Goal: Task Accomplishment & Management: Manage account settings

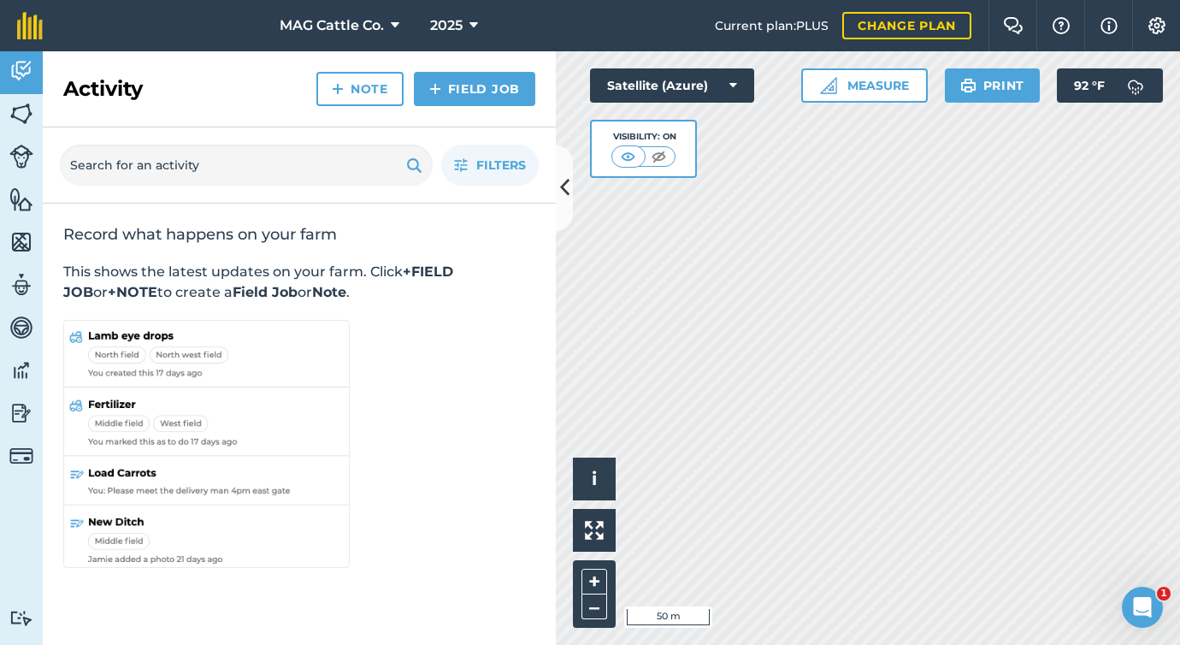
click at [1138, 600] on icon "Open Intercom Messenger" at bounding box center [1143, 608] width 28 height 28
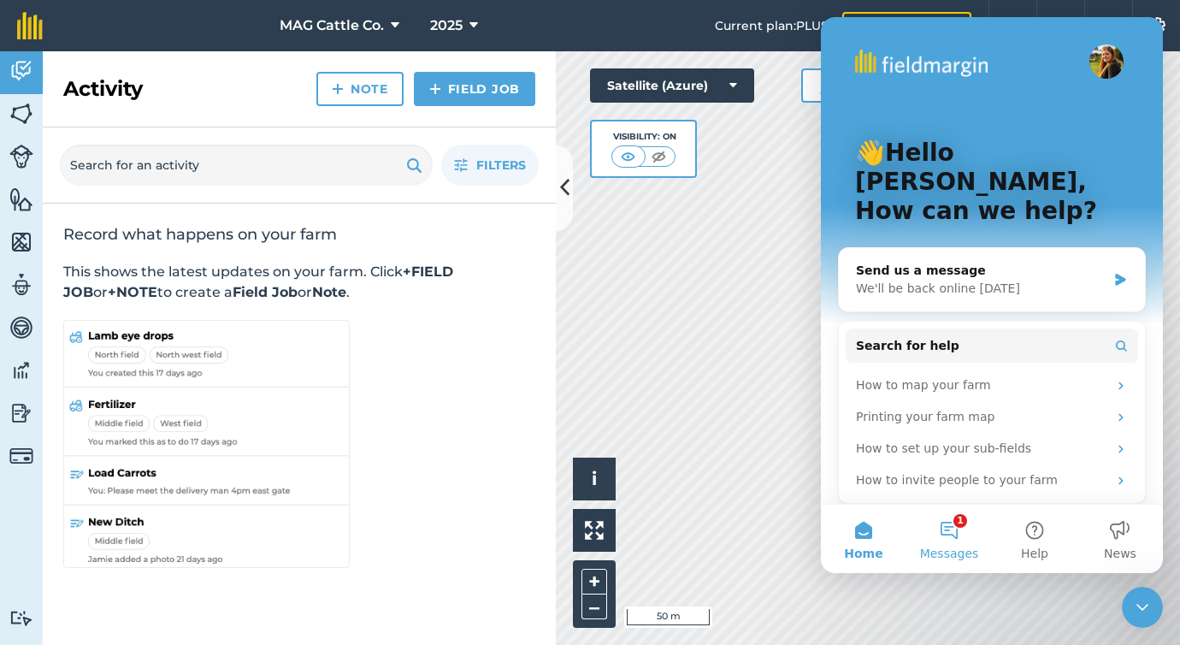
click at [945, 532] on button "1 Messages" at bounding box center [950, 539] width 86 height 68
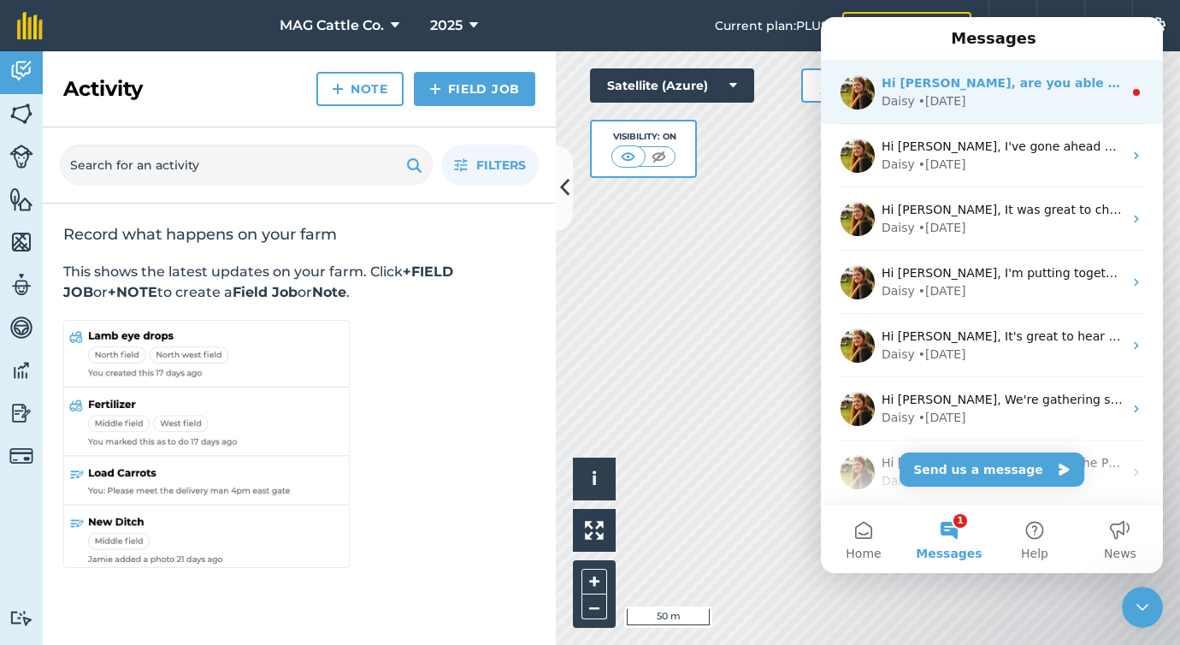
click at [932, 108] on div "• [DATE]" at bounding box center [943, 101] width 48 height 18
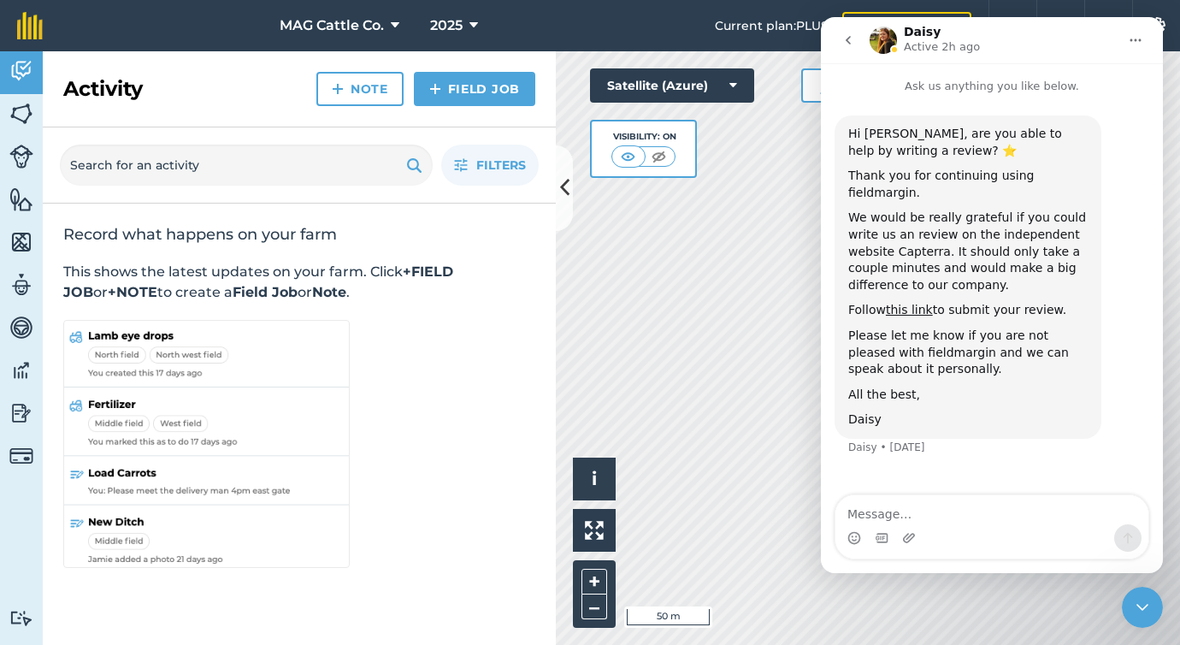
click at [843, 34] on icon "go back" at bounding box center [849, 40] width 14 height 14
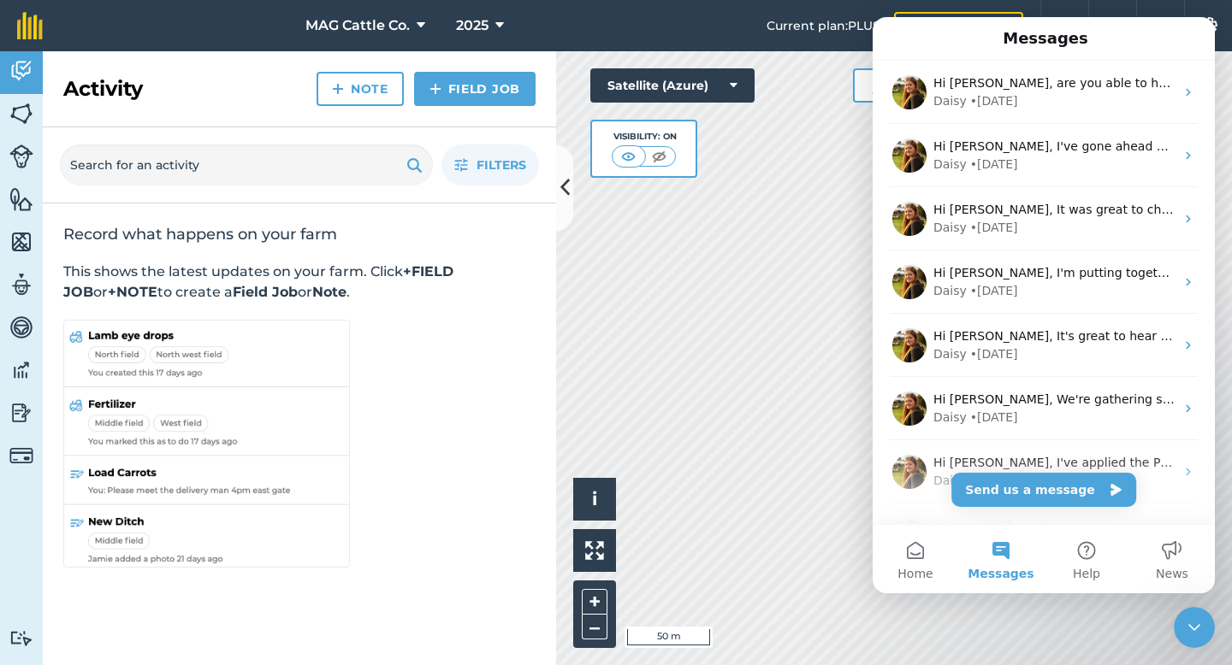
click at [1179, 621] on icon "Close Intercom Messenger" at bounding box center [1194, 628] width 21 height 21
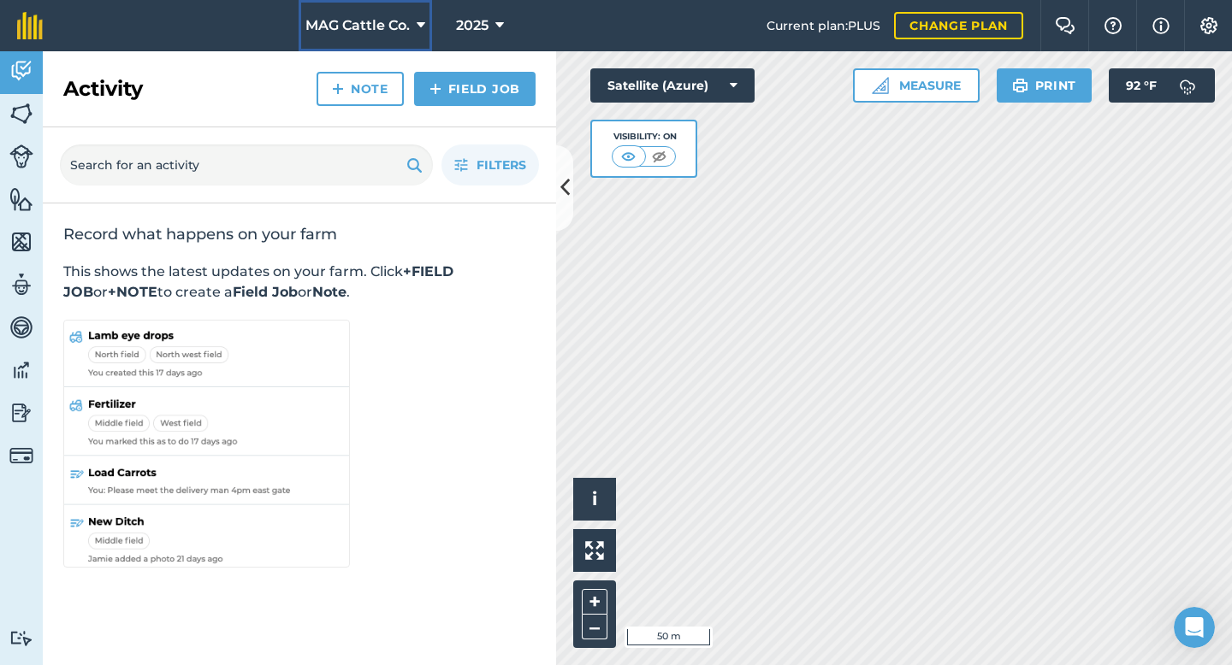
click at [371, 37] on button "MAG Cattle Co." at bounding box center [365, 25] width 133 height 51
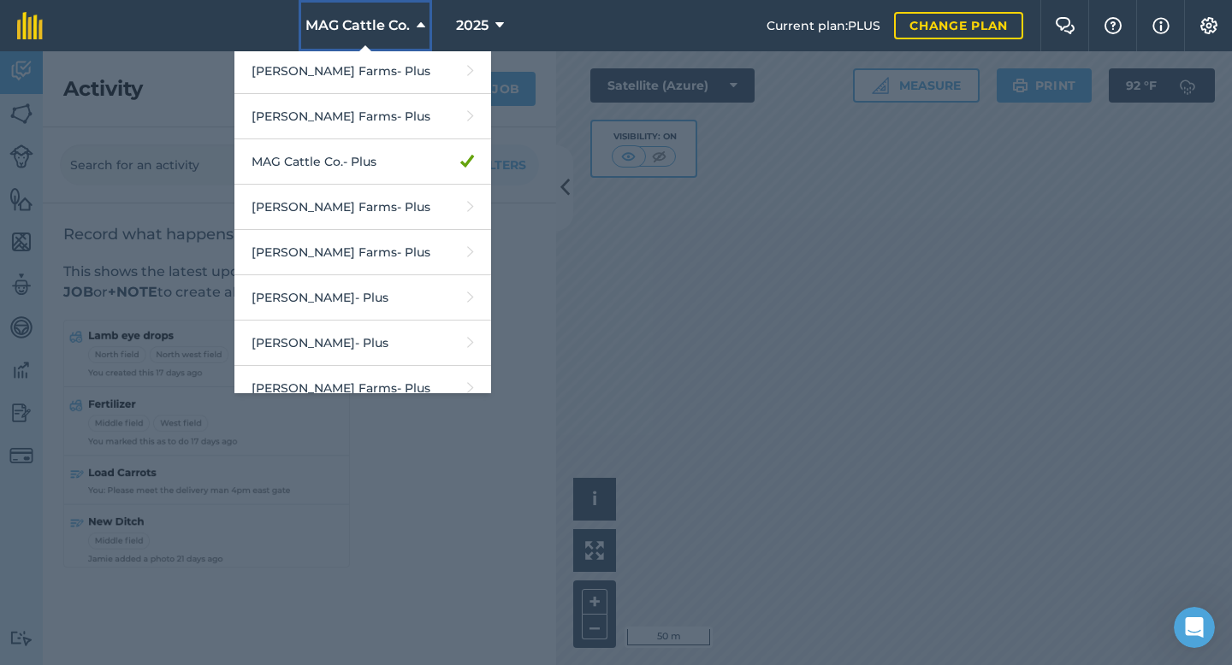
scroll to position [341, 0]
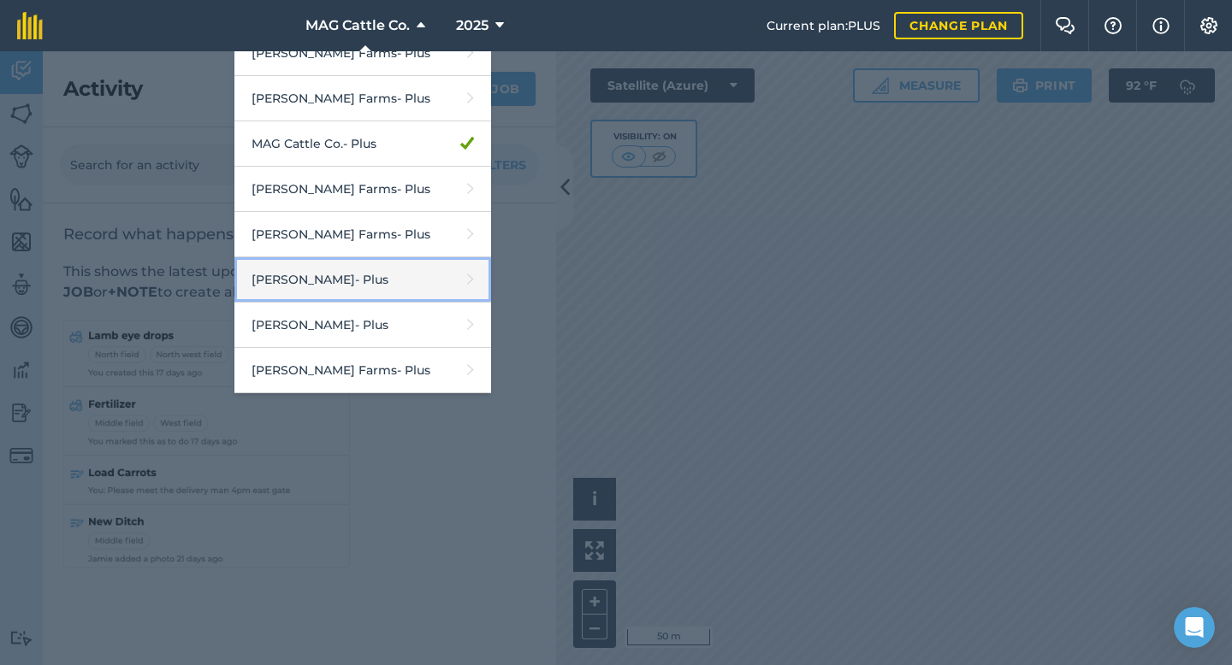
click at [409, 278] on link "[PERSON_NAME] - Plus" at bounding box center [362, 279] width 257 height 45
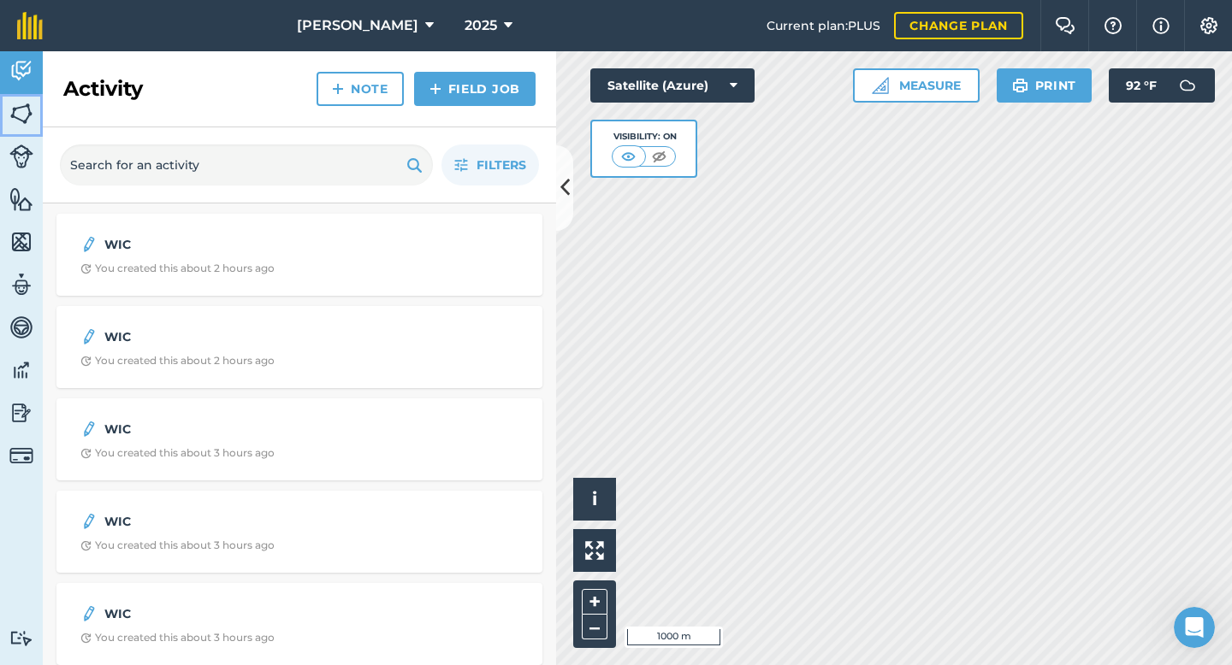
click at [15, 119] on img at bounding box center [21, 114] width 24 height 26
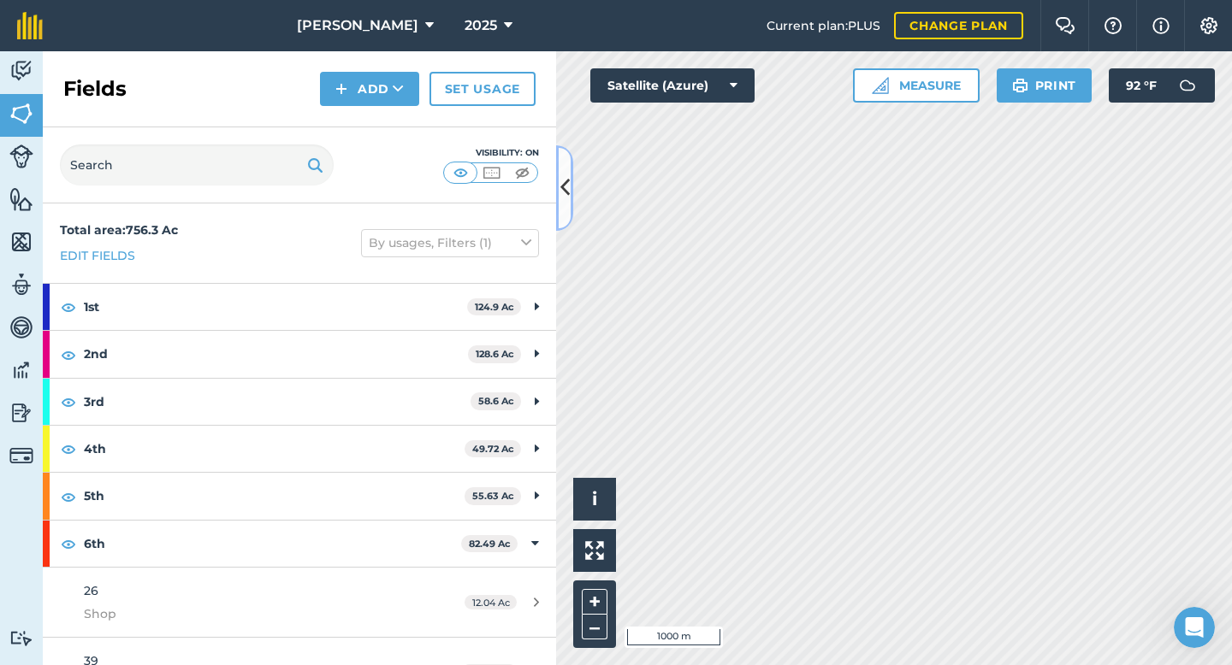
click at [556, 214] on button at bounding box center [564, 188] width 17 height 86
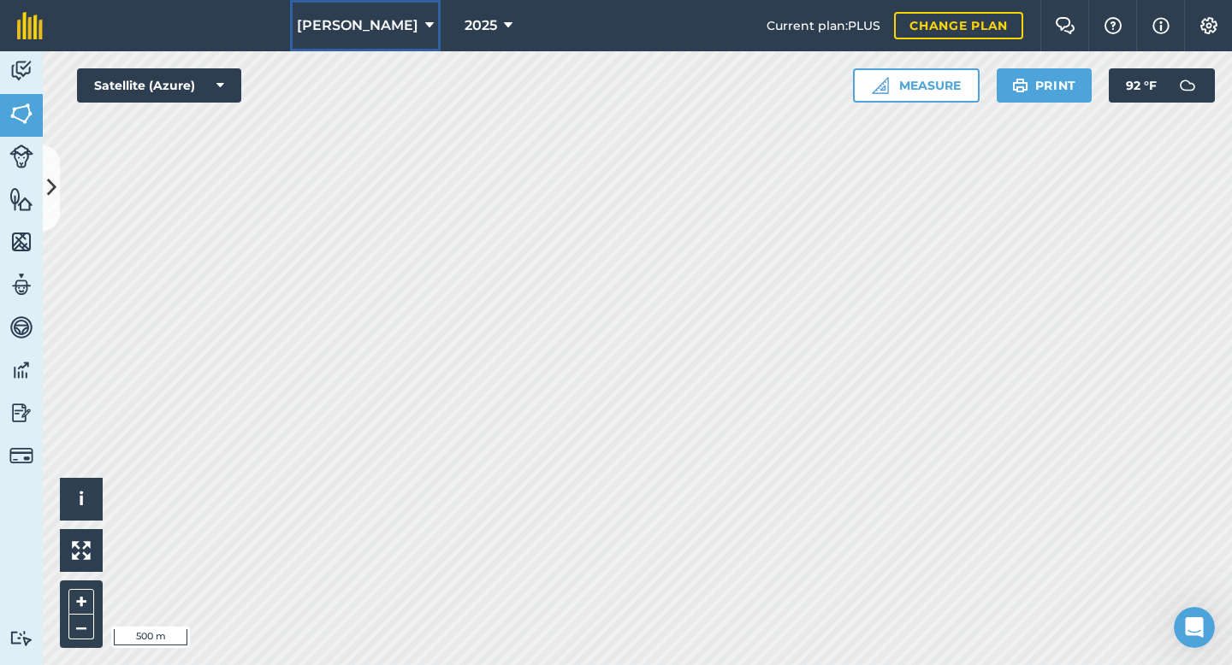
click at [374, 21] on span "[PERSON_NAME]" at bounding box center [357, 25] width 121 height 21
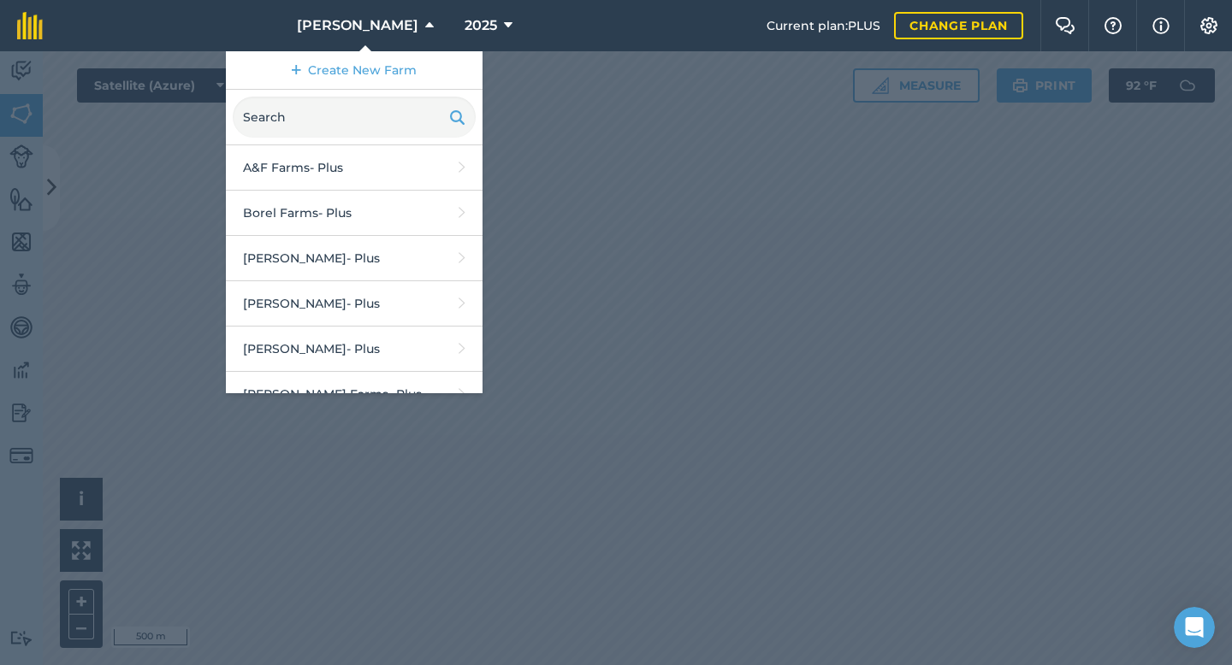
click at [576, 68] on div at bounding box center [616, 358] width 1232 height 614
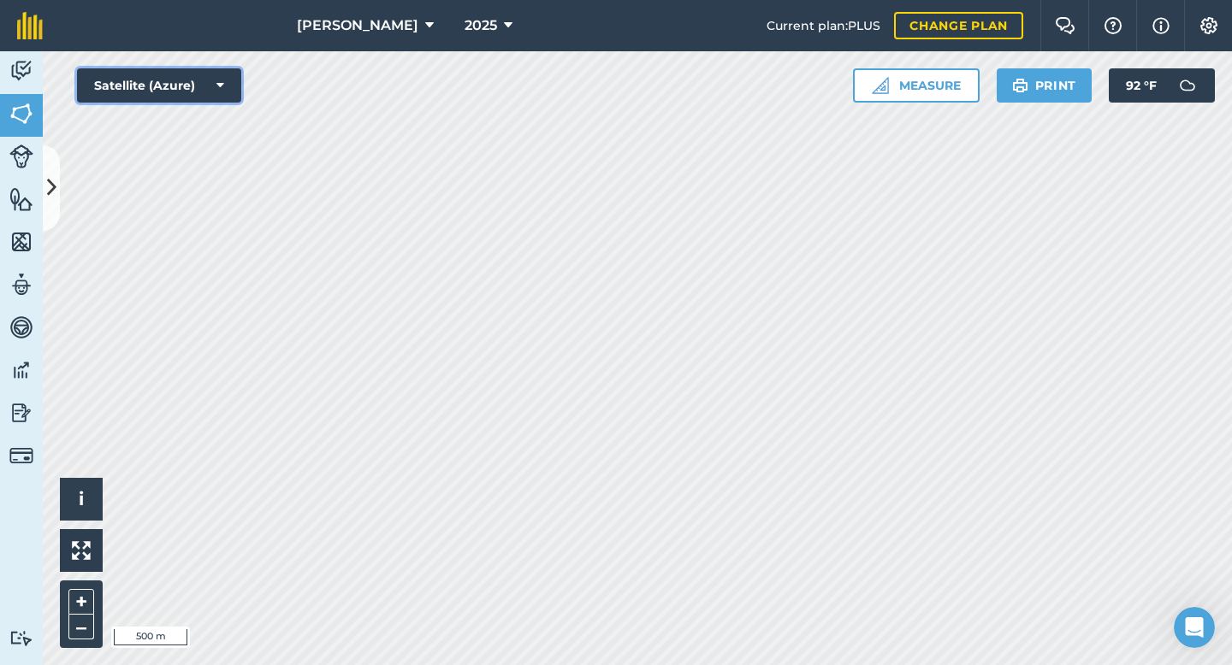
click at [163, 76] on button "Satellite (Azure)" at bounding box center [159, 85] width 164 height 34
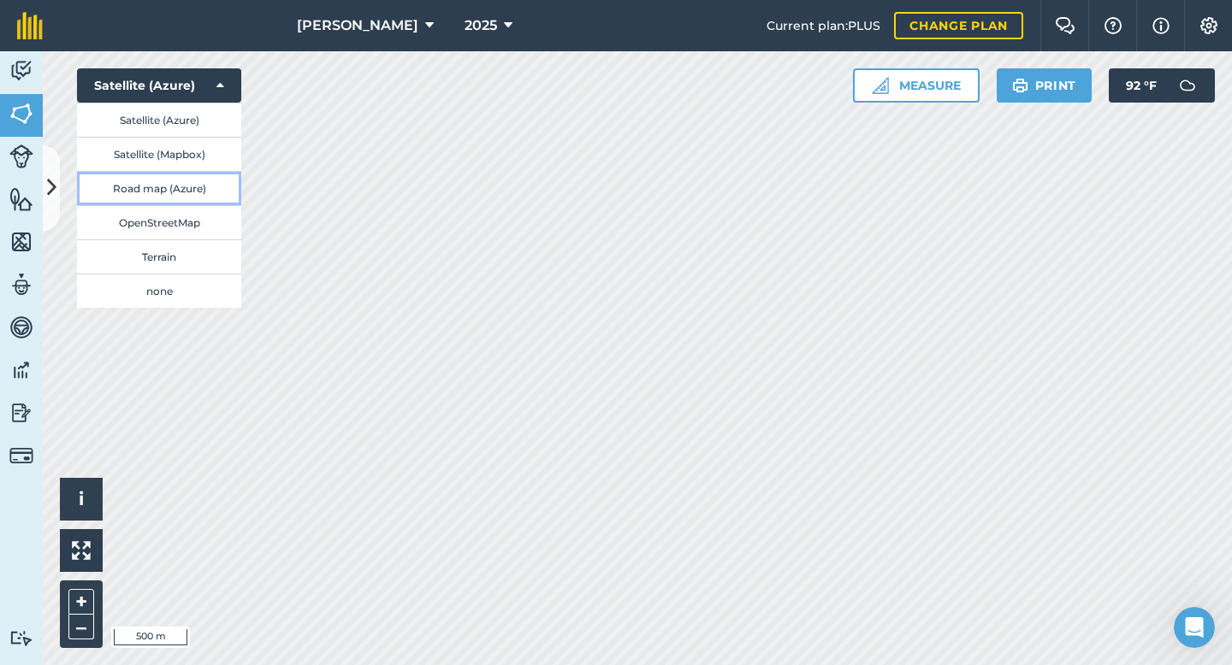
click at [165, 187] on button "Road map (Azure)" at bounding box center [159, 188] width 164 height 34
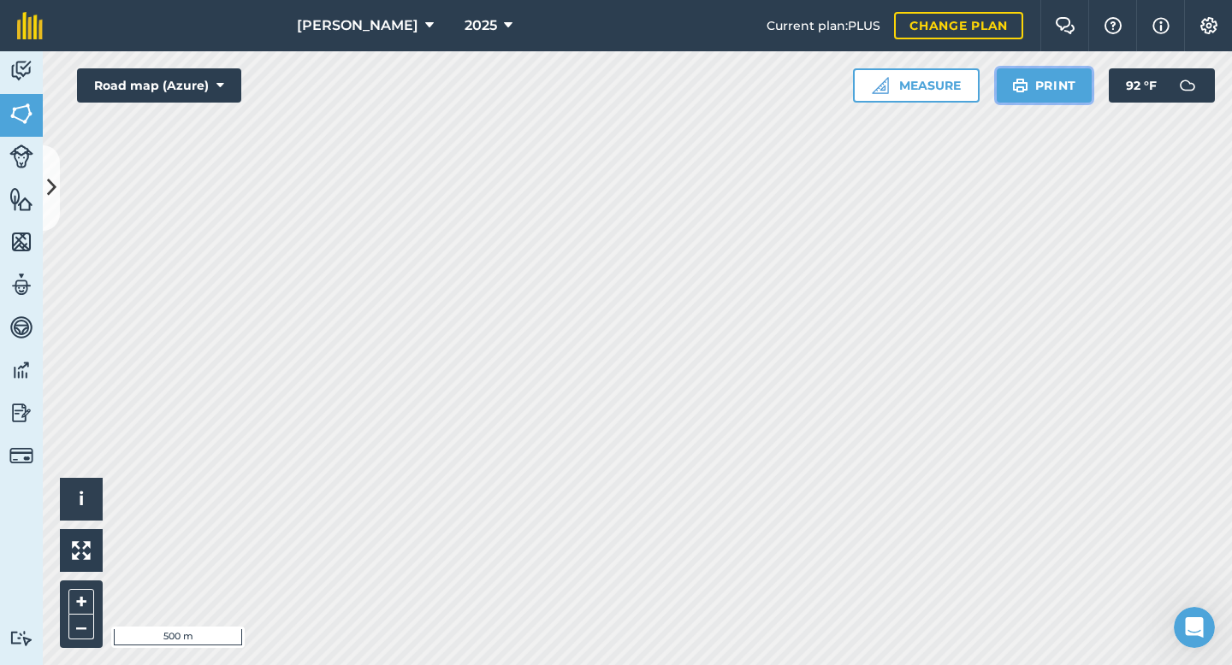
click at [1024, 83] on img at bounding box center [1020, 85] width 16 height 21
click at [1064, 91] on button "Print" at bounding box center [1044, 85] width 96 height 34
click at [1026, 81] on img at bounding box center [1020, 85] width 16 height 21
click at [1046, 70] on button "Print" at bounding box center [1044, 85] width 96 height 34
click at [1061, 73] on button "Print" at bounding box center [1044, 85] width 96 height 34
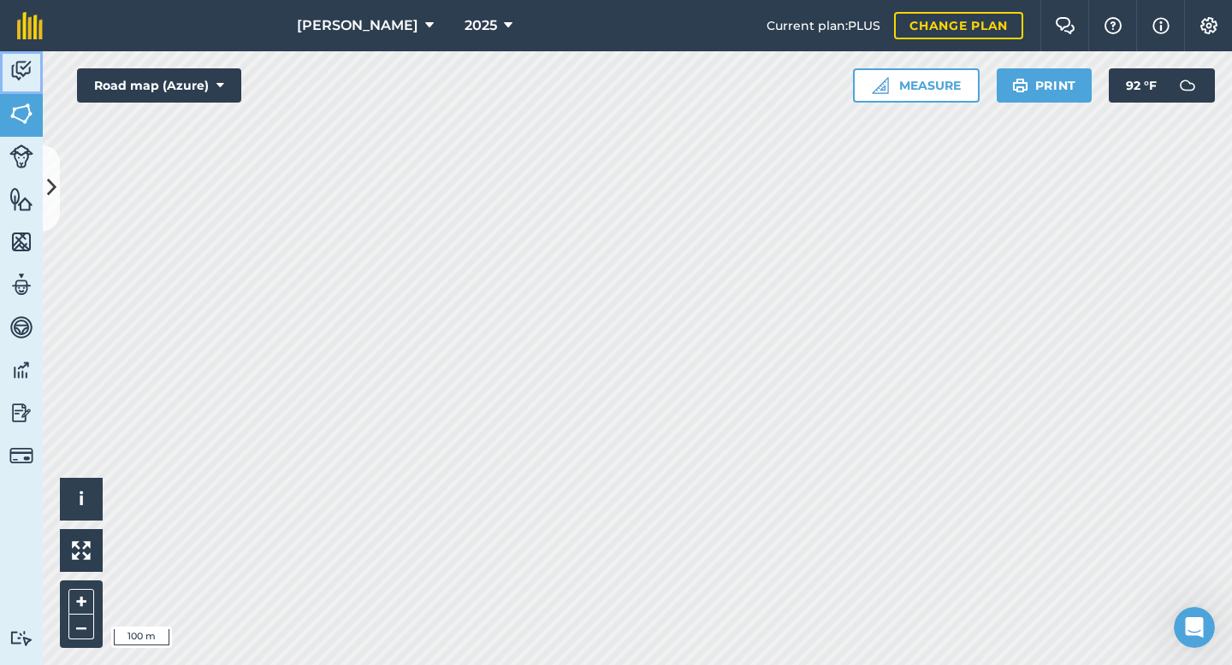
click at [15, 65] on img at bounding box center [21, 71] width 24 height 26
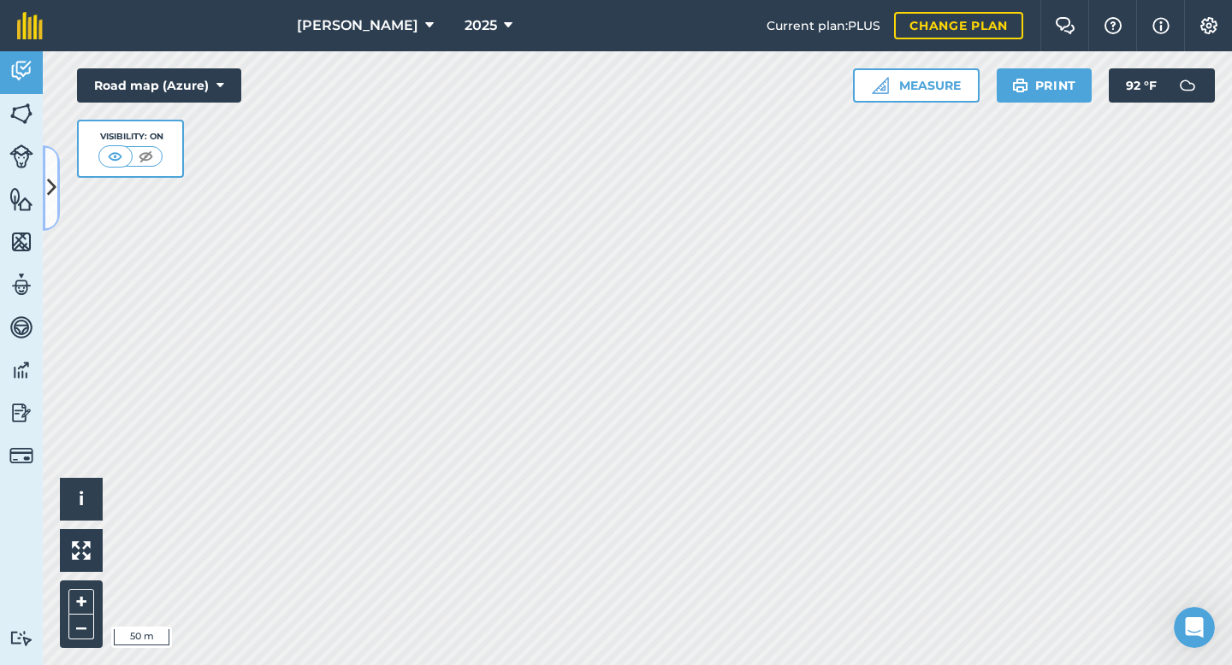
click at [56, 200] on button at bounding box center [51, 188] width 17 height 86
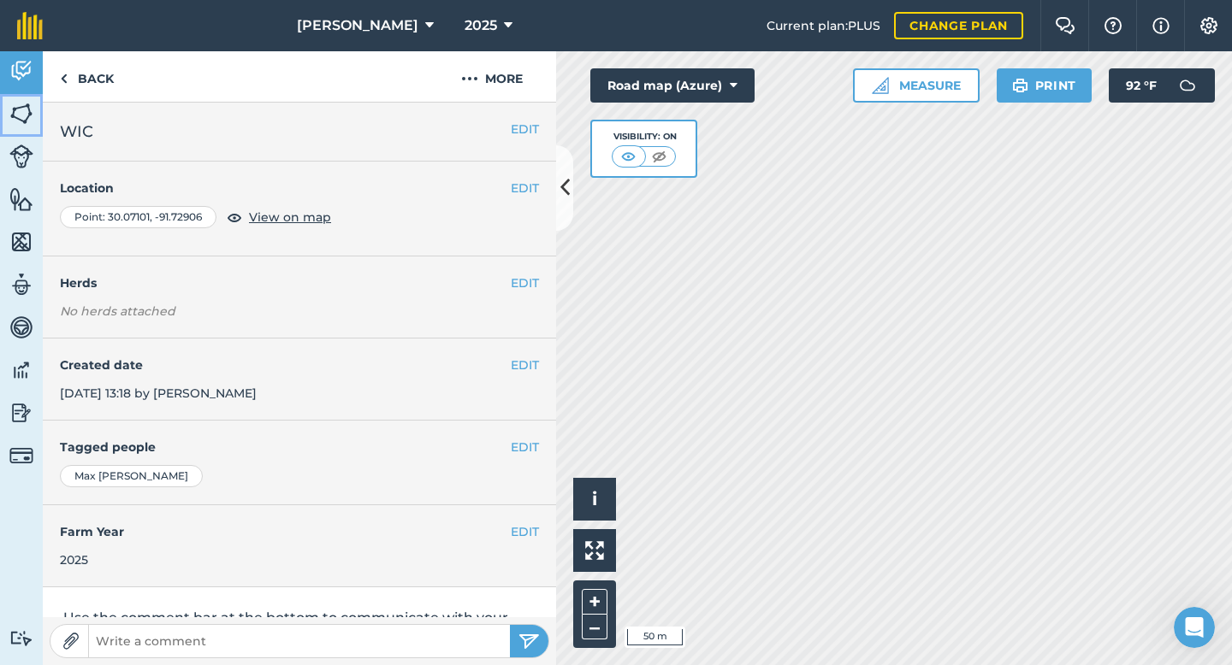
click at [18, 121] on img at bounding box center [21, 114] width 24 height 26
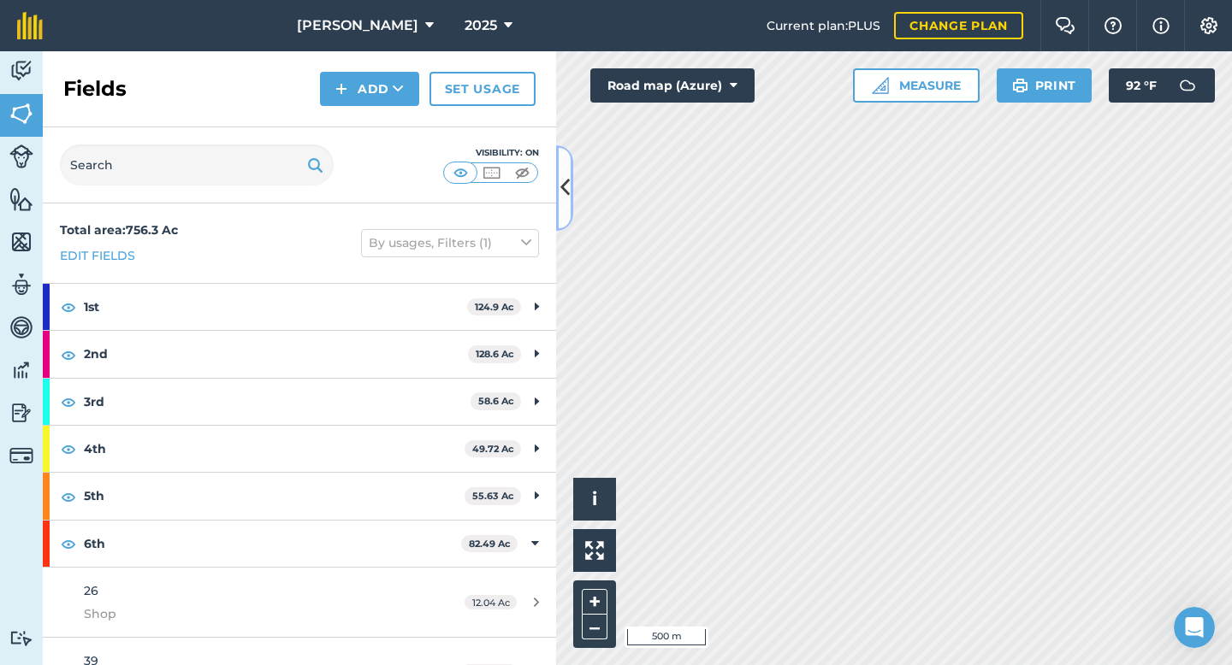
click at [566, 178] on icon at bounding box center [564, 188] width 9 height 30
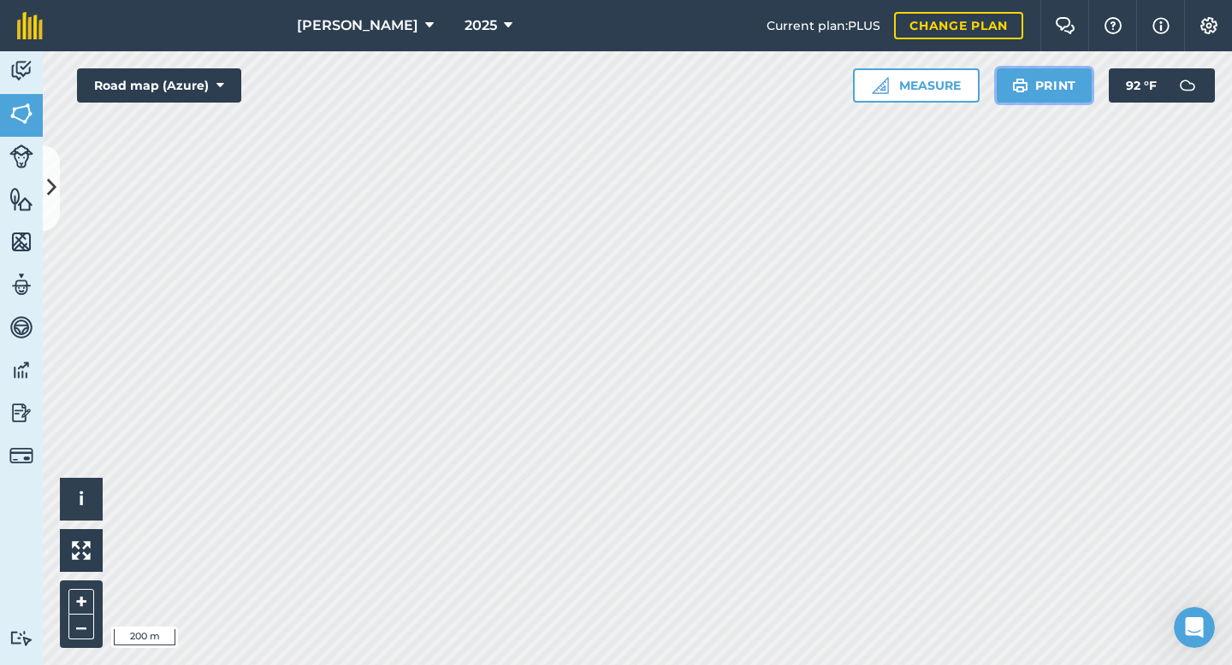
click at [1055, 75] on button "Print" at bounding box center [1044, 85] width 96 height 34
click at [1070, 86] on button "Print" at bounding box center [1044, 85] width 96 height 34
click at [1042, 92] on button "Print" at bounding box center [1044, 85] width 96 height 34
click at [1048, 88] on button "Print" at bounding box center [1044, 85] width 96 height 34
click at [1043, 93] on button "Print" at bounding box center [1044, 85] width 96 height 34
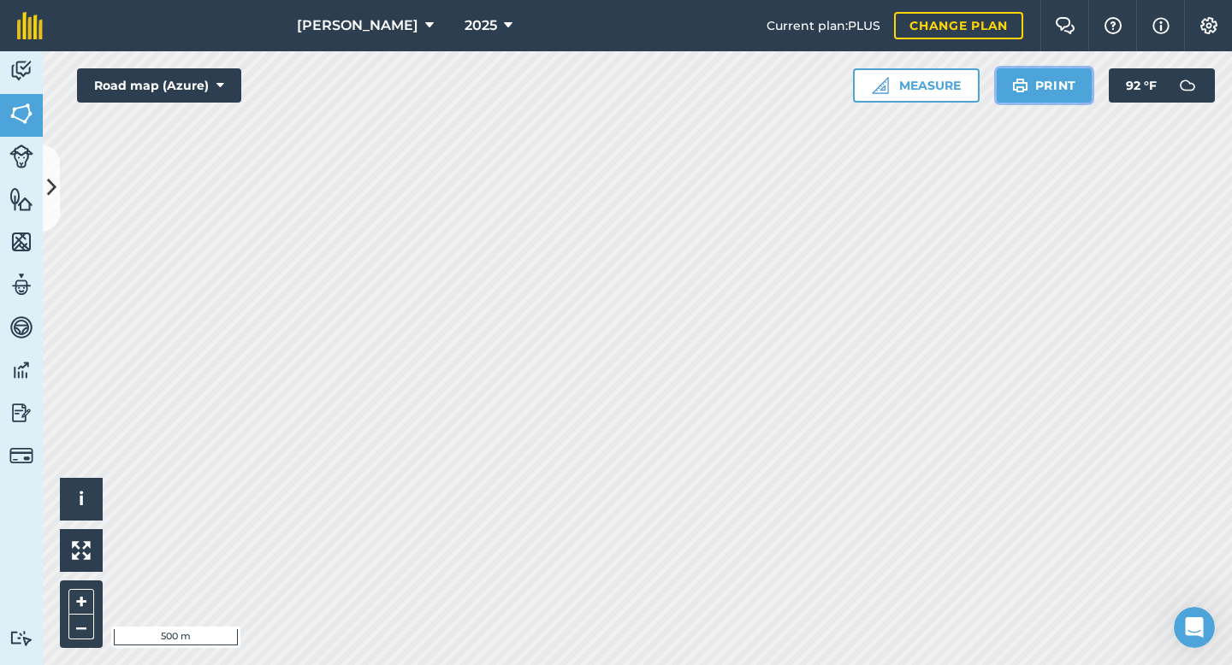
click at [1032, 74] on button "Print" at bounding box center [1044, 85] width 96 height 34
click at [1018, 95] on img at bounding box center [1020, 85] width 16 height 21
click at [1072, 94] on button "Print" at bounding box center [1044, 85] width 96 height 34
click at [1032, 88] on button "Print" at bounding box center [1044, 85] width 96 height 34
click at [1032, 80] on button "Print" at bounding box center [1044, 85] width 96 height 34
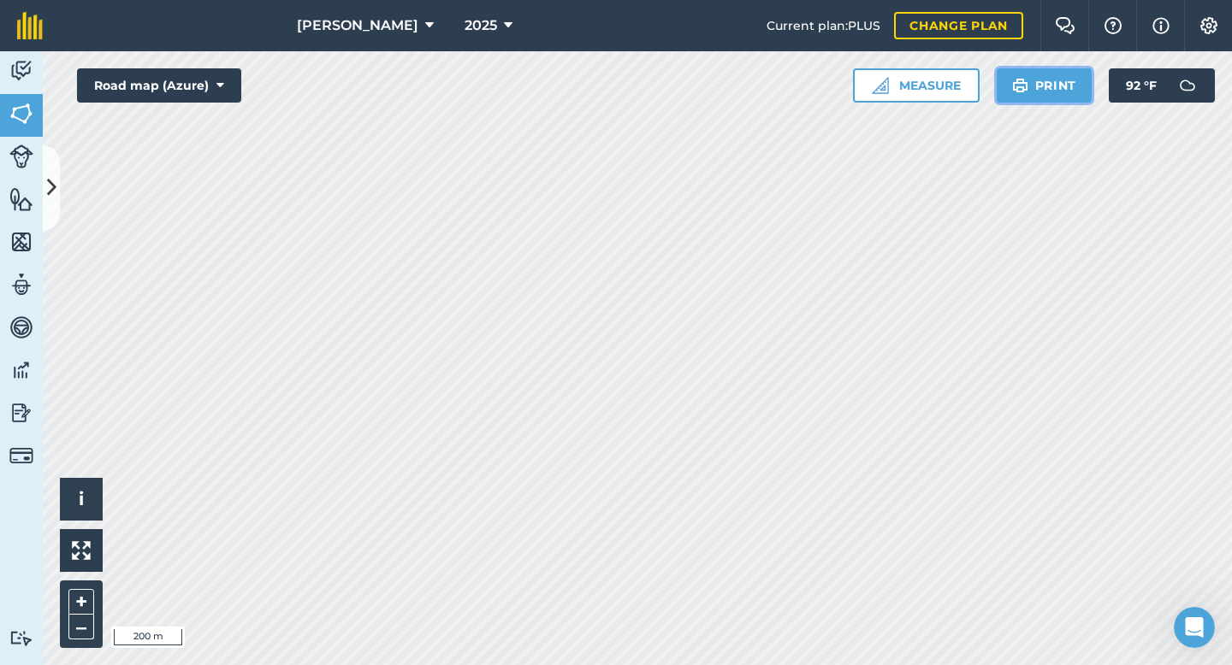
click at [1057, 78] on button "Print" at bounding box center [1044, 85] width 96 height 34
click at [1066, 83] on button "Print" at bounding box center [1044, 85] width 96 height 34
click at [932, 0] on html "[PERSON_NAME] 2025 Current plan : PLUS Change plan Farm Chat Help Info Settings…" at bounding box center [616, 332] width 1232 height 665
click at [24, 77] on img at bounding box center [21, 71] width 24 height 26
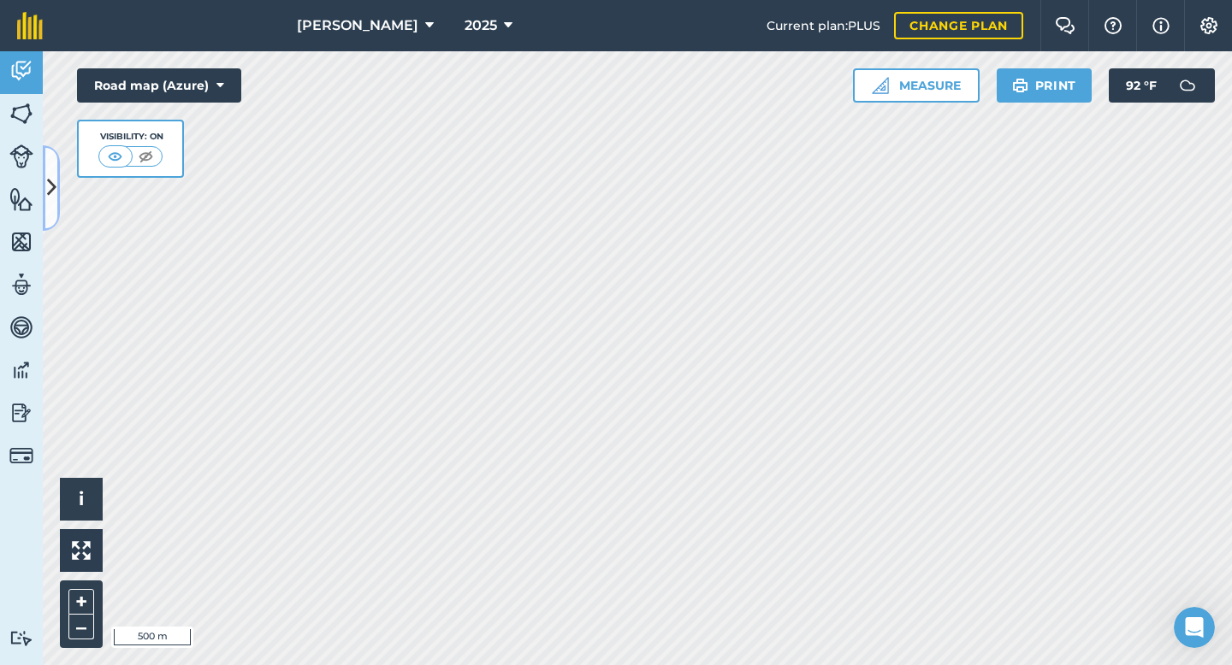
click at [56, 169] on button at bounding box center [51, 188] width 17 height 86
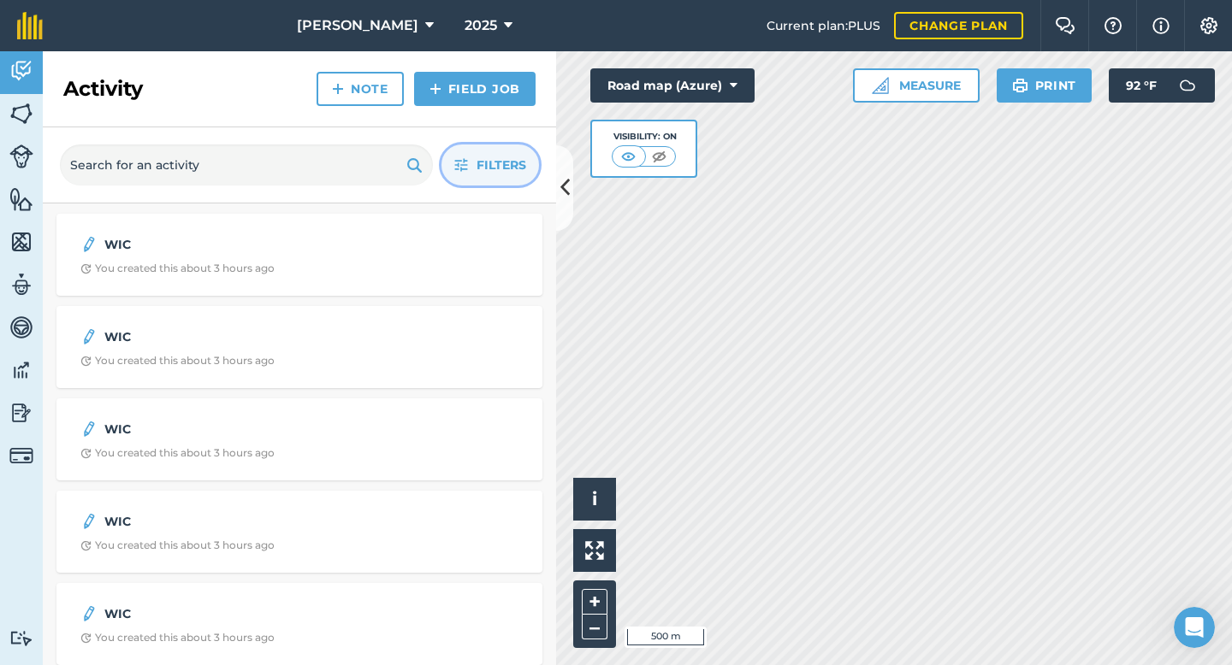
click at [465, 171] on icon "button" at bounding box center [461, 165] width 14 height 14
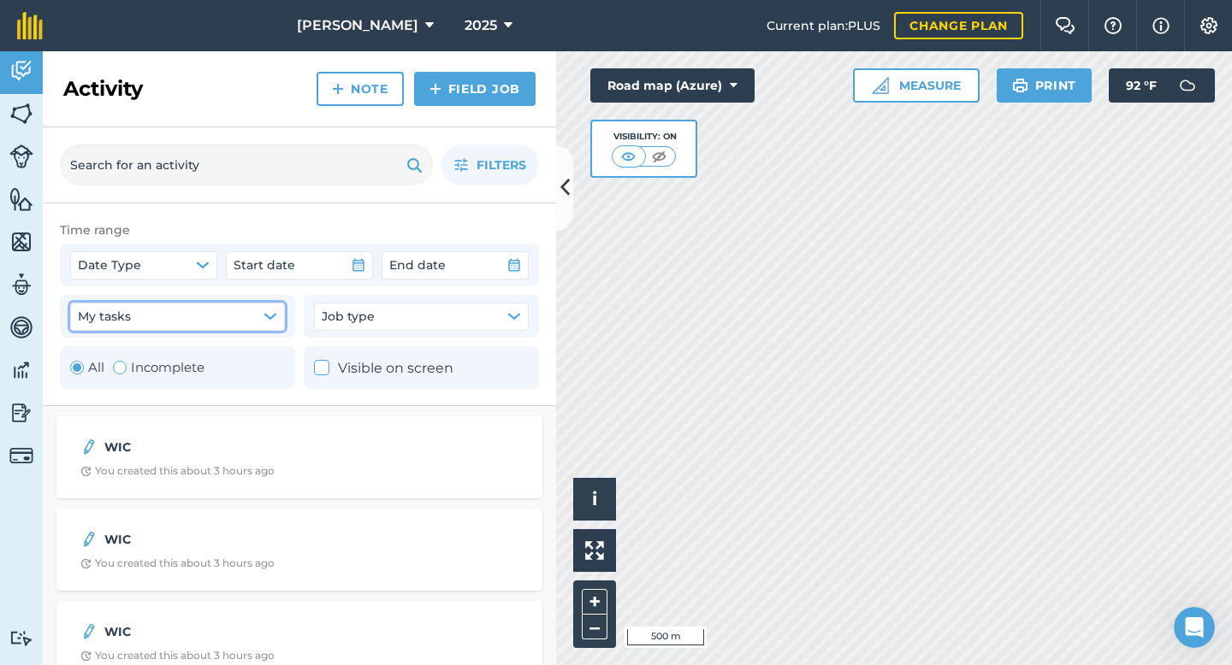
click at [194, 308] on button "My tasks" at bounding box center [177, 316] width 215 height 27
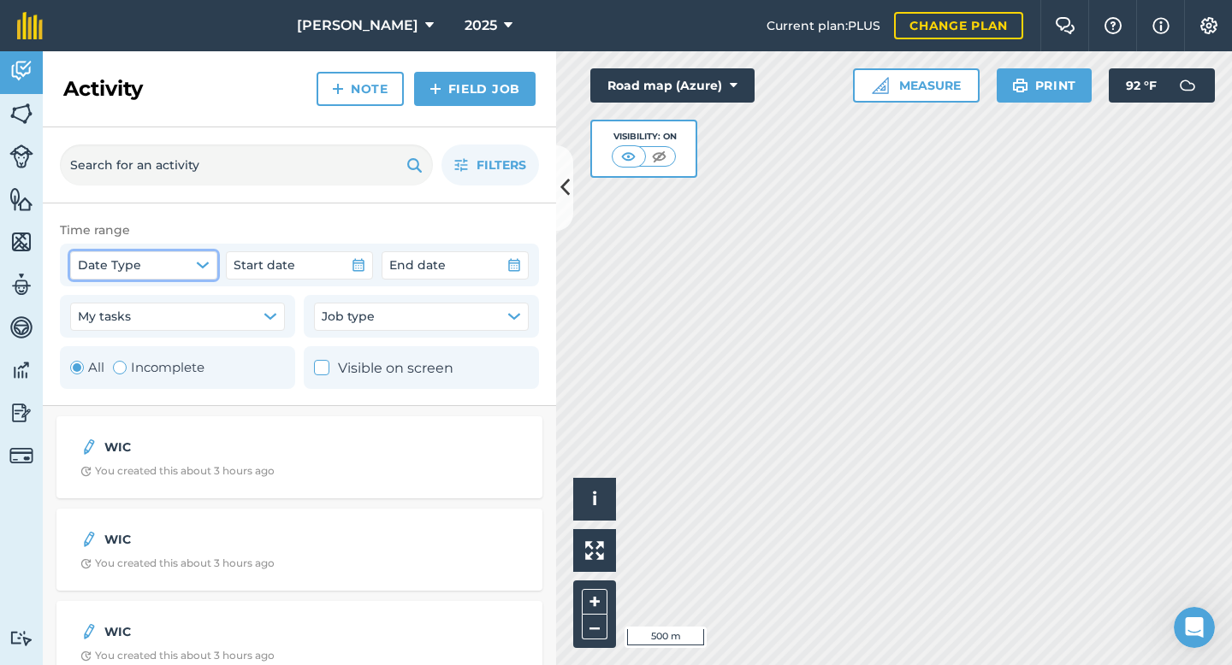
click at [176, 265] on button "Date Type" at bounding box center [143, 264] width 147 height 27
click at [153, 305] on label "Created date" at bounding box center [148, 306] width 137 height 22
click at [310, 263] on button "Start date" at bounding box center [299, 264] width 147 height 27
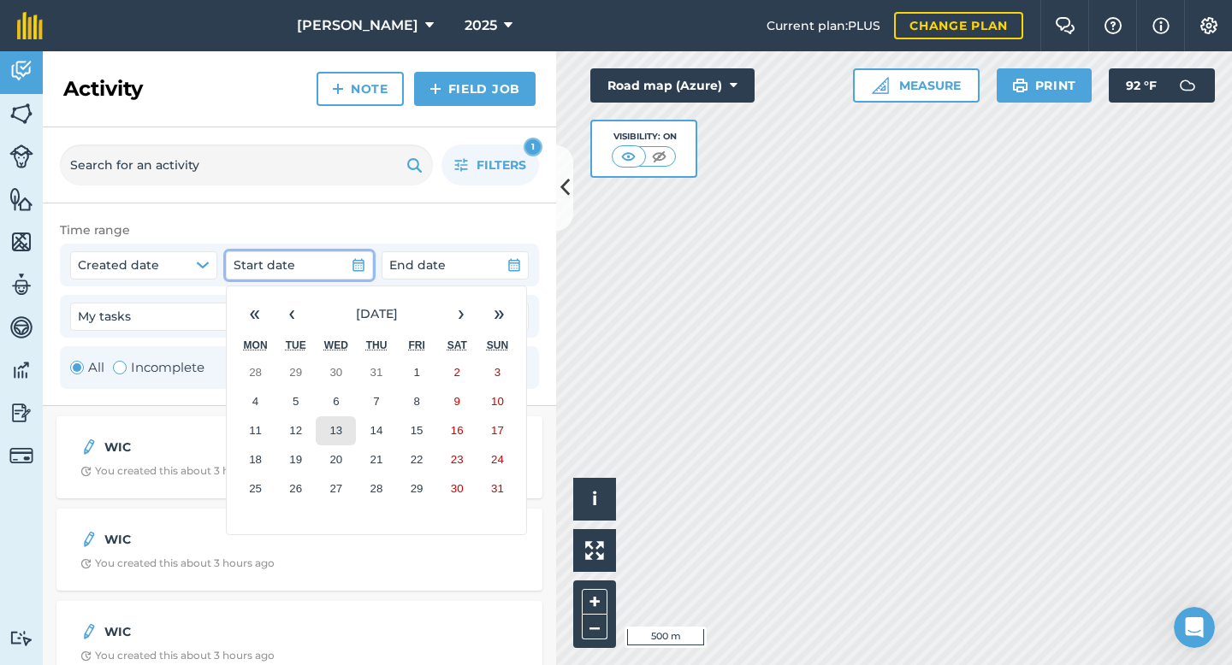
click at [347, 435] on button "13" at bounding box center [336, 431] width 40 height 29
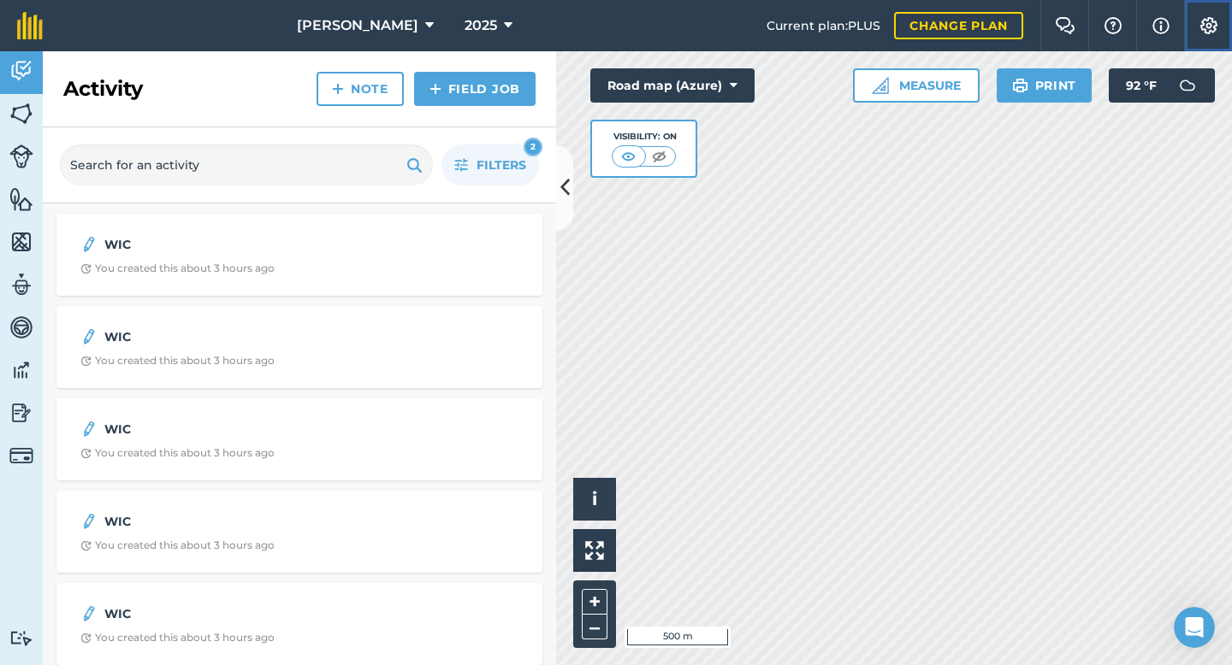
click at [1179, 28] on img at bounding box center [1208, 25] width 21 height 17
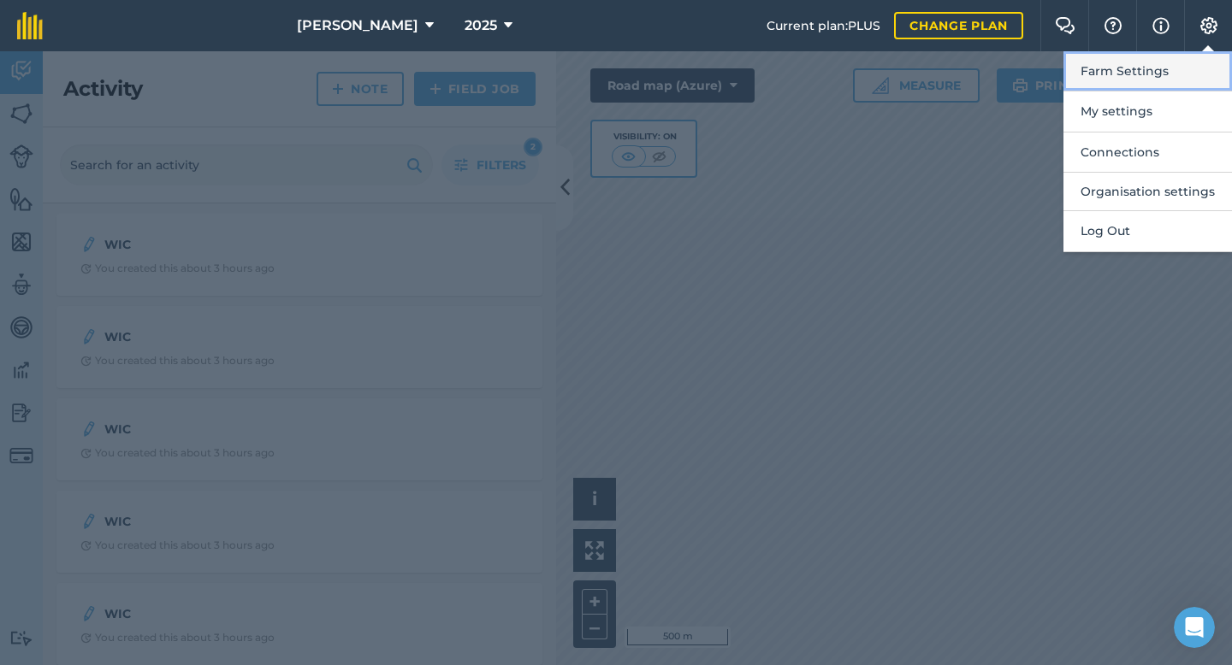
click at [1115, 80] on button "Farm Settings" at bounding box center [1147, 71] width 168 height 40
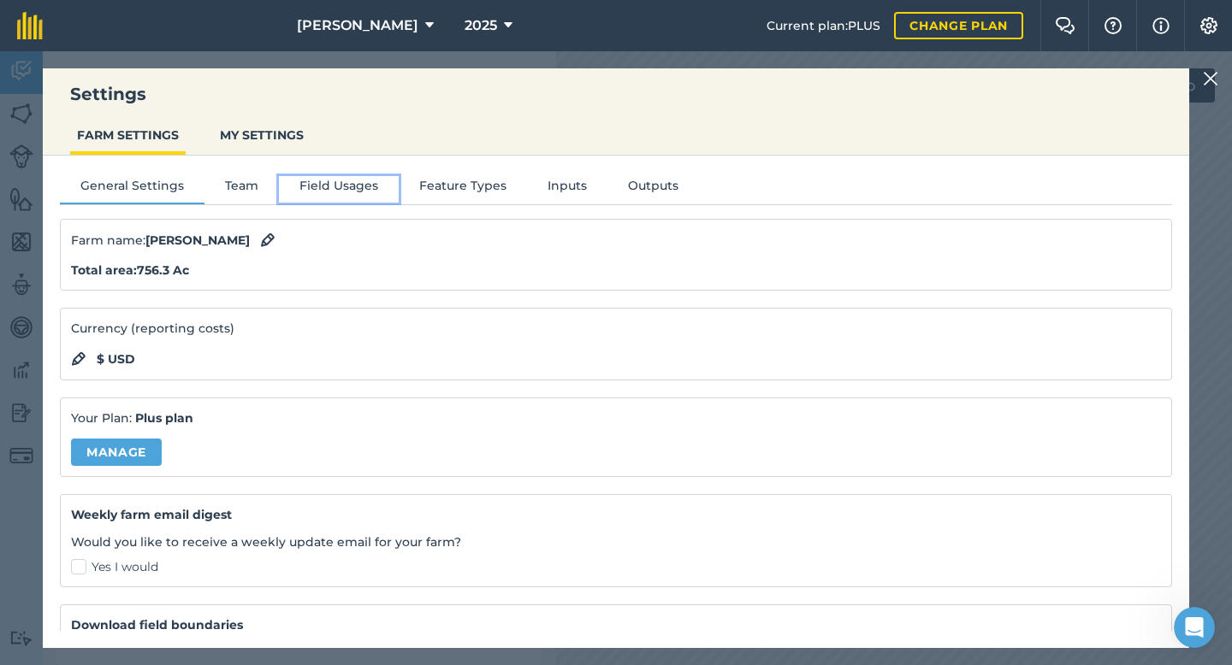
click at [313, 185] on button "Field Usages" at bounding box center [339, 189] width 120 height 26
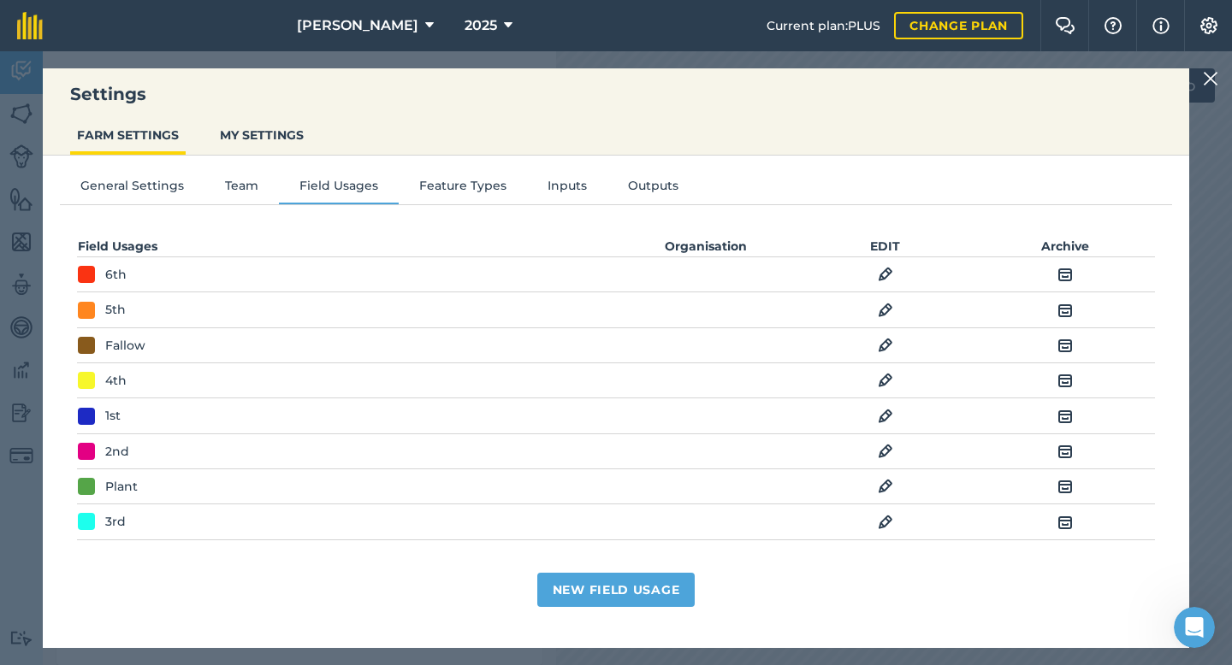
click at [876, 342] on td "EDIT" at bounding box center [885, 345] width 180 height 35
click at [886, 346] on img at bounding box center [885, 345] width 15 height 21
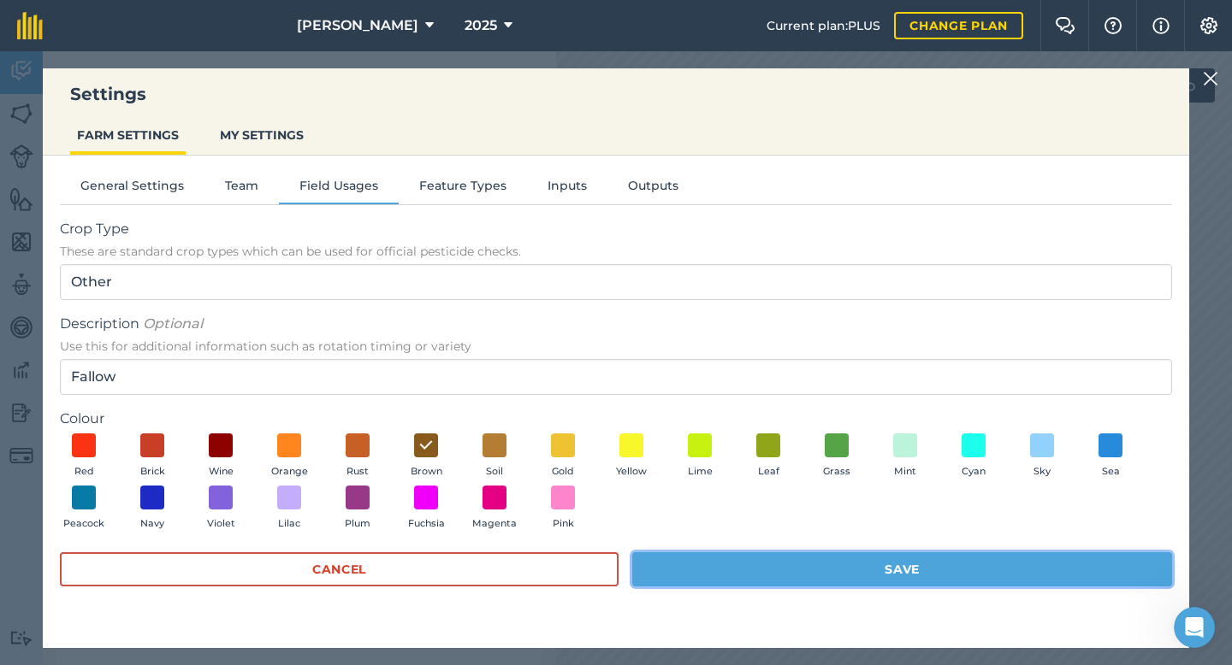
click at [780, 569] on button "Save" at bounding box center [902, 570] width 540 height 34
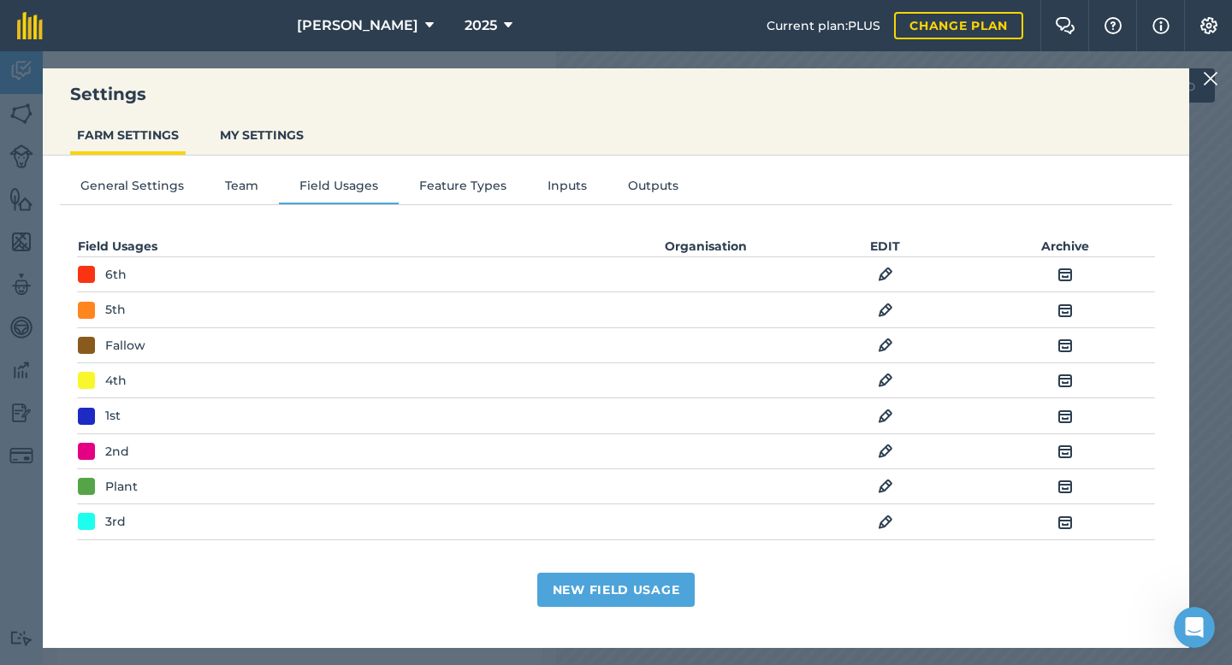
click at [1179, 80] on img at bounding box center [1210, 78] width 15 height 21
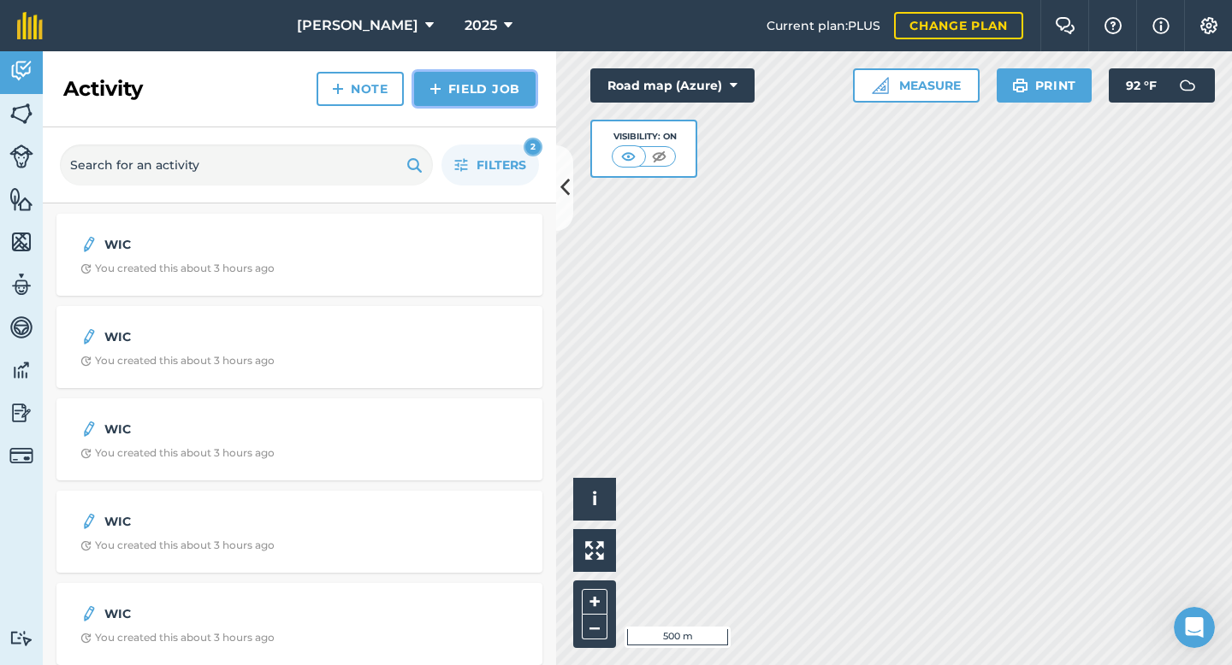
click at [447, 76] on link "Field Job" at bounding box center [474, 89] width 121 height 34
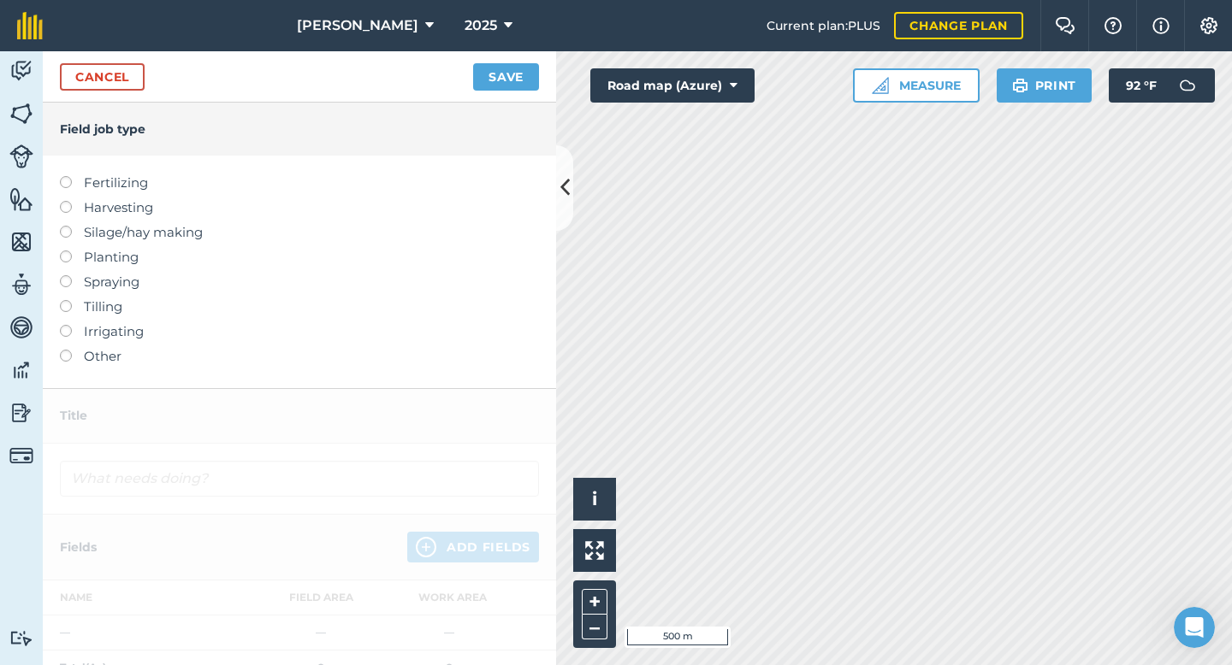
click at [110, 281] on label "Spraying" at bounding box center [299, 282] width 479 height 21
type input "Spraying"
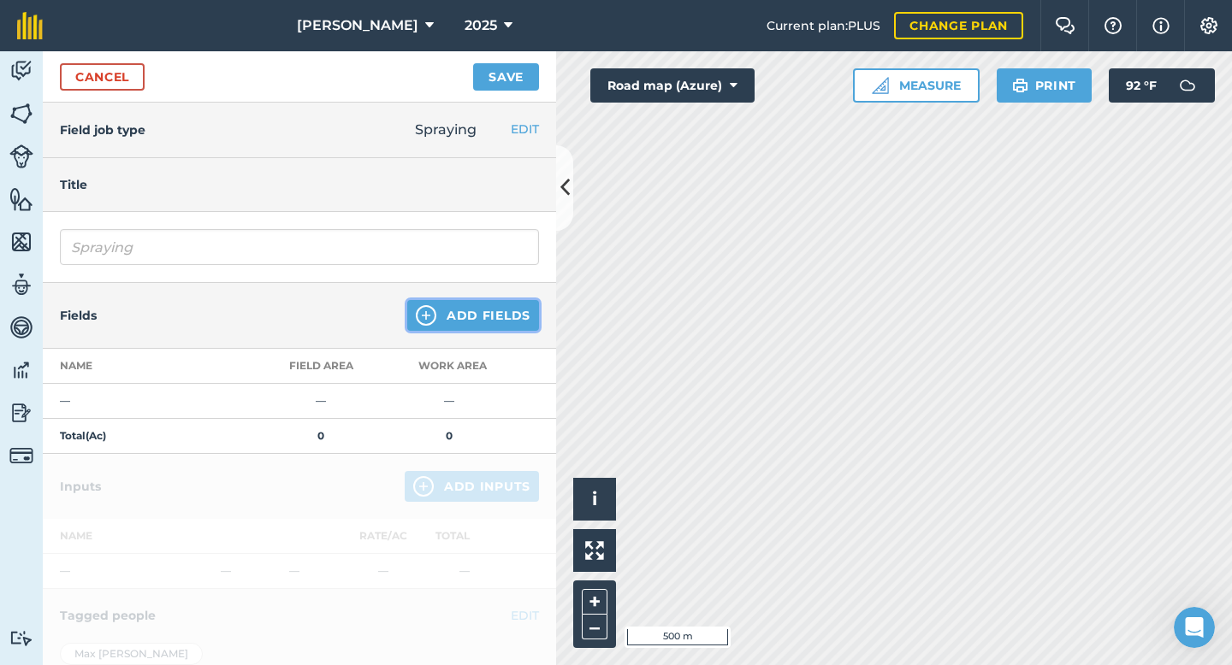
click at [502, 307] on button "Add Fields" at bounding box center [473, 315] width 132 height 31
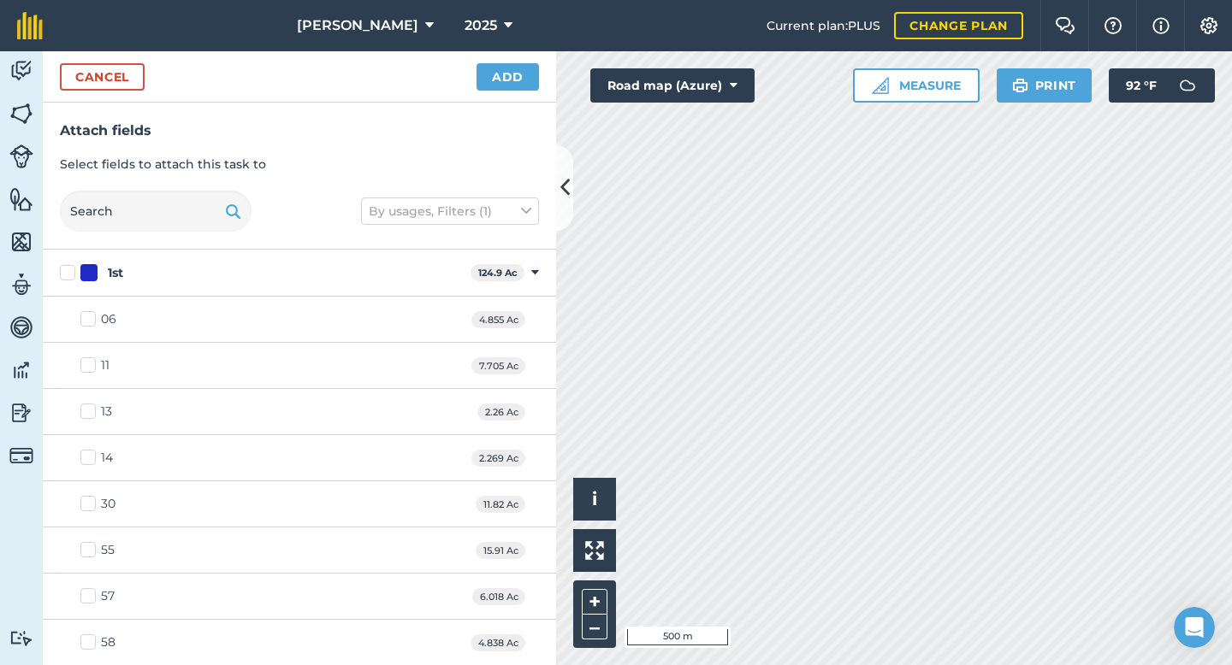
checkbox input "true"
click at [483, 73] on button "Add" at bounding box center [507, 76] width 62 height 27
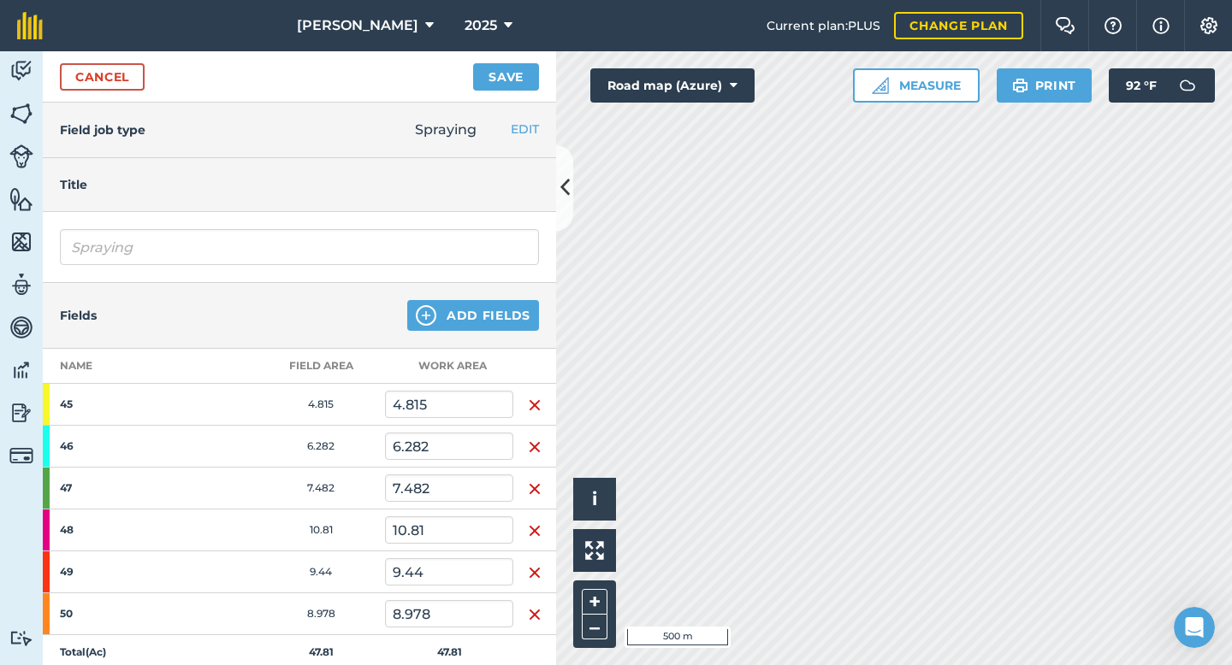
click at [529, 395] on img "button" at bounding box center [535, 405] width 14 height 21
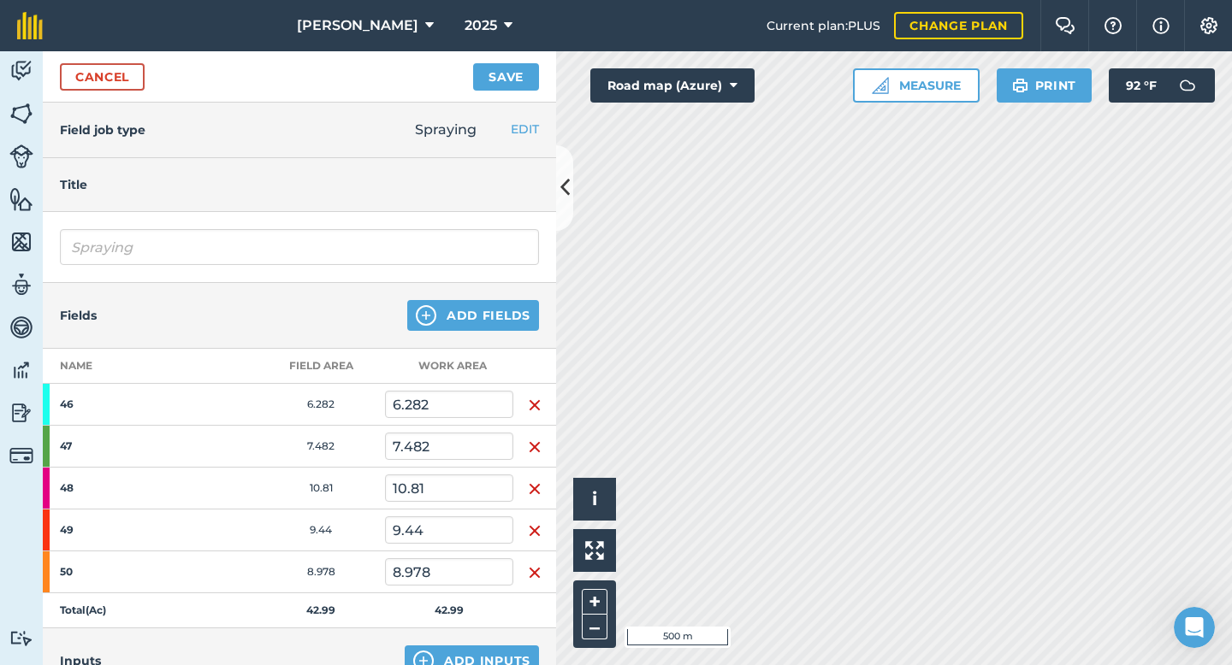
click at [529, 395] on img "button" at bounding box center [535, 405] width 14 height 21
click at [529, 437] on img "button" at bounding box center [535, 447] width 14 height 21
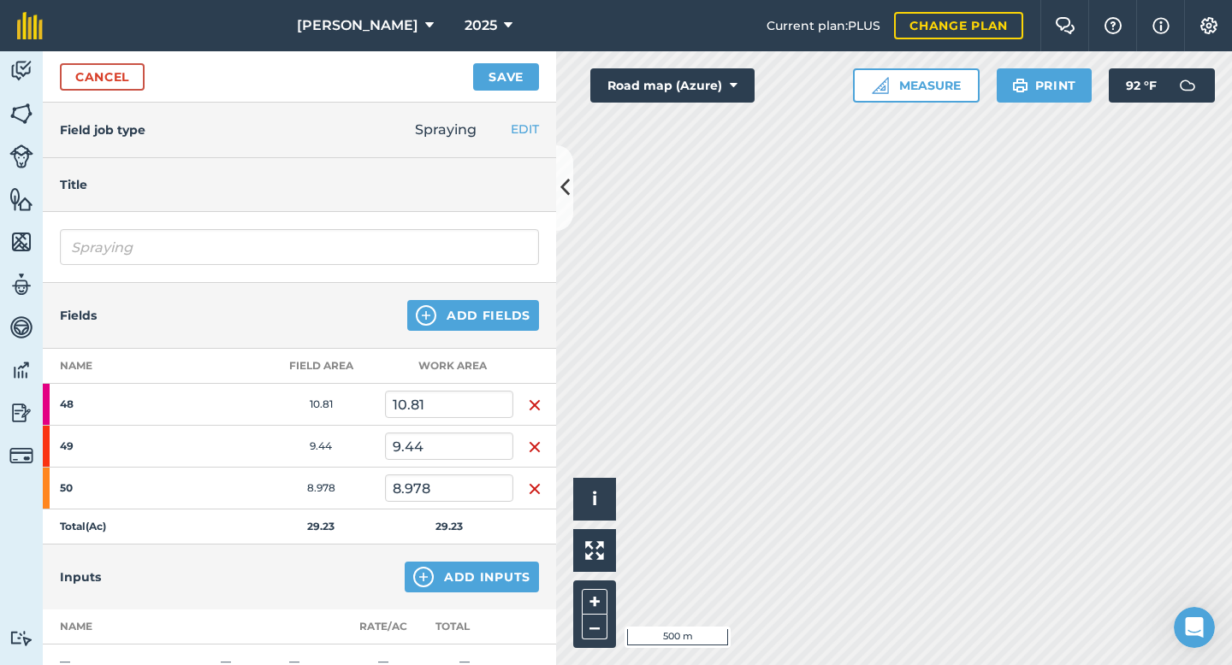
click at [529, 395] on img "button" at bounding box center [535, 405] width 14 height 21
click at [529, 437] on img "button" at bounding box center [535, 447] width 14 height 21
click at [529, 479] on img "button" at bounding box center [535, 489] width 14 height 21
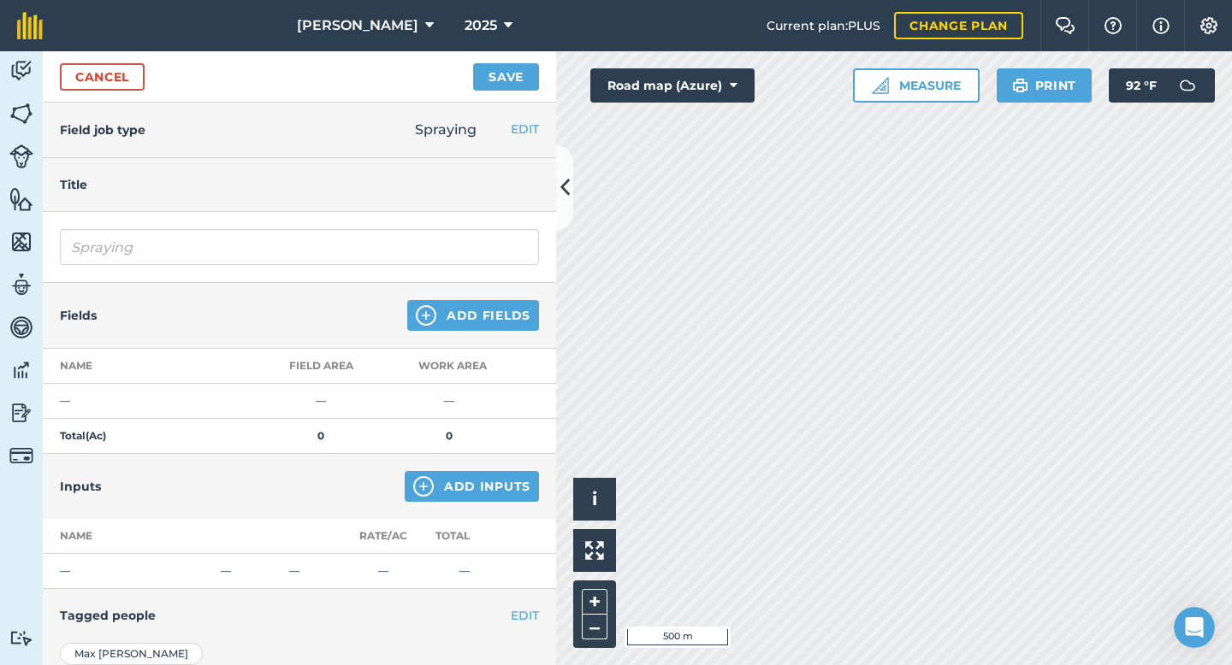
click at [529, 384] on td at bounding box center [534, 401] width 43 height 35
click at [9, 103] on link "Fields" at bounding box center [21, 115] width 43 height 43
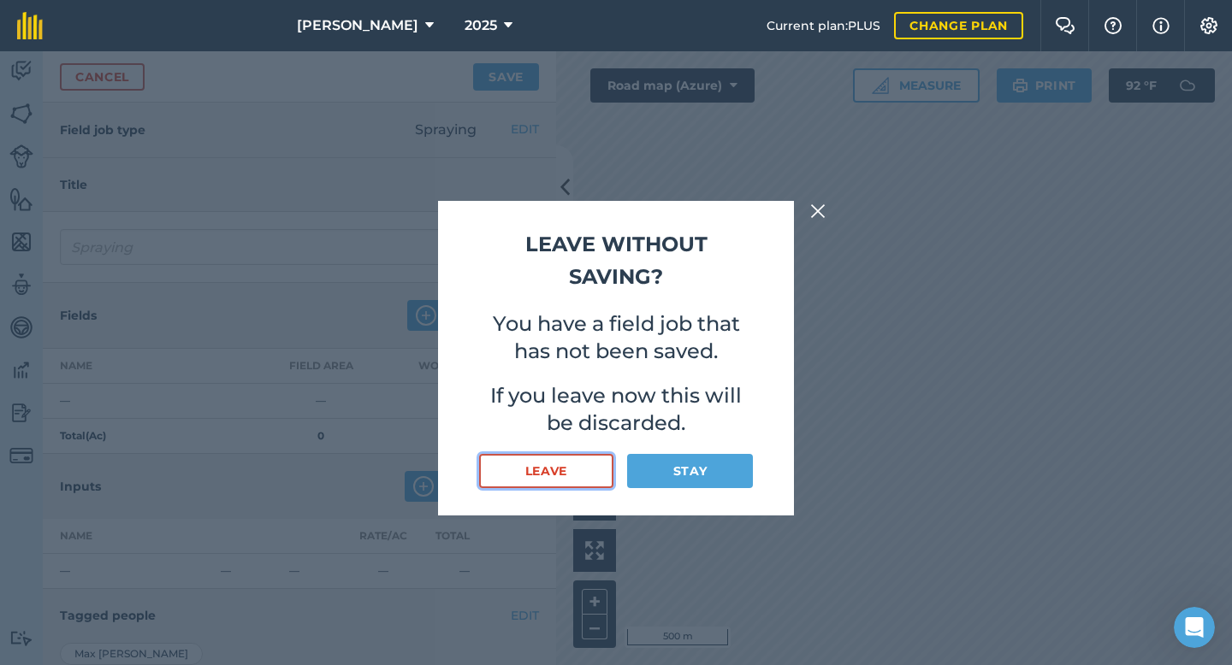
click at [558, 469] on button "Leave" at bounding box center [546, 471] width 134 height 34
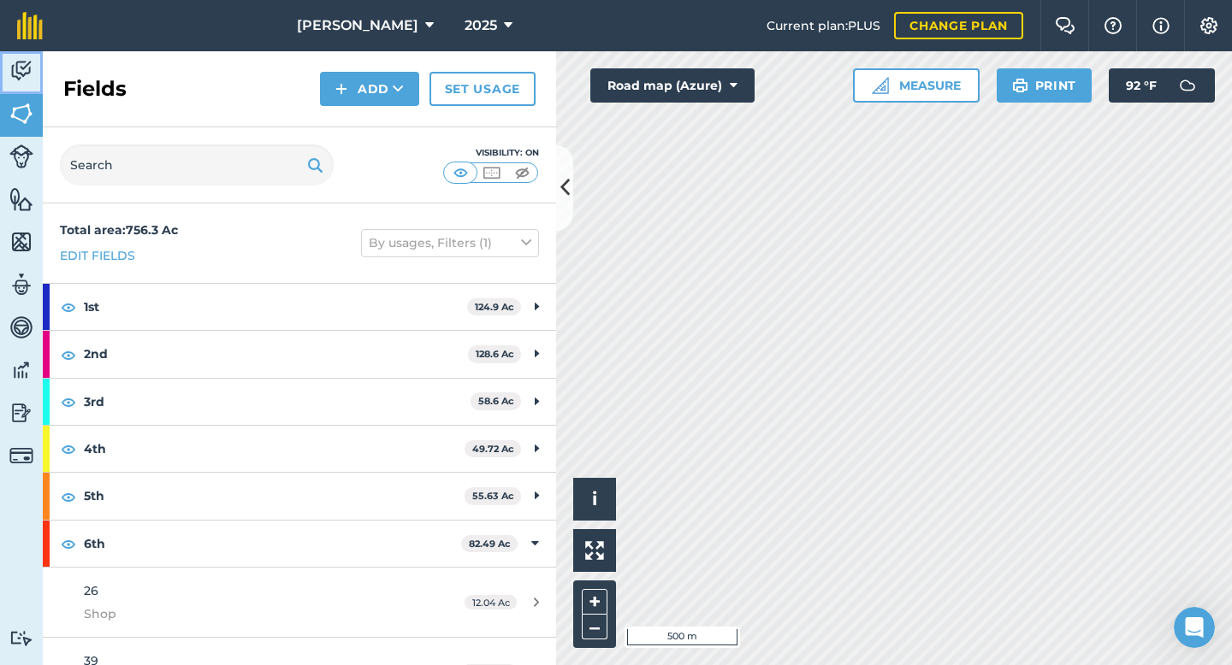
click at [21, 80] on img at bounding box center [21, 71] width 24 height 26
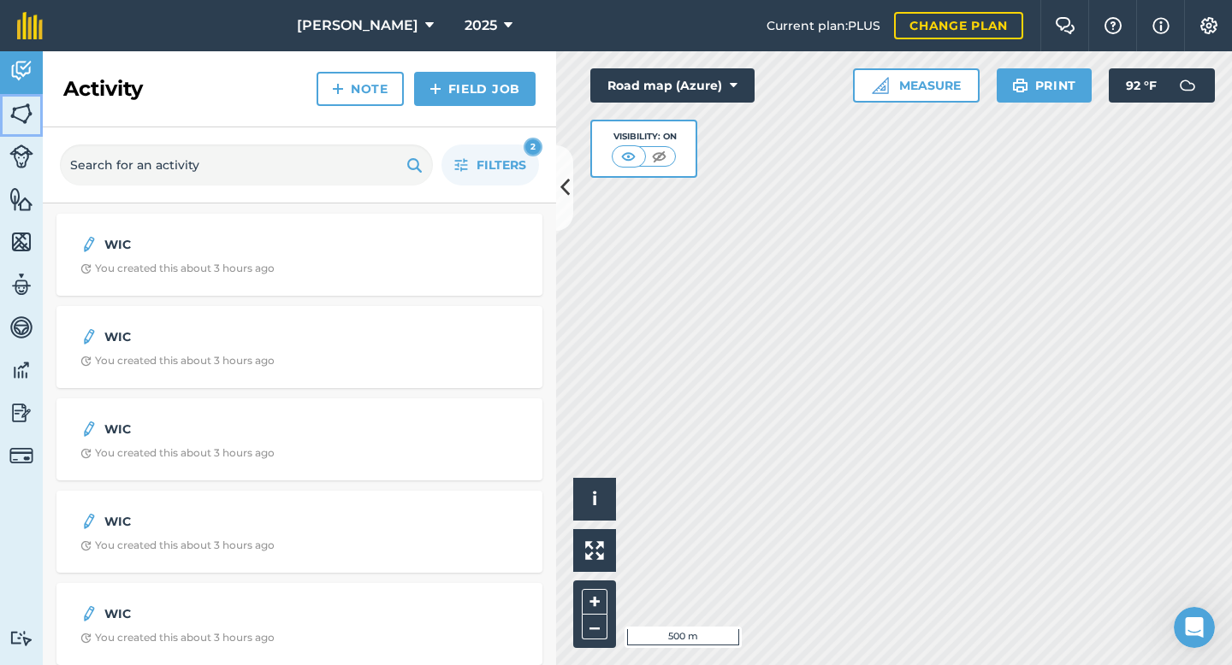
click at [15, 115] on img at bounding box center [21, 114] width 24 height 26
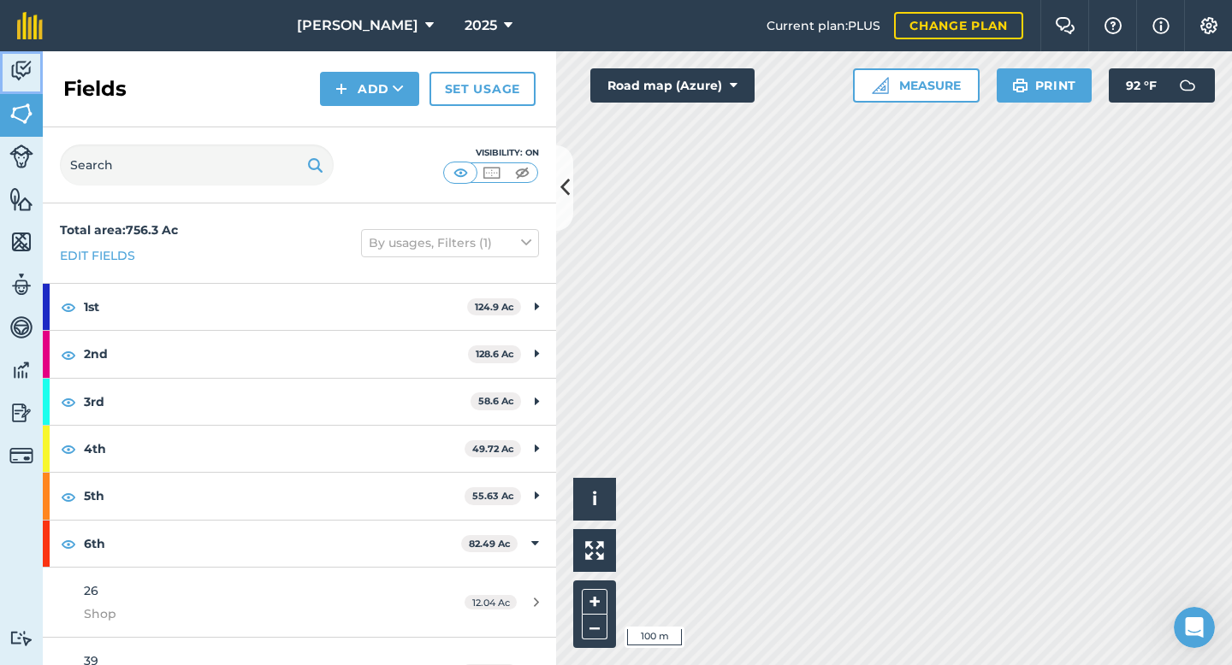
click at [33, 78] on link "Activity" at bounding box center [21, 72] width 43 height 43
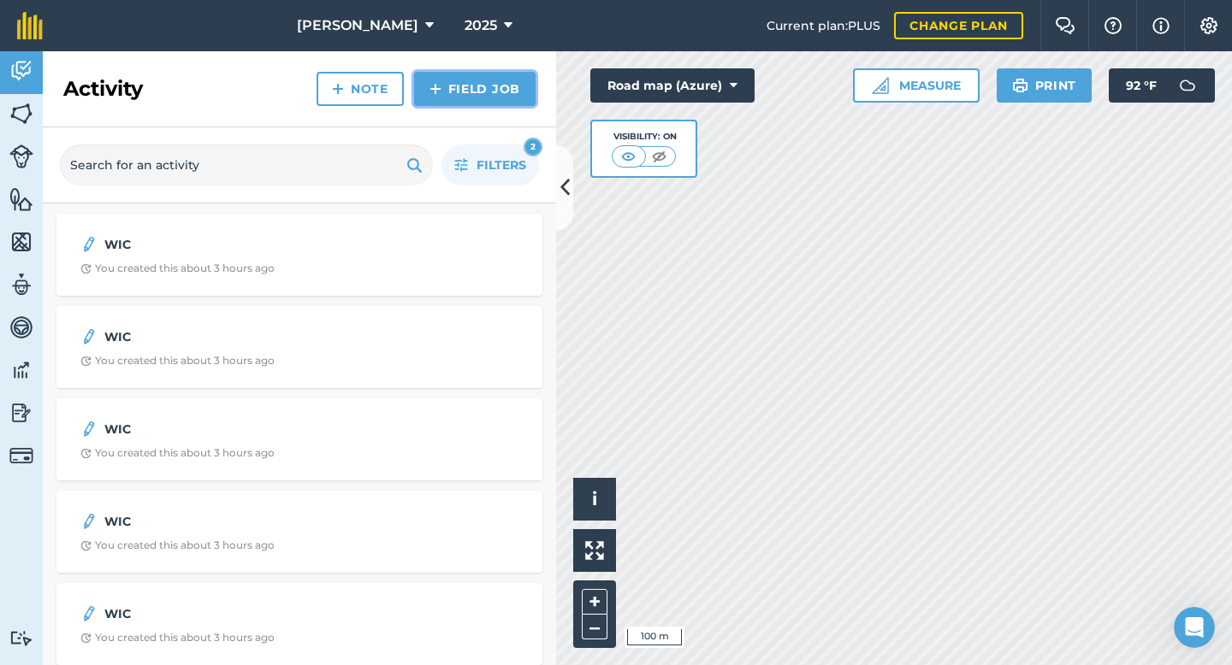
click at [466, 93] on link "Field Job" at bounding box center [474, 89] width 121 height 34
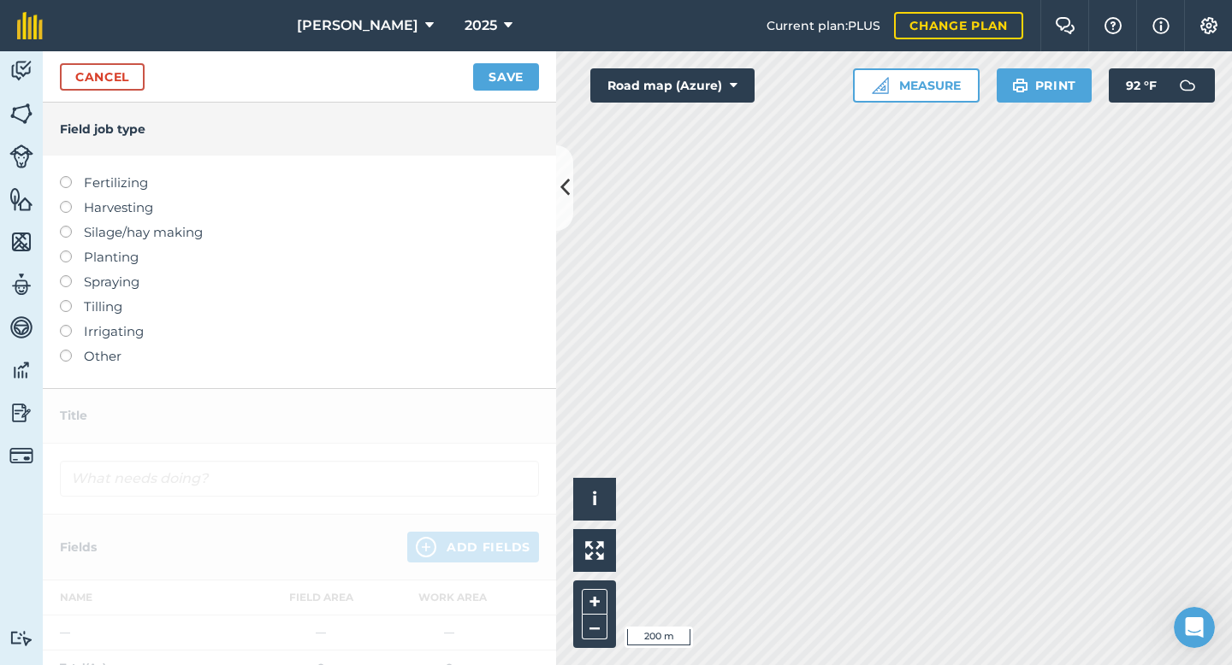
click at [115, 281] on label "Spraying" at bounding box center [299, 282] width 479 height 21
type input "Spraying"
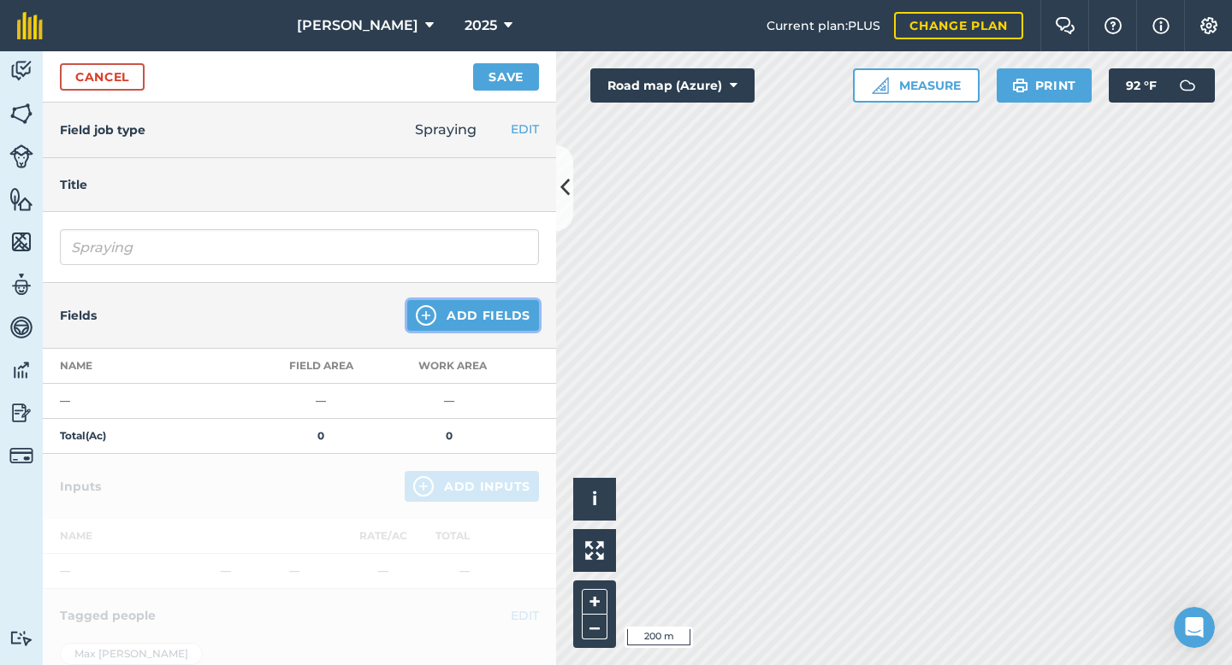
click at [456, 313] on button "Add Fields" at bounding box center [473, 315] width 132 height 31
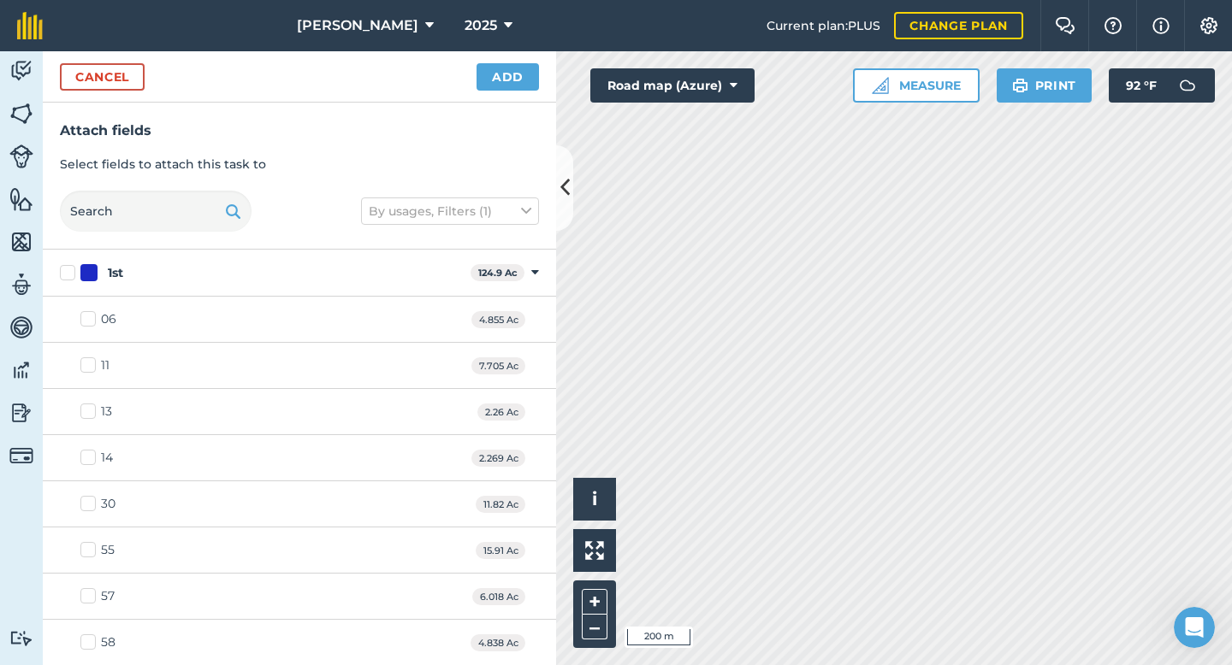
checkbox input "true"
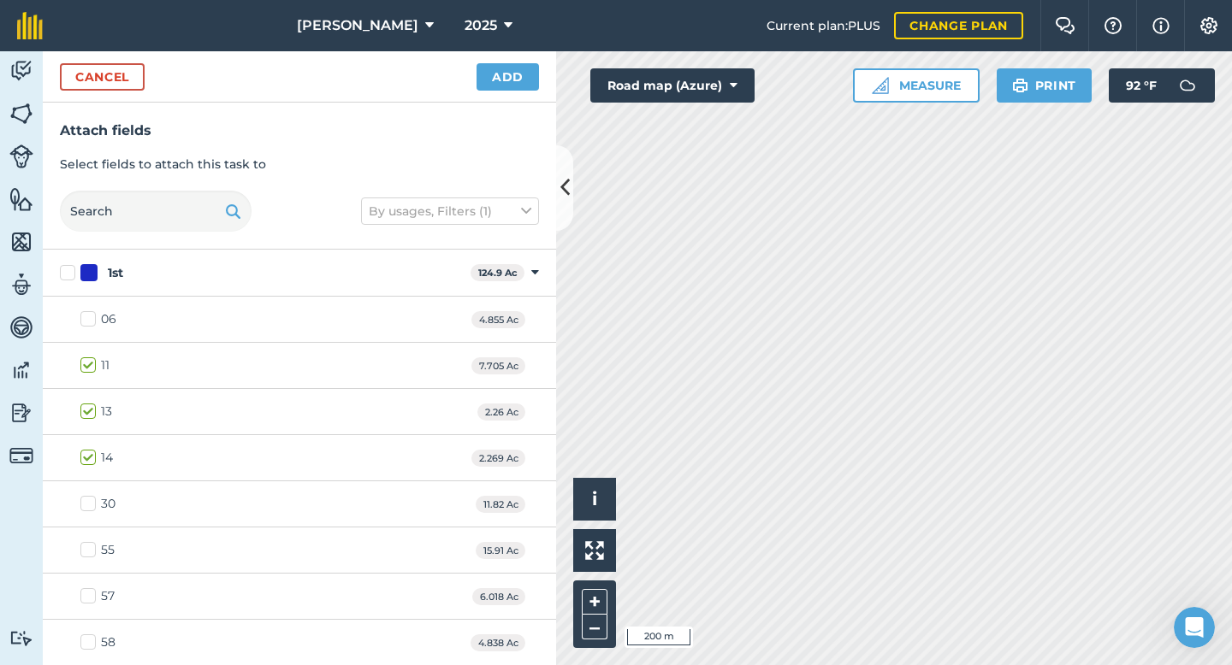
checkbox input "true"
click at [507, 87] on button "Add" at bounding box center [507, 76] width 62 height 27
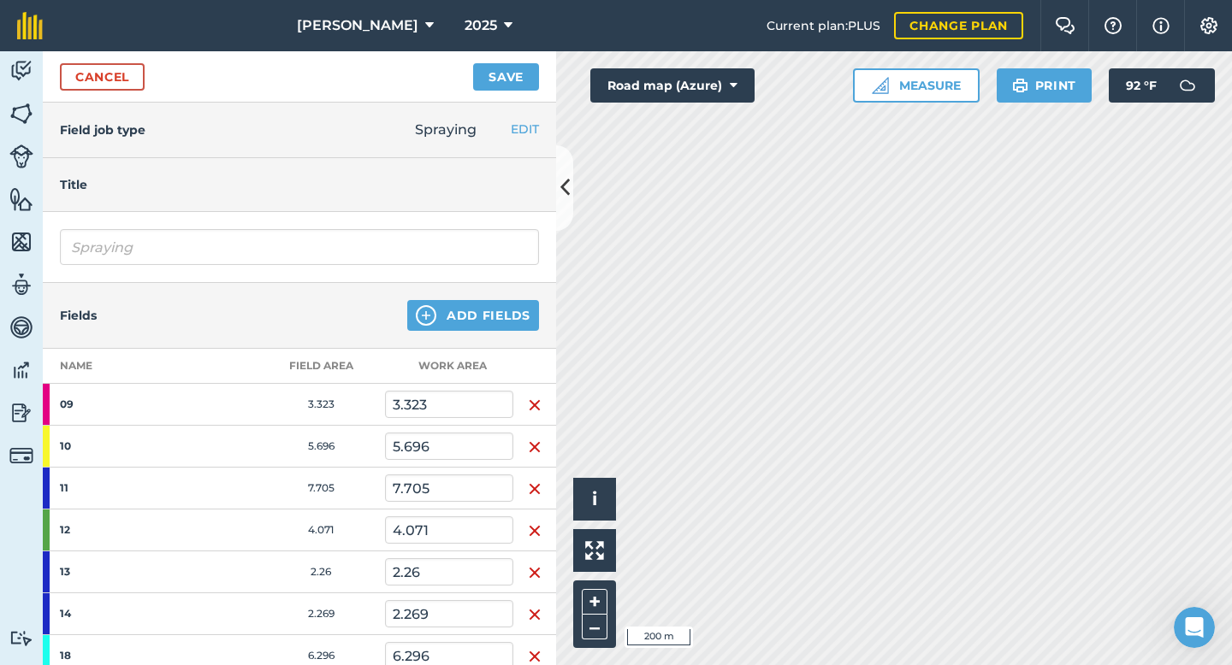
click at [529, 399] on img "button" at bounding box center [535, 405] width 14 height 21
click at [529, 437] on img "button" at bounding box center [535, 447] width 14 height 21
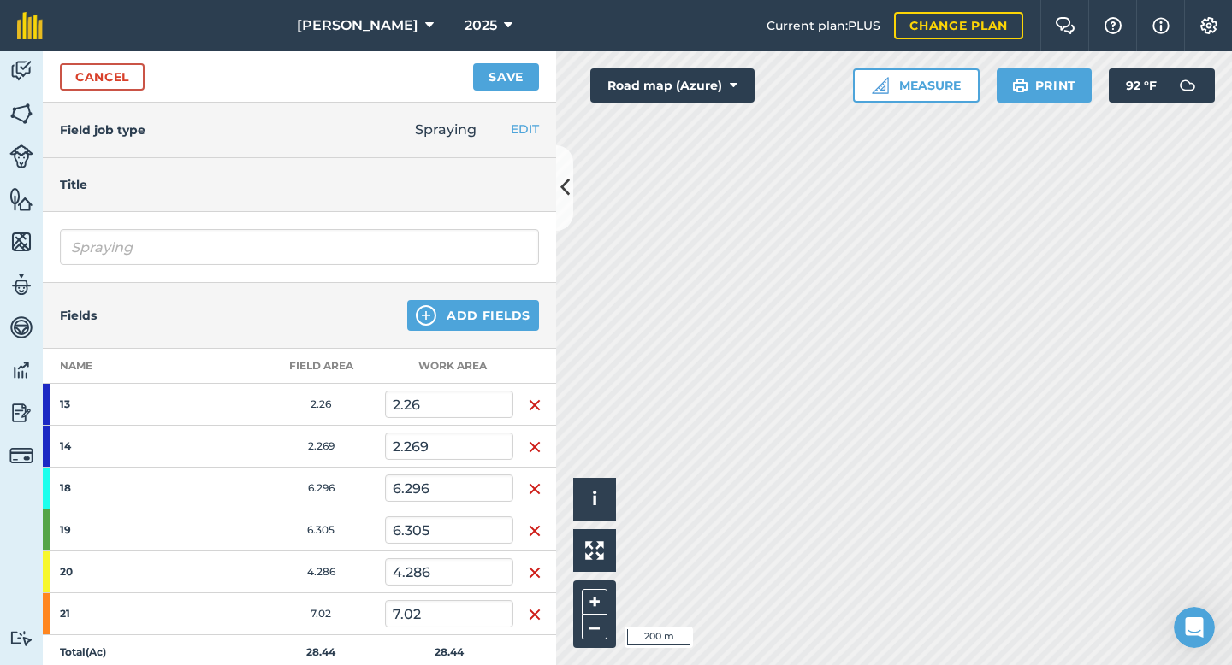
click at [529, 399] on img "button" at bounding box center [535, 405] width 14 height 21
click at [529, 437] on img "button" at bounding box center [535, 447] width 14 height 21
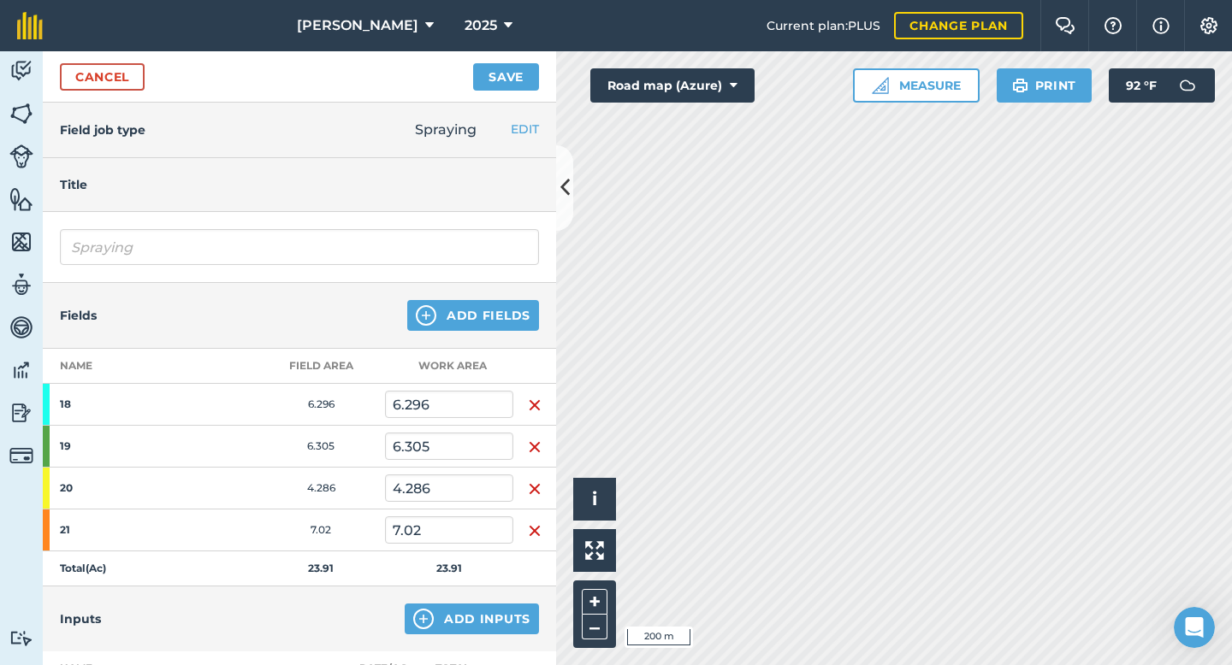
click at [529, 399] on img "button" at bounding box center [535, 405] width 14 height 21
click at [529, 437] on img "button" at bounding box center [535, 447] width 14 height 21
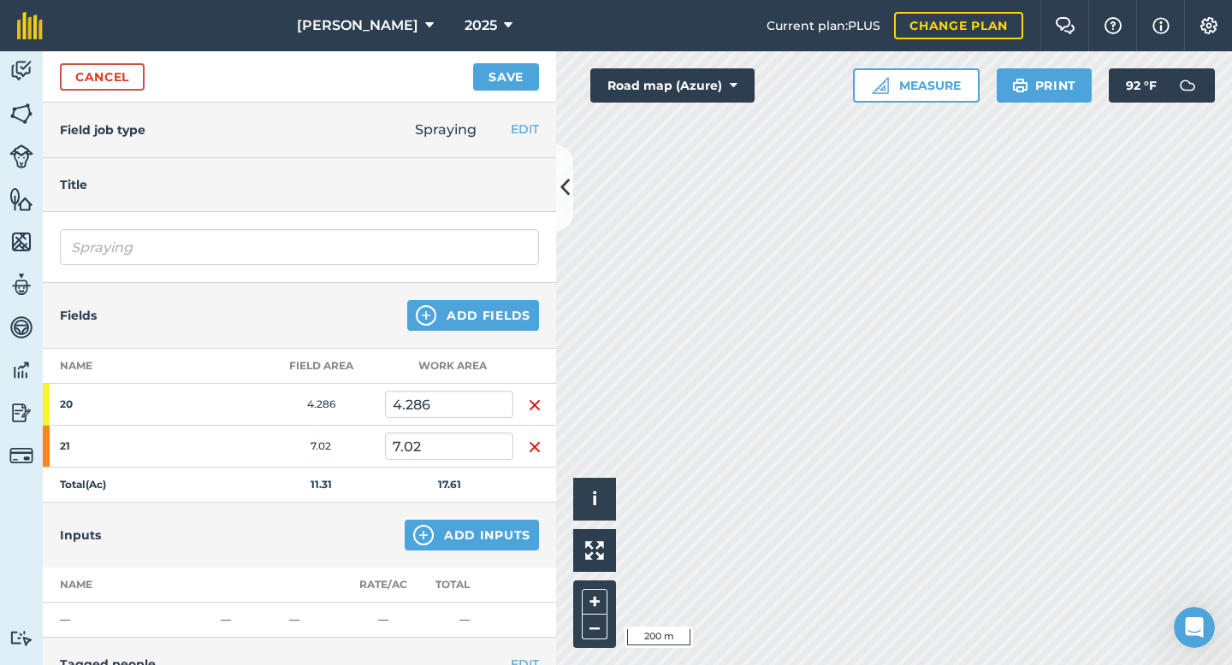
click at [529, 399] on img "button" at bounding box center [535, 405] width 14 height 21
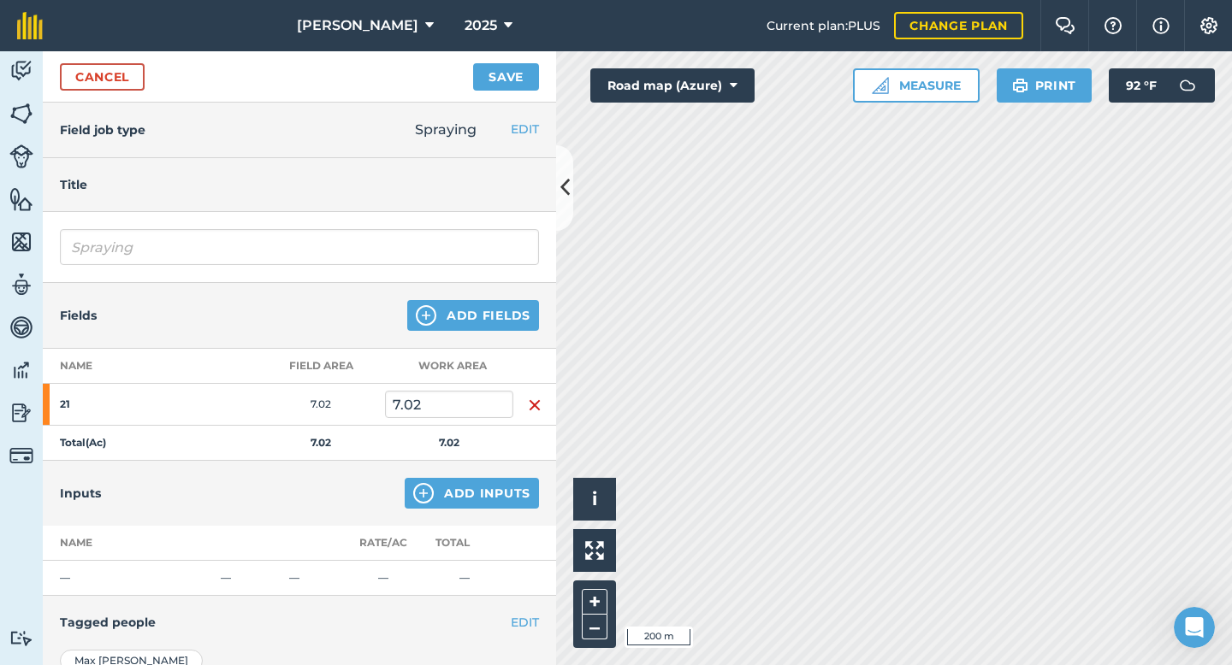
click at [529, 399] on img "button" at bounding box center [535, 405] width 14 height 21
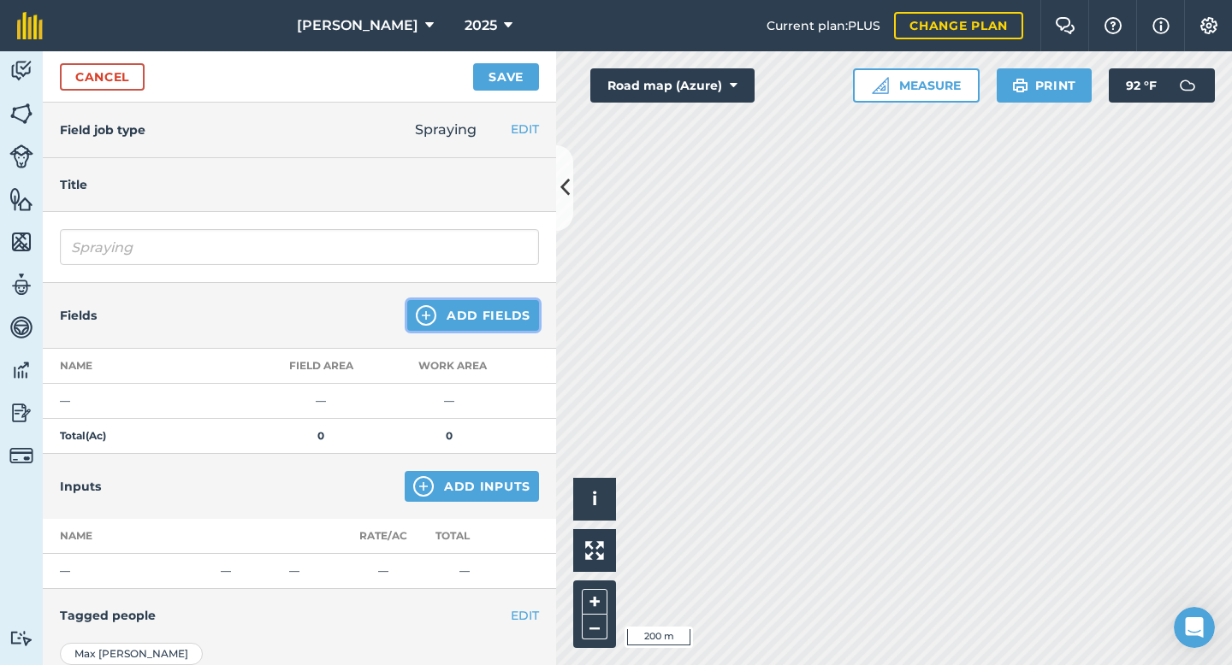
click at [528, 324] on button "Add Fields" at bounding box center [473, 315] width 132 height 31
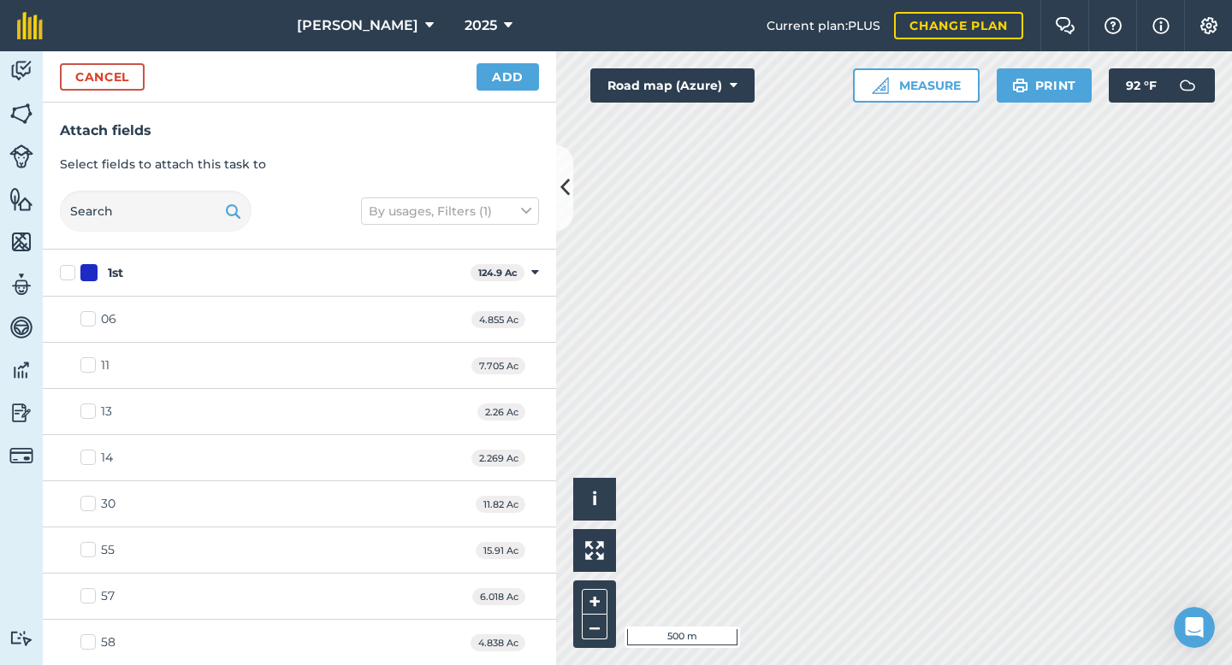
checkbox input "true"
click at [508, 89] on button "Add" at bounding box center [507, 76] width 62 height 27
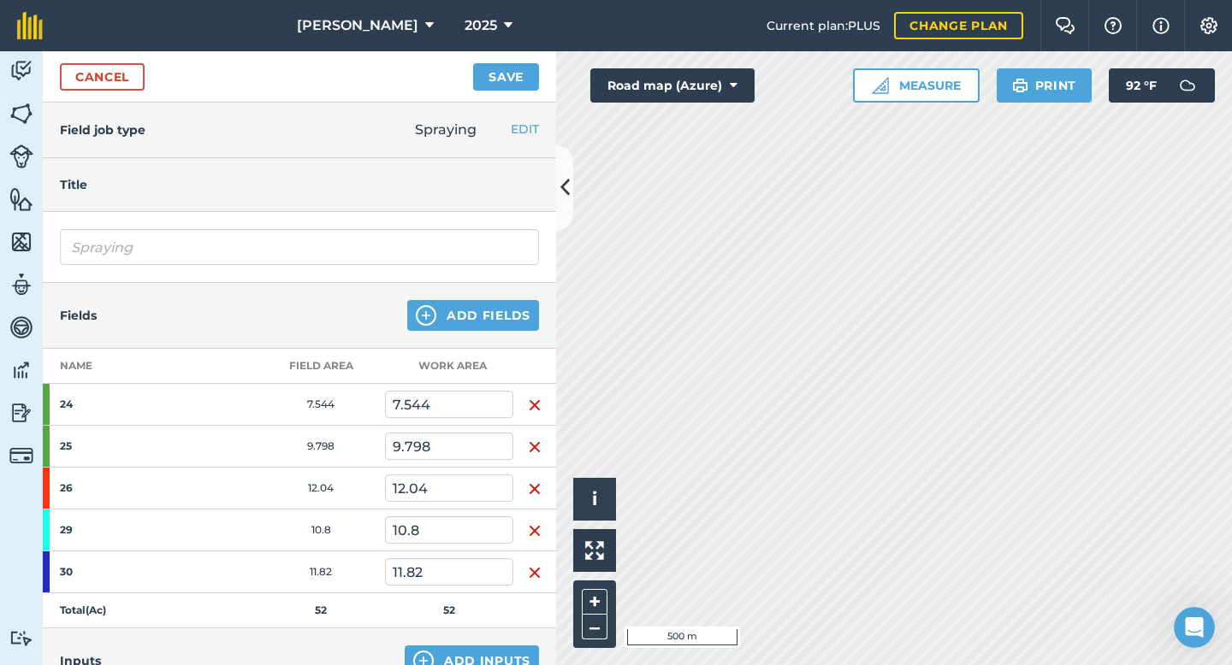
click at [535, 404] on img "button" at bounding box center [535, 405] width 14 height 21
click at [535, 437] on img "button" at bounding box center [535, 447] width 14 height 21
click at [535, 479] on img "button" at bounding box center [535, 489] width 14 height 21
click at [535, 521] on img "button" at bounding box center [535, 531] width 14 height 21
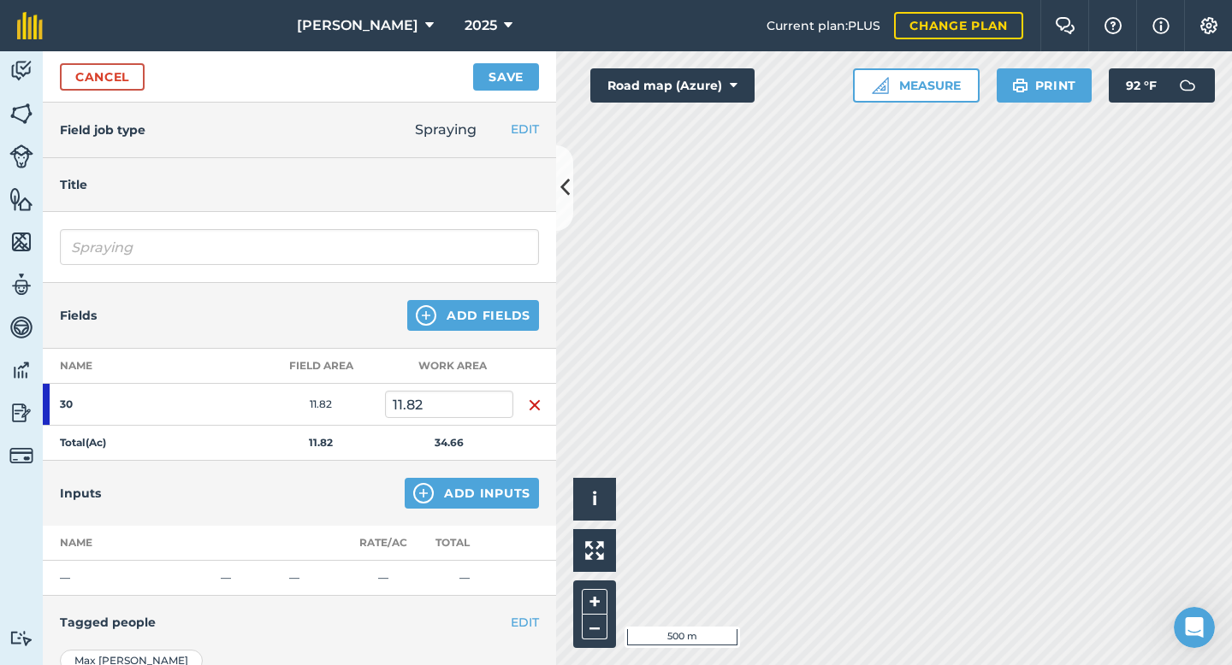
click at [535, 404] on img "button" at bounding box center [535, 405] width 14 height 21
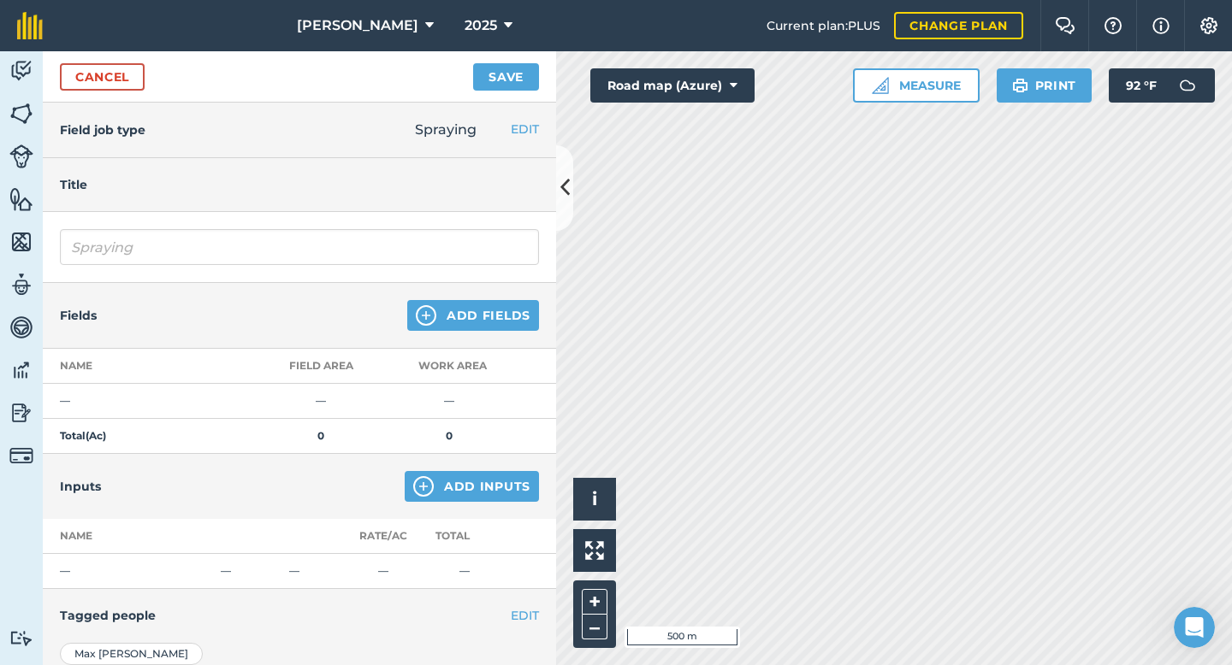
click at [535, 404] on td at bounding box center [534, 401] width 43 height 35
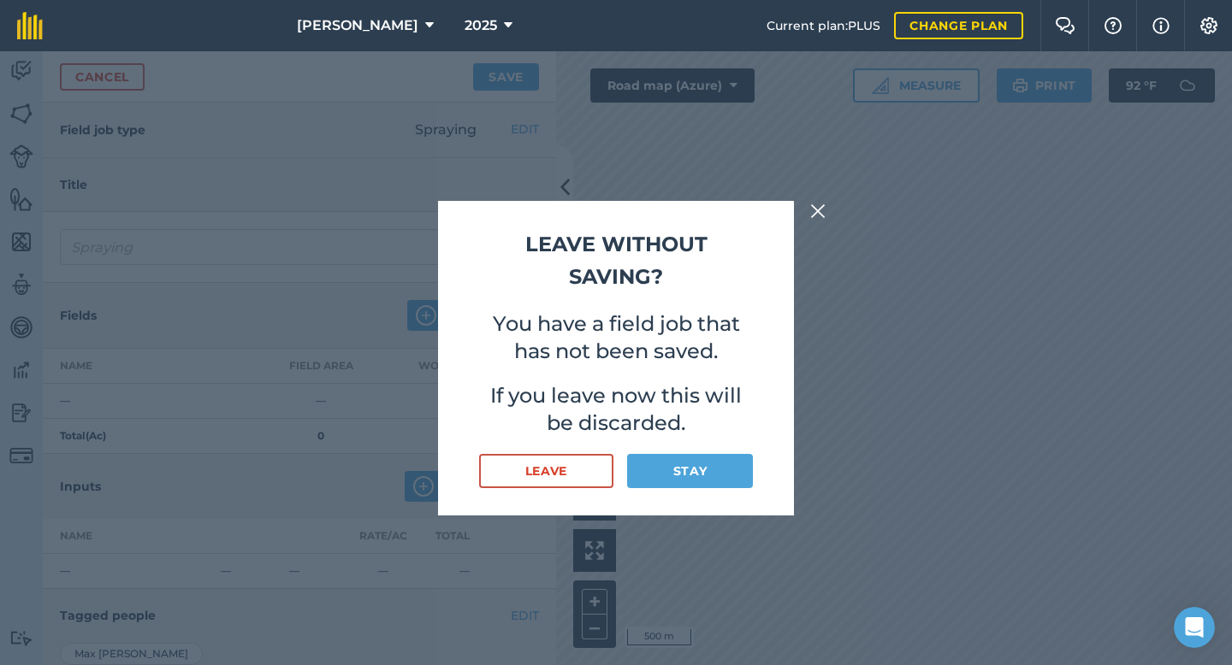
click at [815, 210] on img at bounding box center [817, 211] width 15 height 21
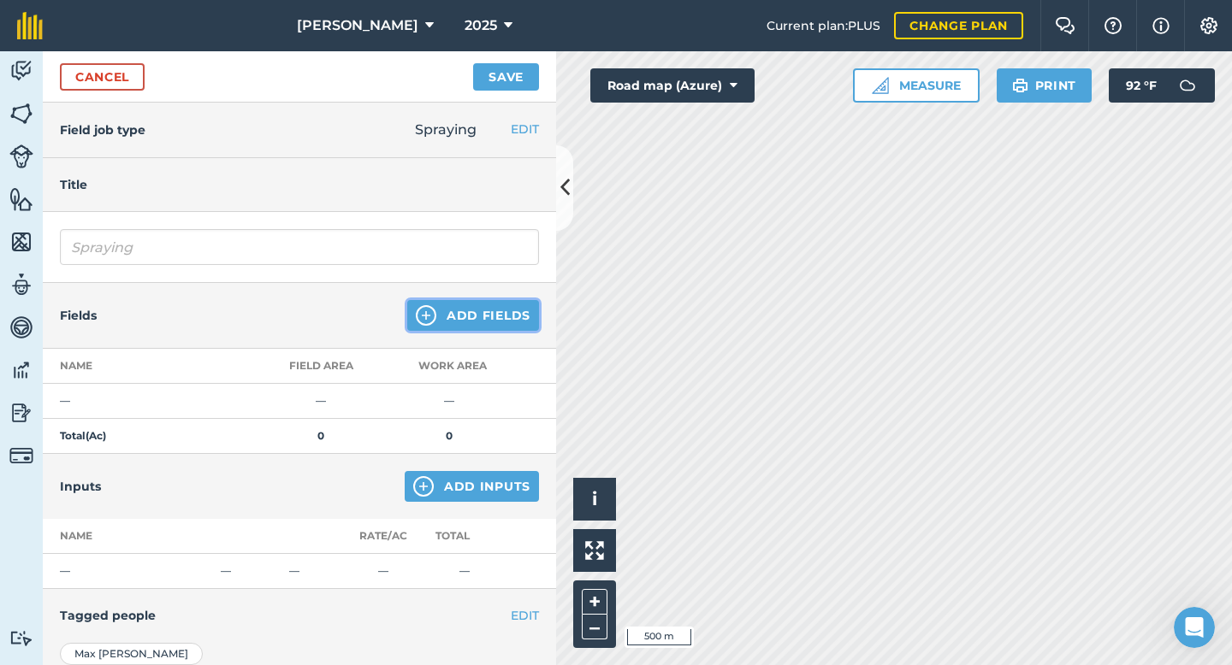
click at [506, 311] on button "Add Fields" at bounding box center [473, 315] width 132 height 31
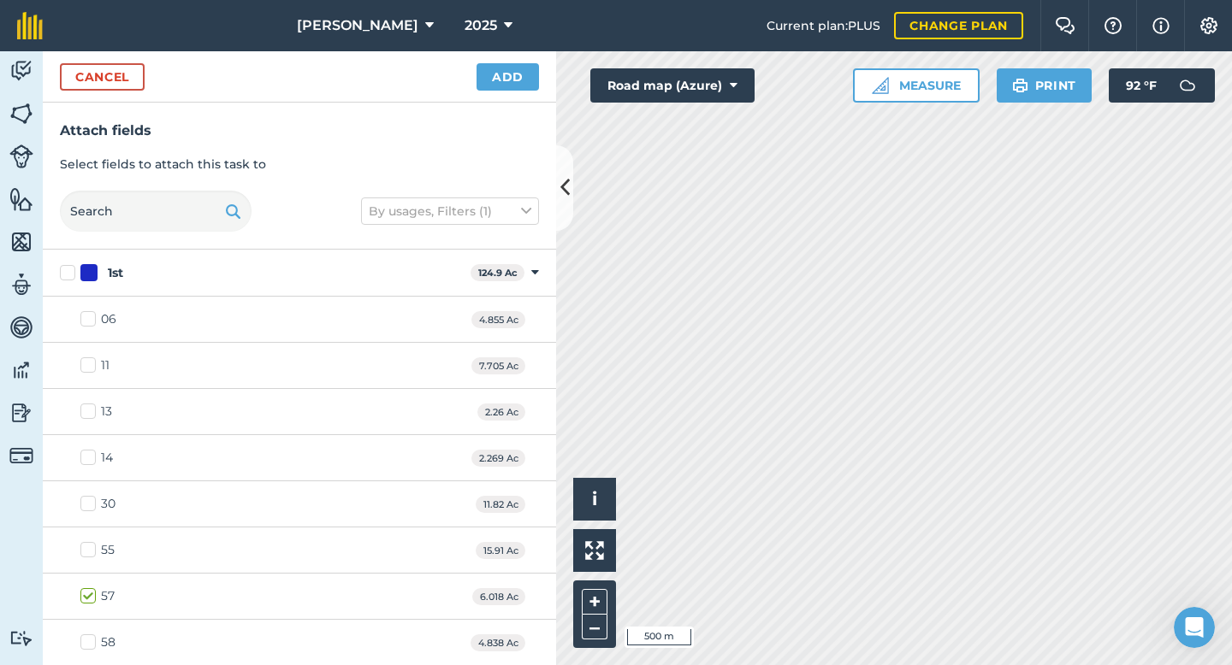
checkbox input "true"
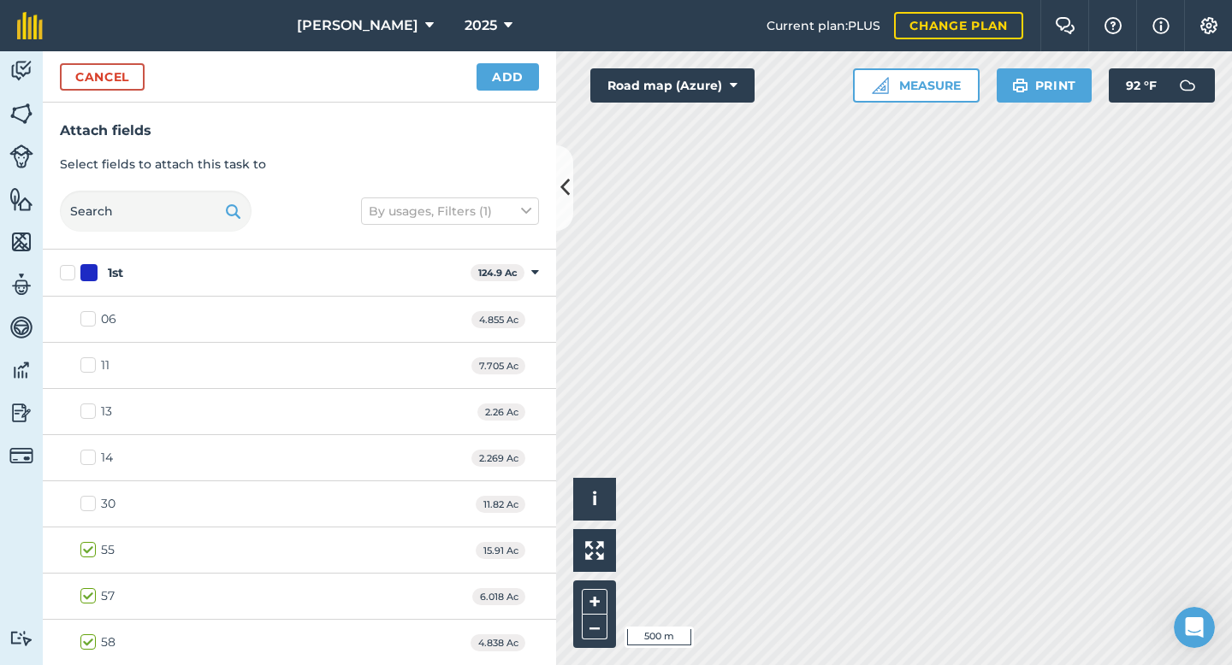
checkbox input "true"
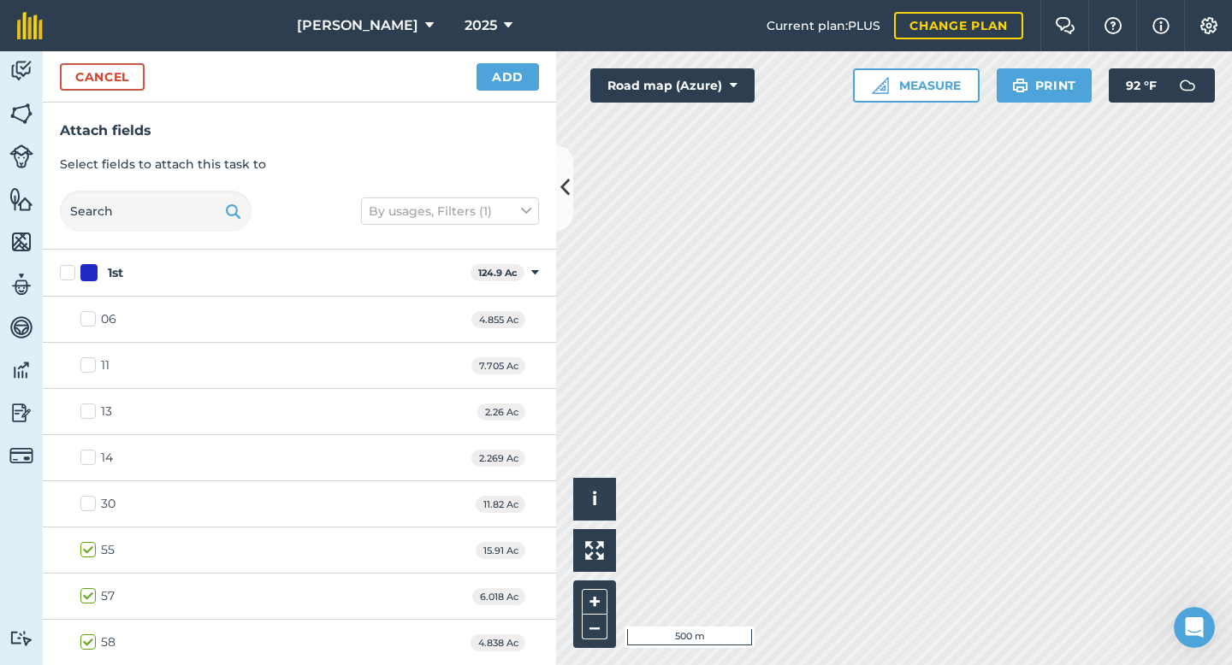
checkbox input "true"
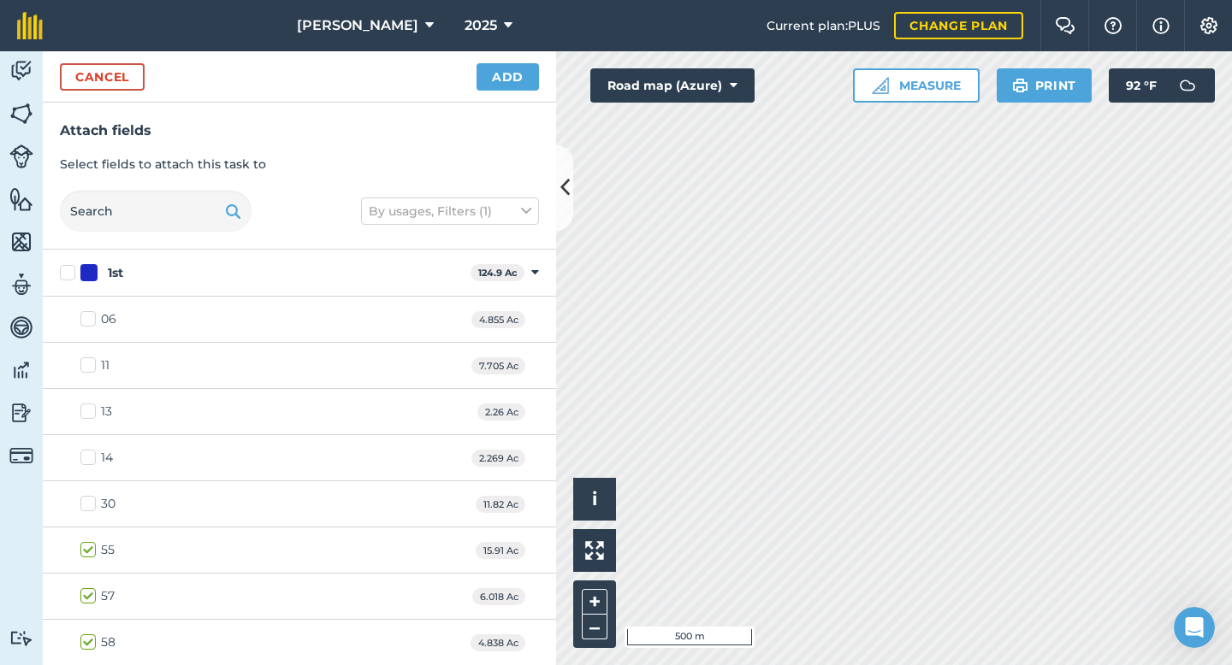
checkbox input "true"
click at [15, 76] on img at bounding box center [21, 71] width 24 height 26
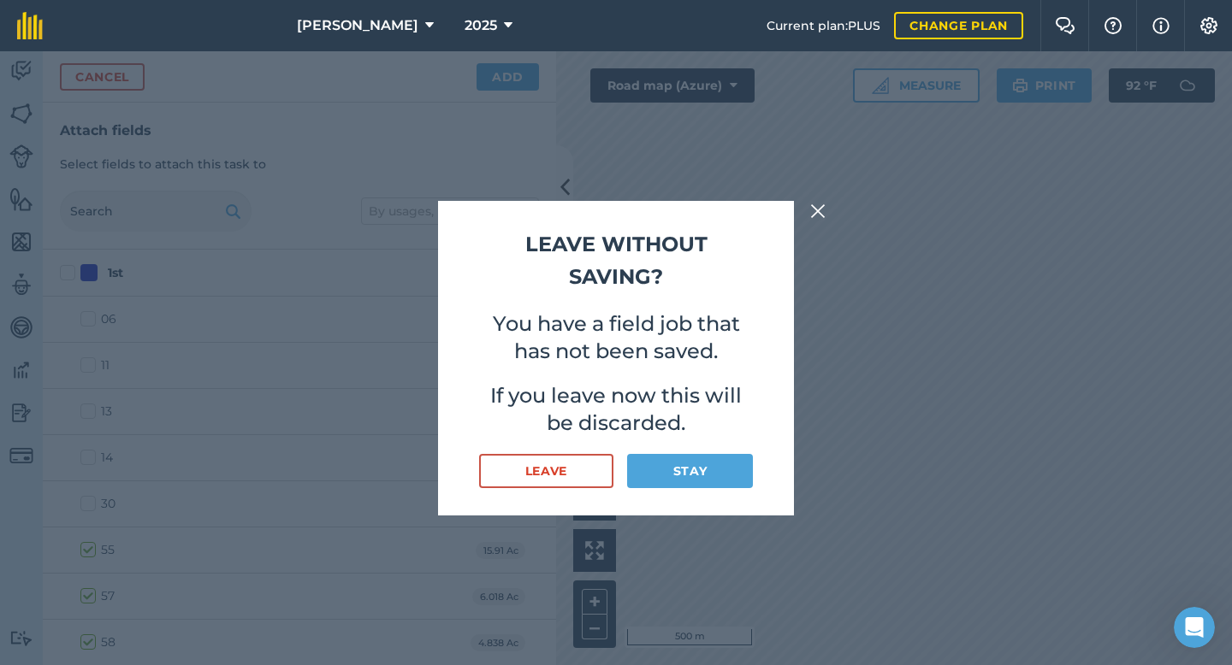
click at [818, 212] on img at bounding box center [817, 211] width 15 height 21
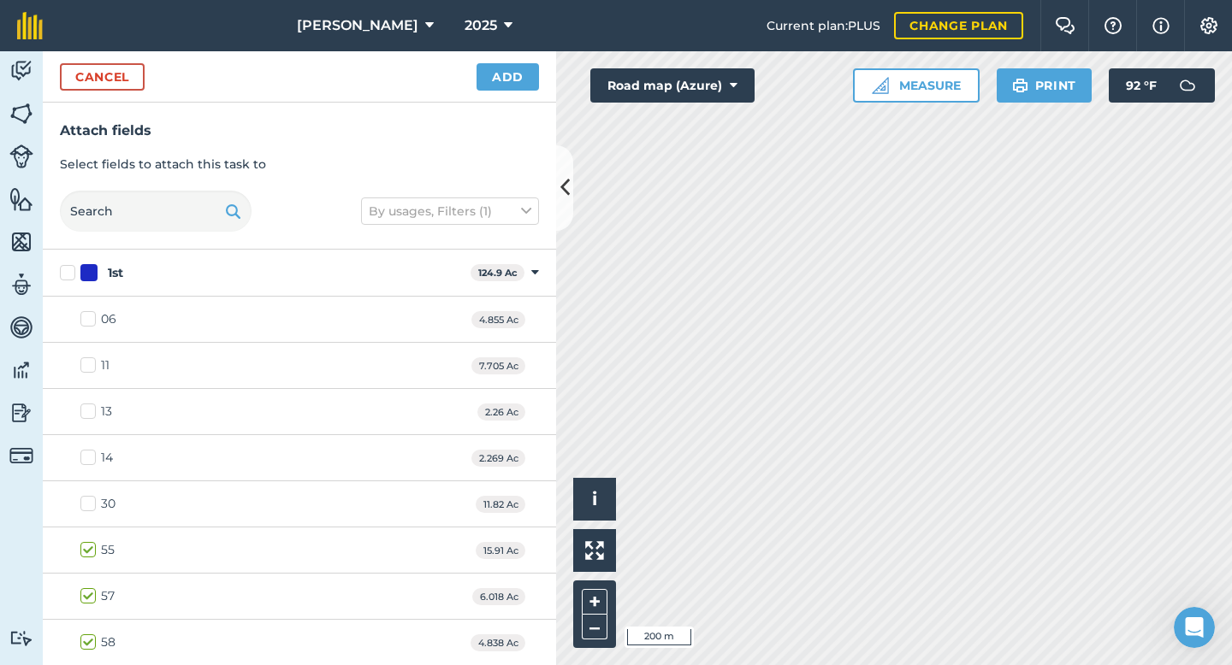
checkbox input "true"
click at [504, 80] on button "Add" at bounding box center [507, 76] width 62 height 27
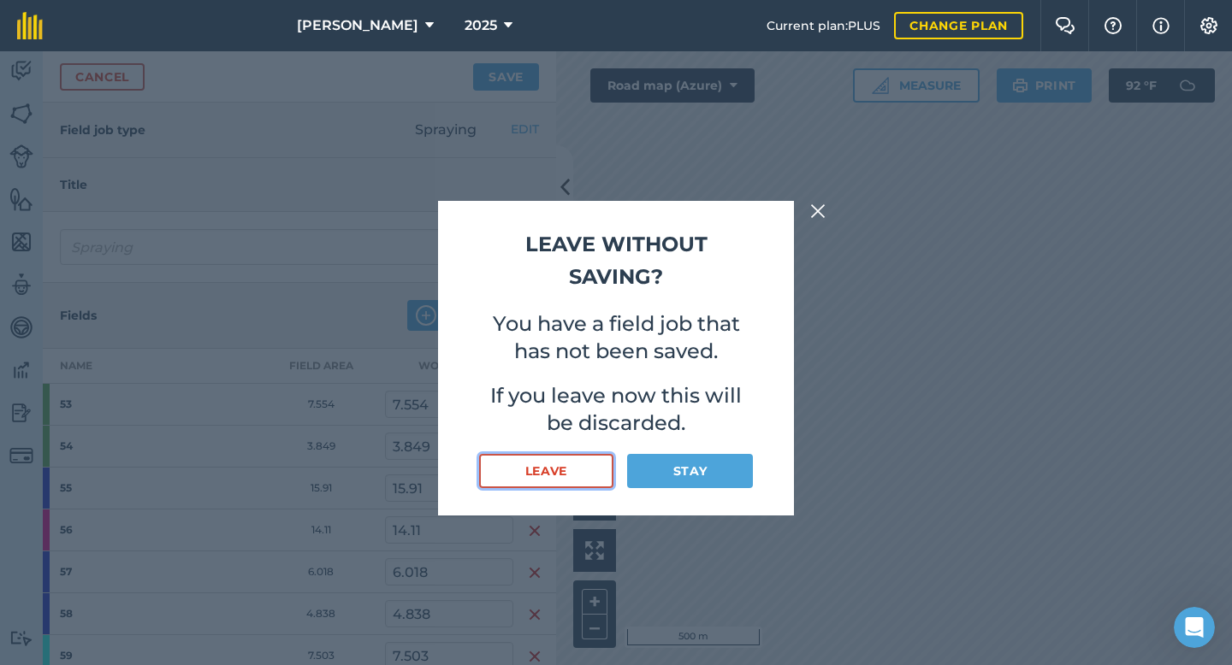
click at [582, 474] on button "Leave" at bounding box center [546, 471] width 134 height 34
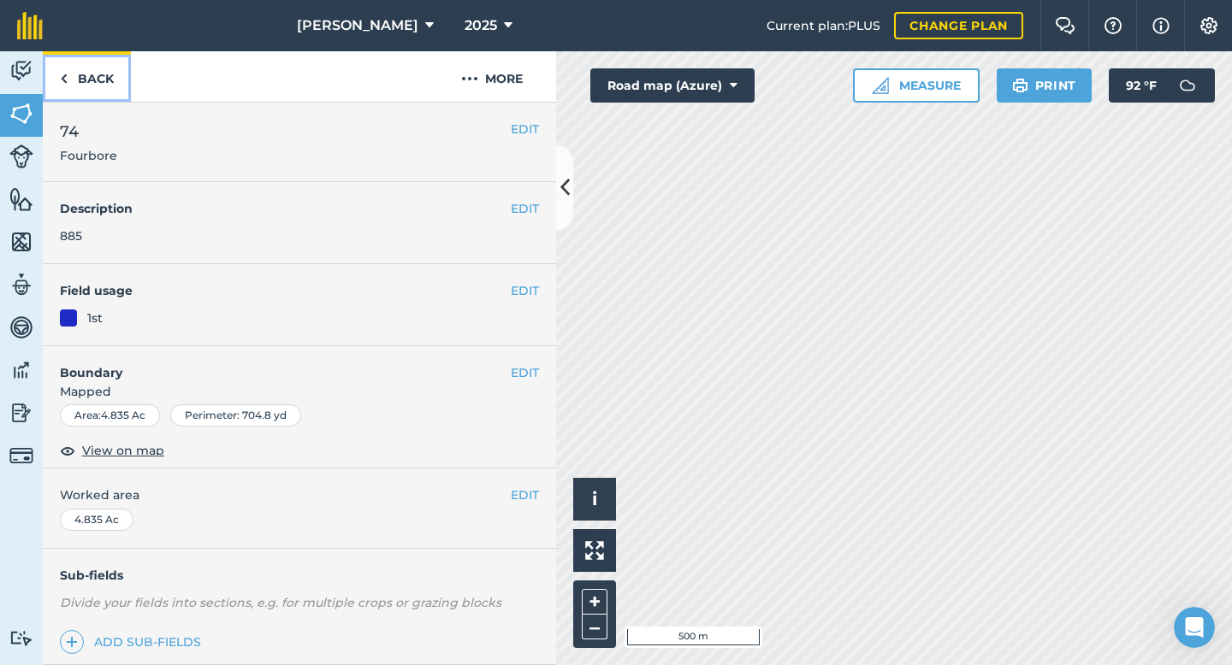
click at [83, 77] on link "Back" at bounding box center [87, 76] width 88 height 50
click at [20, 69] on img at bounding box center [21, 71] width 24 height 26
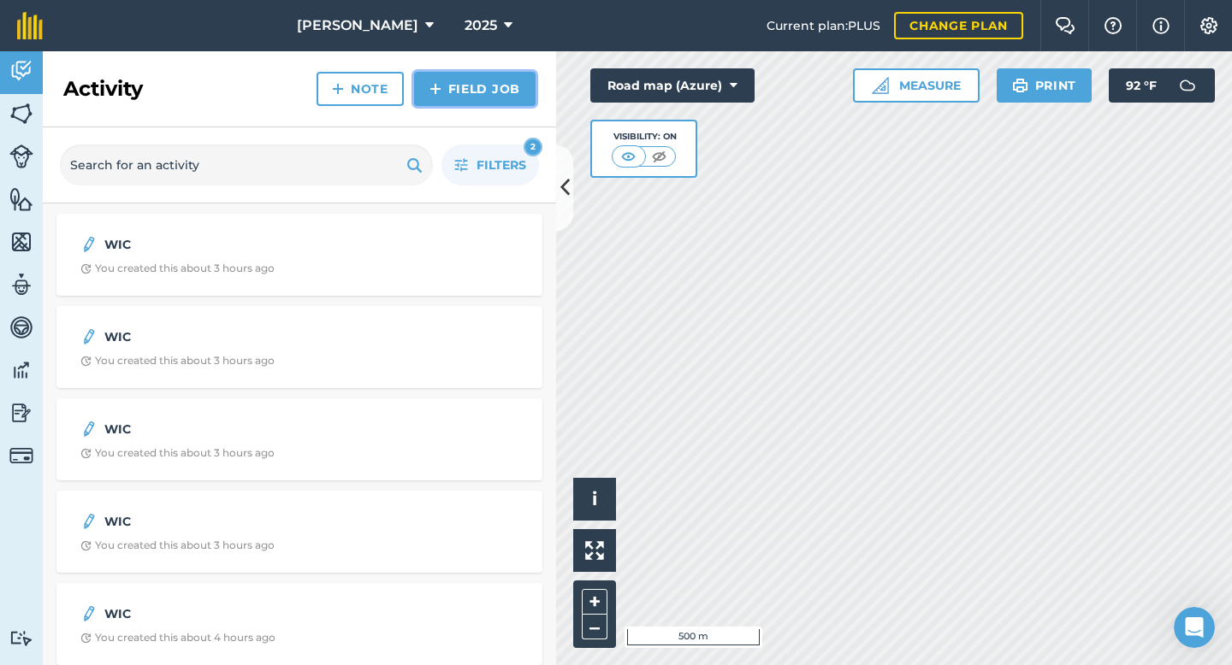
click at [443, 85] on link "Field Job" at bounding box center [474, 89] width 121 height 34
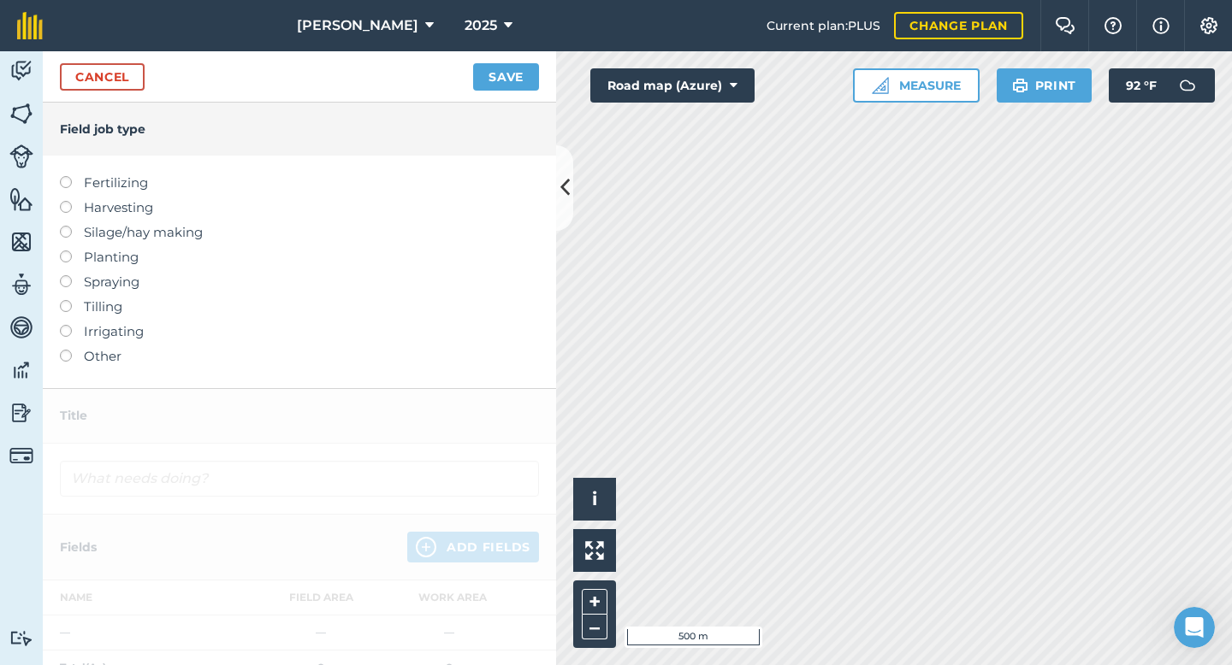
click at [112, 281] on label "Spraying" at bounding box center [299, 282] width 479 height 21
type input "Spraying"
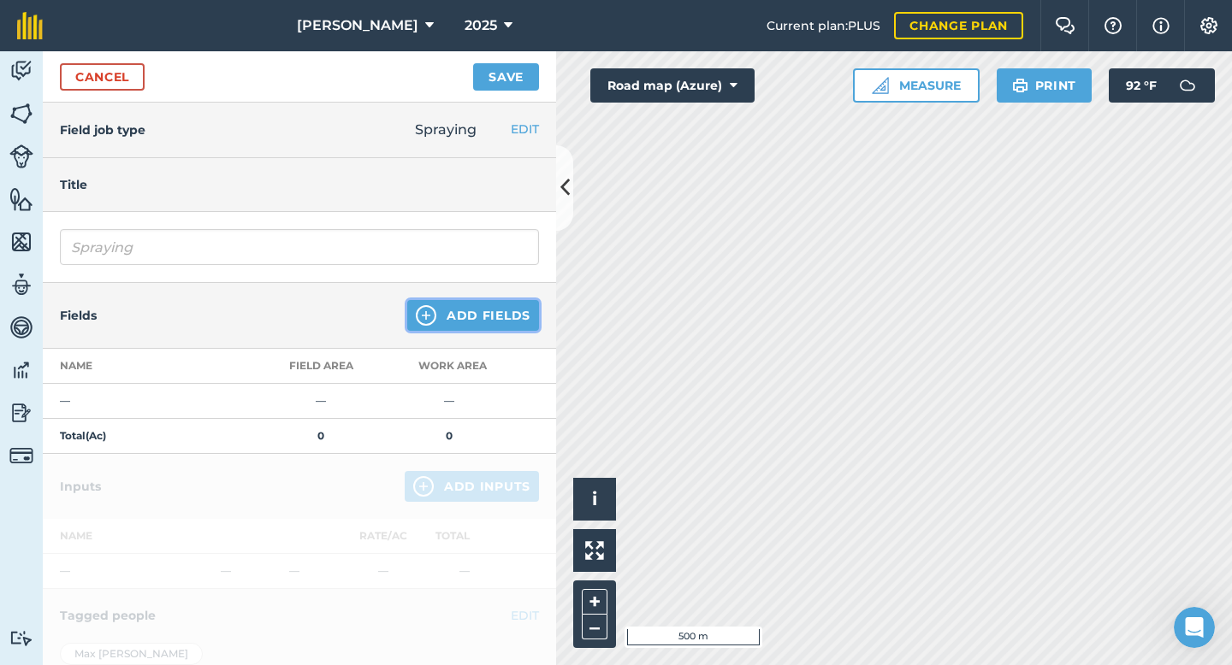
click at [482, 321] on button "Add Fields" at bounding box center [473, 315] width 132 height 31
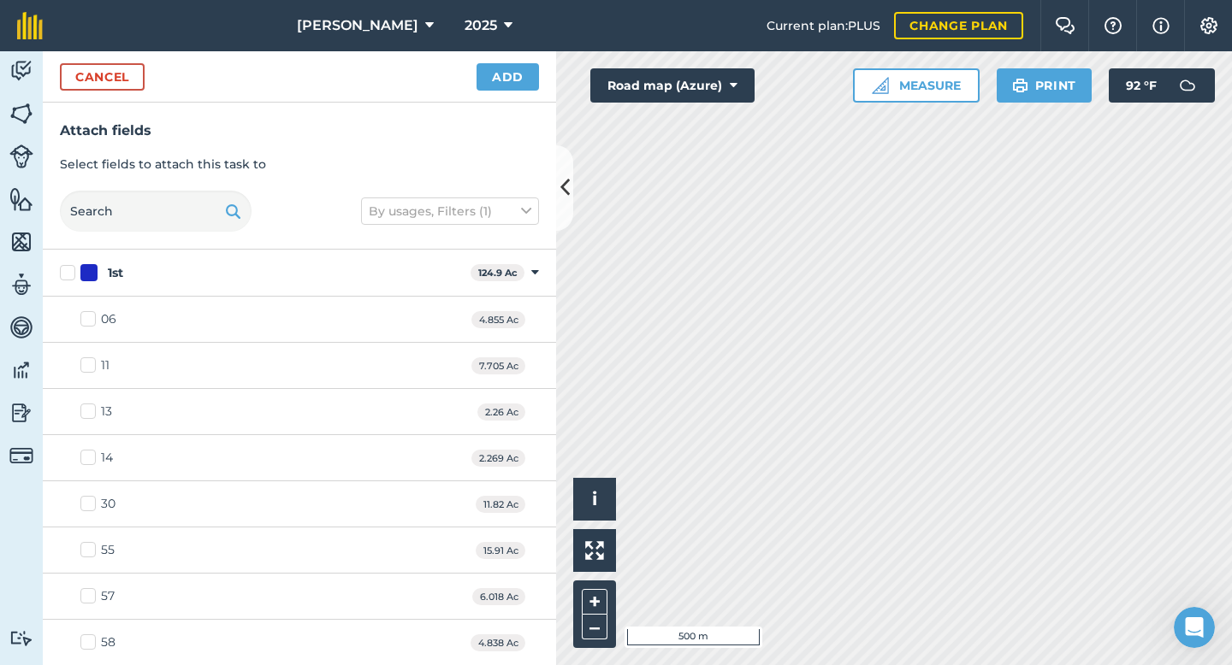
checkbox input "true"
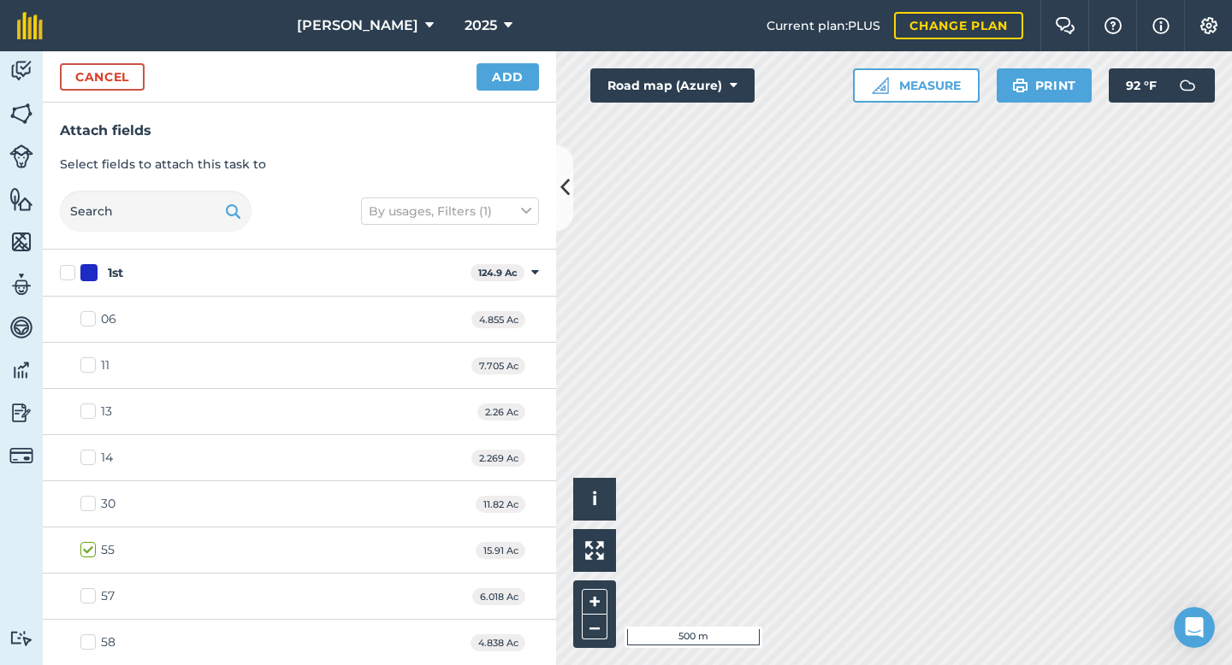
checkbox input "true"
click at [509, 67] on button "Add" at bounding box center [507, 76] width 62 height 27
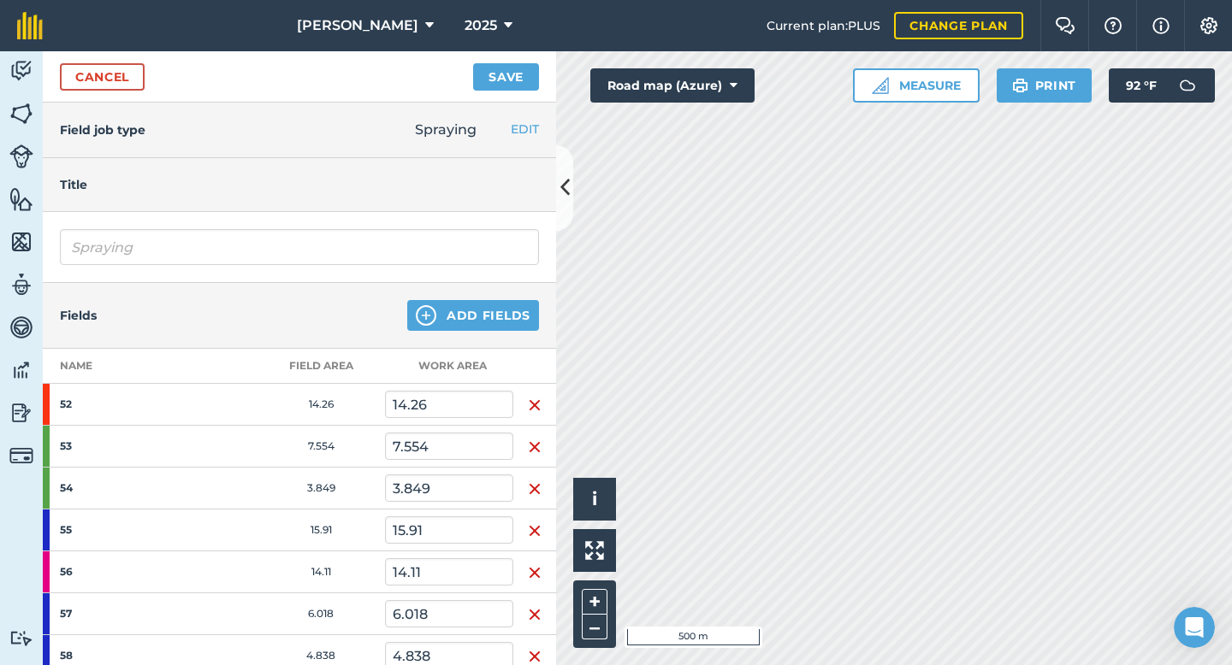
click at [536, 644] on img "button" at bounding box center [535, 657] width 14 height 21
click at [91, 74] on link "Cancel" at bounding box center [102, 76] width 85 height 27
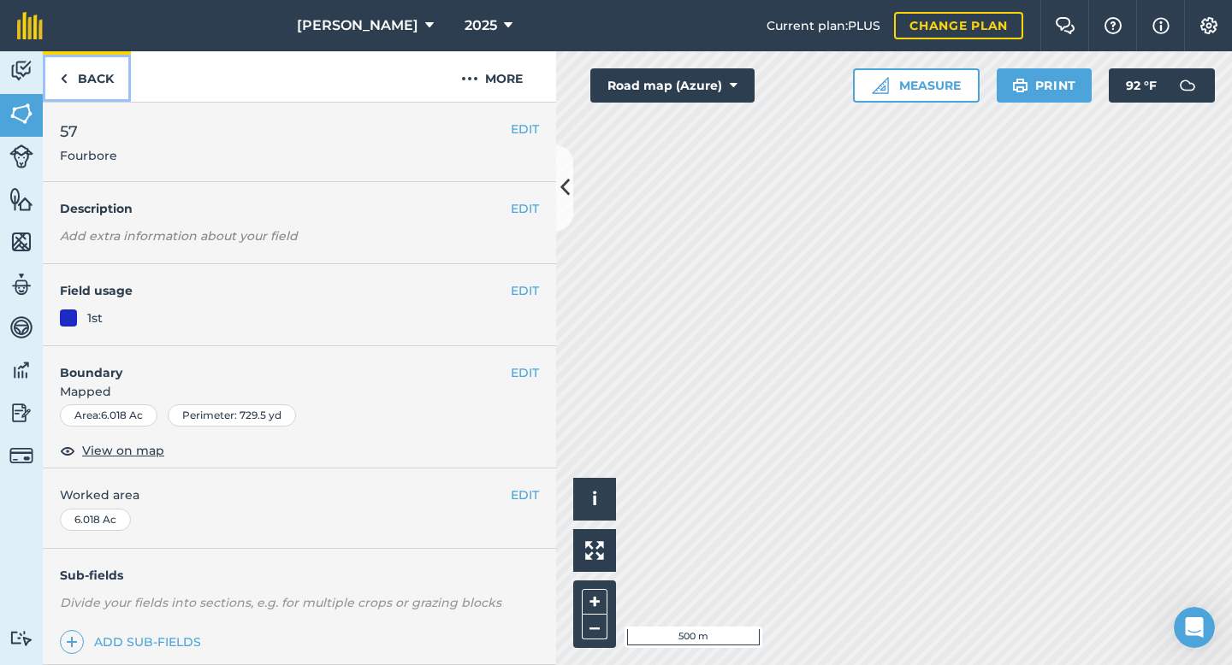
click at [93, 86] on link "Back" at bounding box center [87, 76] width 88 height 50
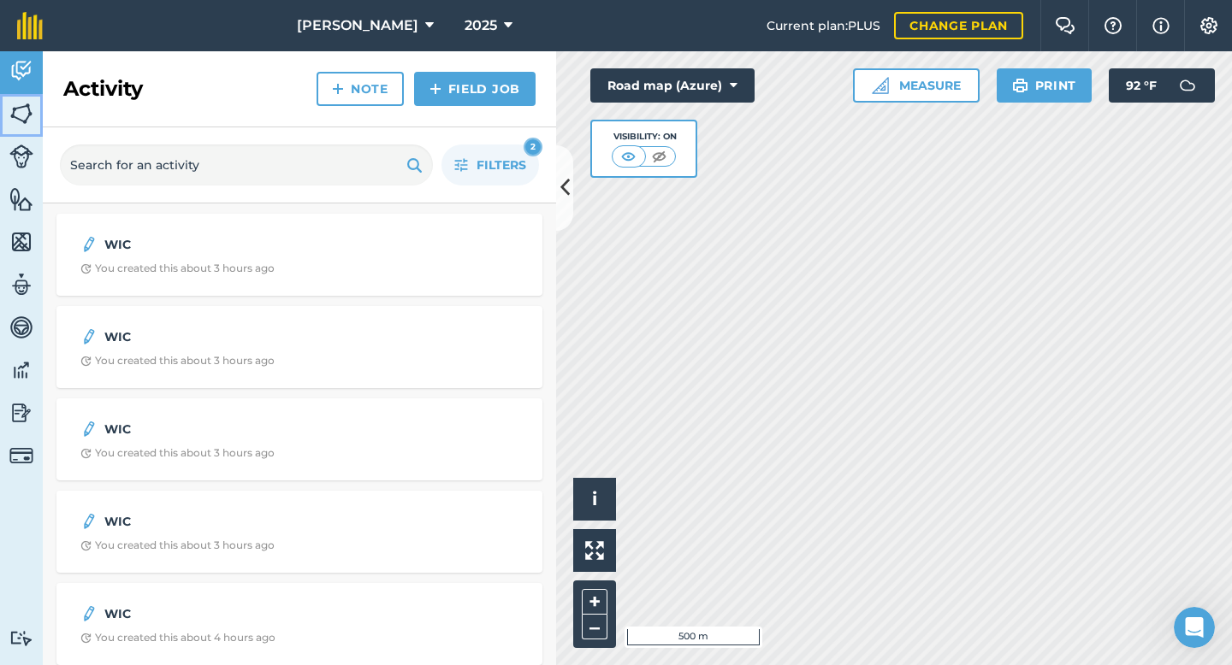
click at [17, 109] on img at bounding box center [21, 114] width 24 height 26
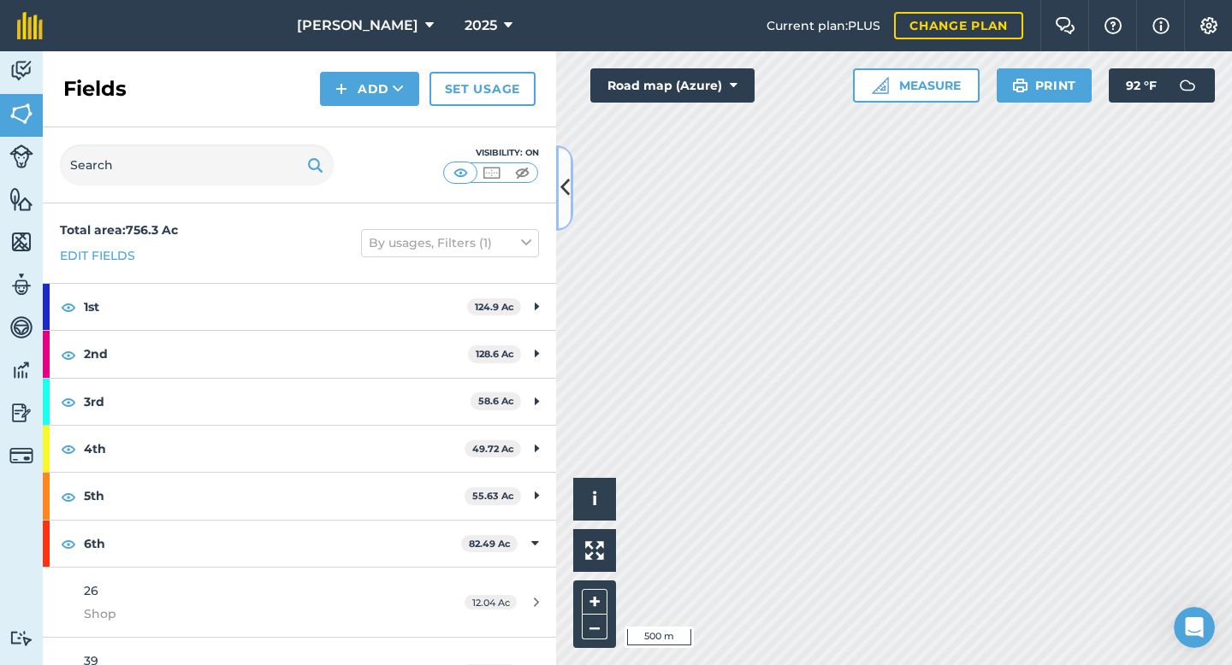
click at [556, 173] on button at bounding box center [564, 188] width 17 height 86
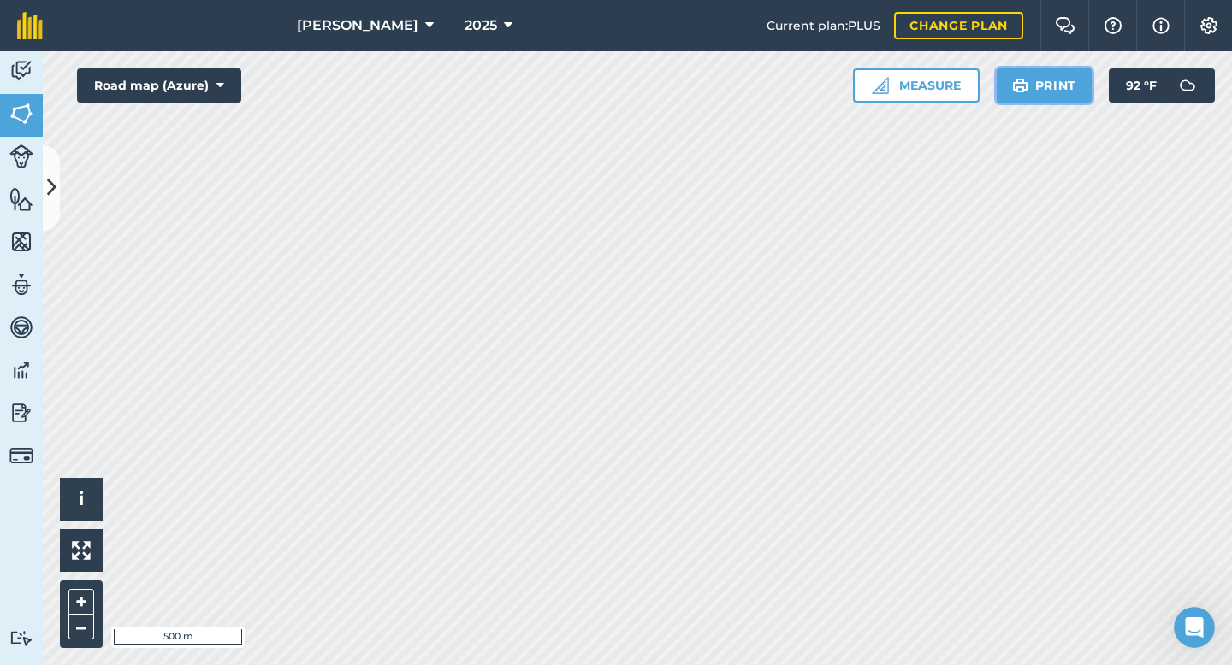
click at [1067, 90] on button "Print" at bounding box center [1044, 85] width 96 height 34
click at [1064, 92] on button "Print" at bounding box center [1044, 85] width 96 height 34
click at [1061, 91] on button "Print" at bounding box center [1044, 85] width 96 height 34
click at [1062, 86] on button "Print" at bounding box center [1044, 85] width 96 height 34
click at [1052, 92] on button "Print" at bounding box center [1044, 85] width 96 height 34
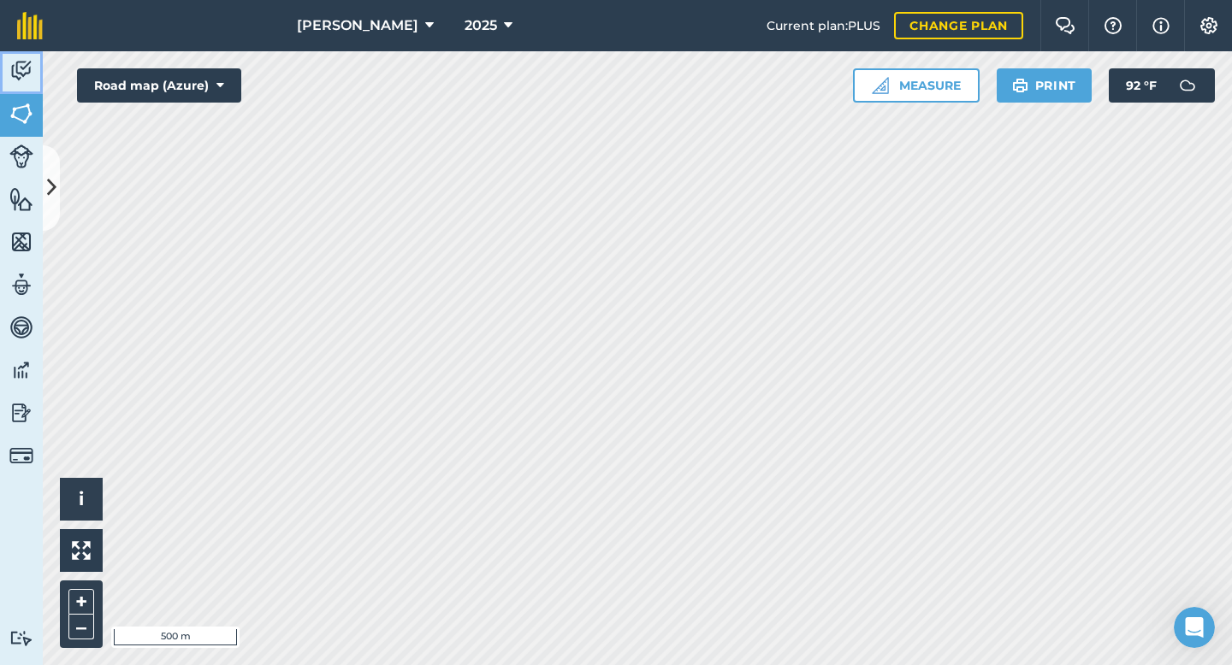
click at [41, 53] on link "Activity" at bounding box center [21, 72] width 43 height 43
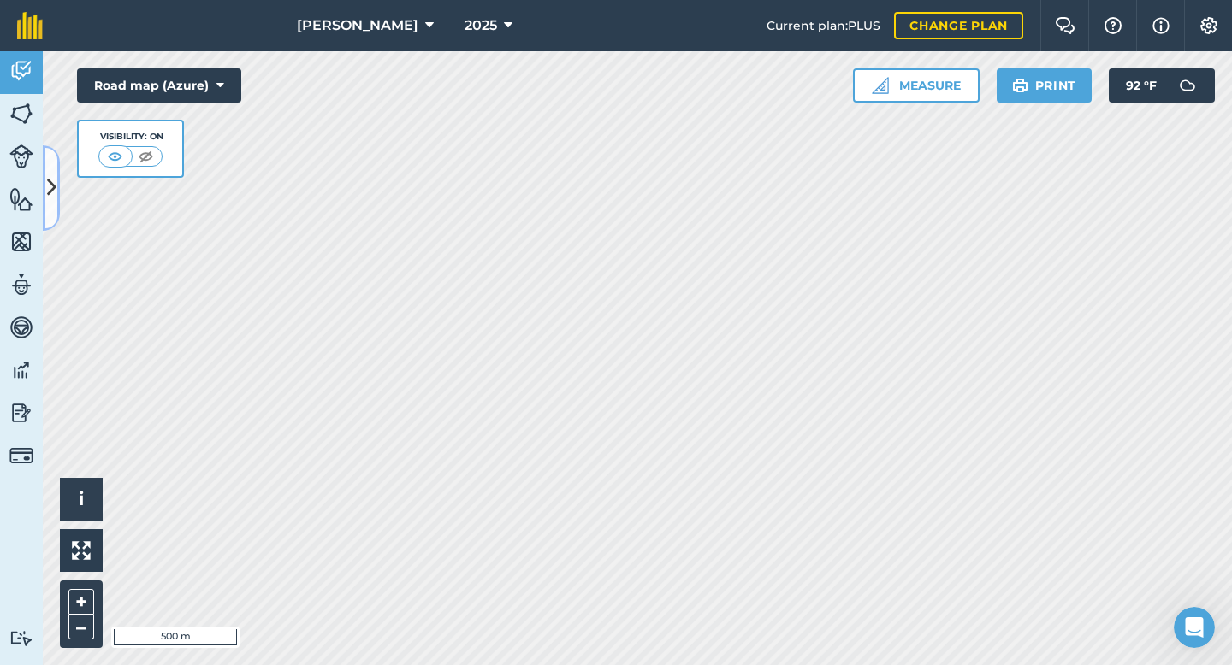
click at [53, 157] on button at bounding box center [51, 188] width 17 height 86
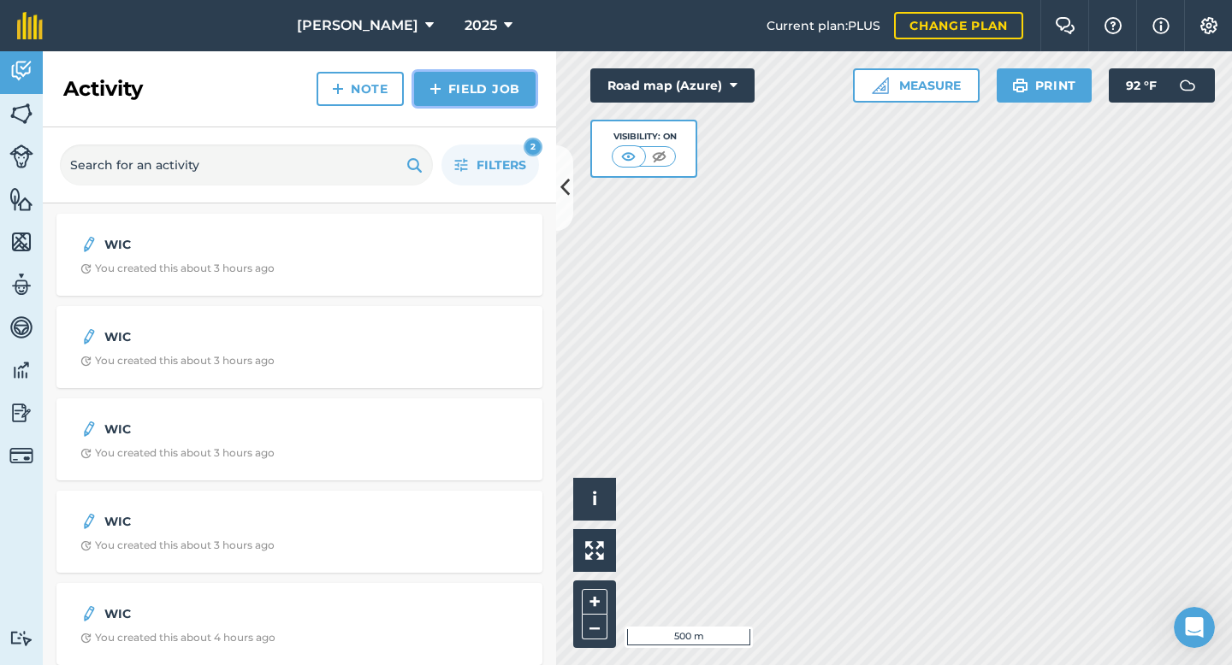
click at [466, 91] on link "Field Job" at bounding box center [474, 89] width 121 height 34
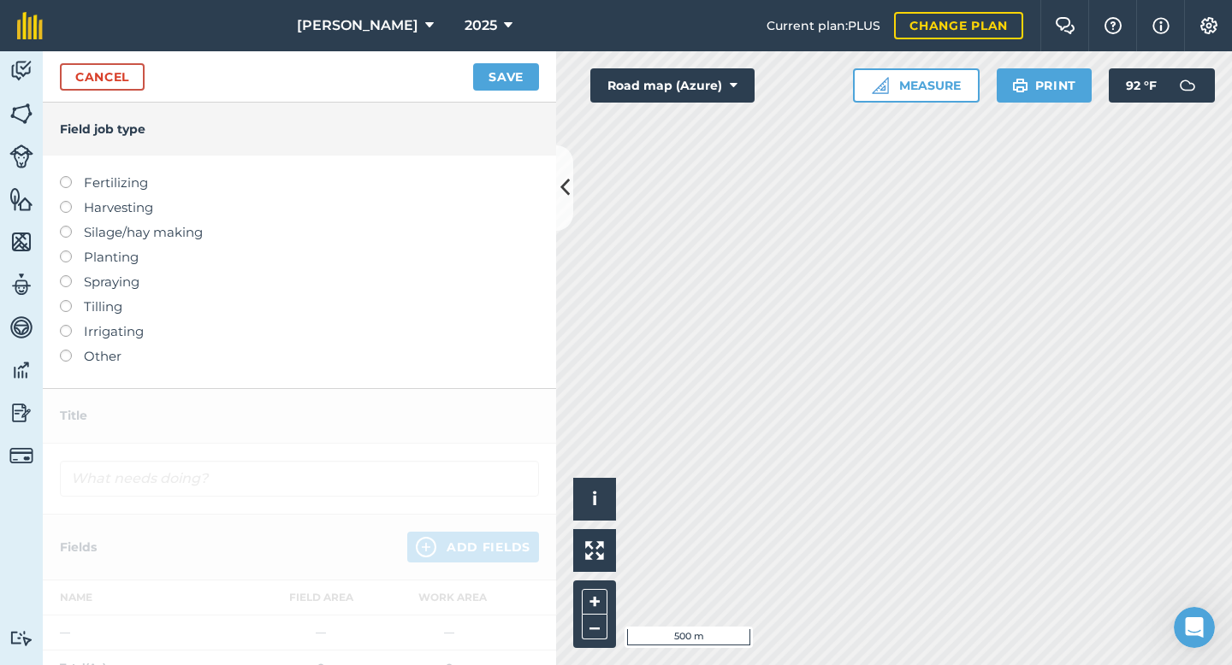
click at [96, 286] on label "Spraying" at bounding box center [299, 282] width 479 height 21
type input "Spraying"
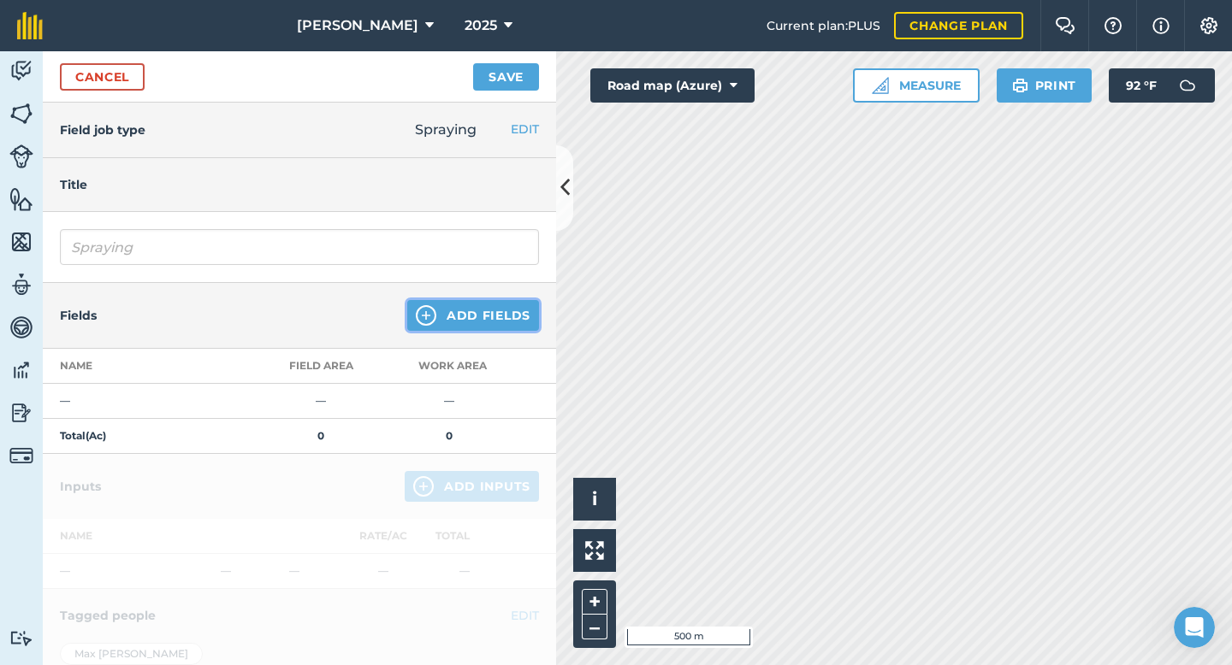
click at [491, 318] on button "Add Fields" at bounding box center [473, 315] width 132 height 31
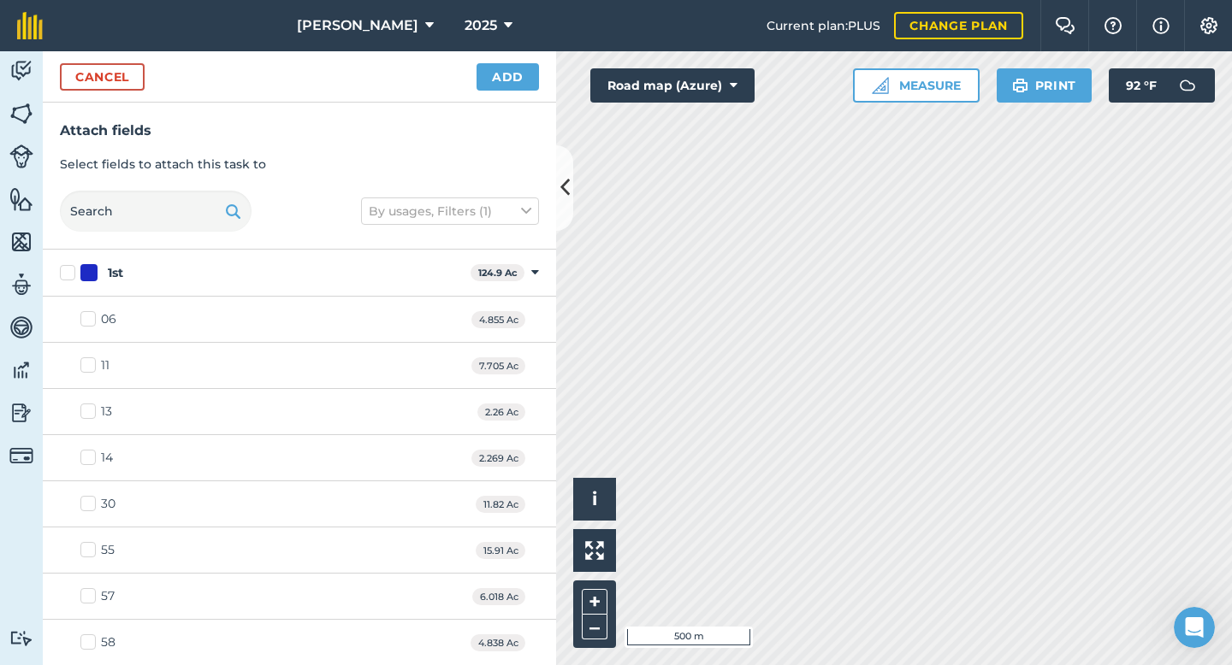
checkbox input "true"
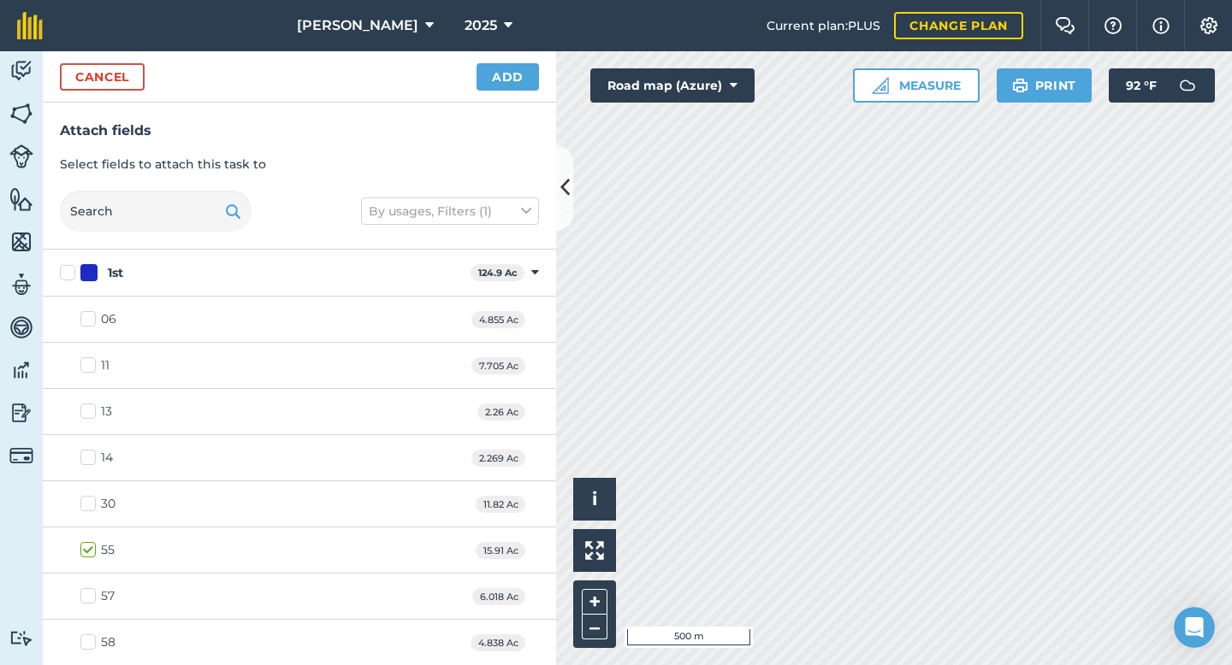
checkbox input "true"
click at [497, 74] on button "Add" at bounding box center [507, 76] width 62 height 27
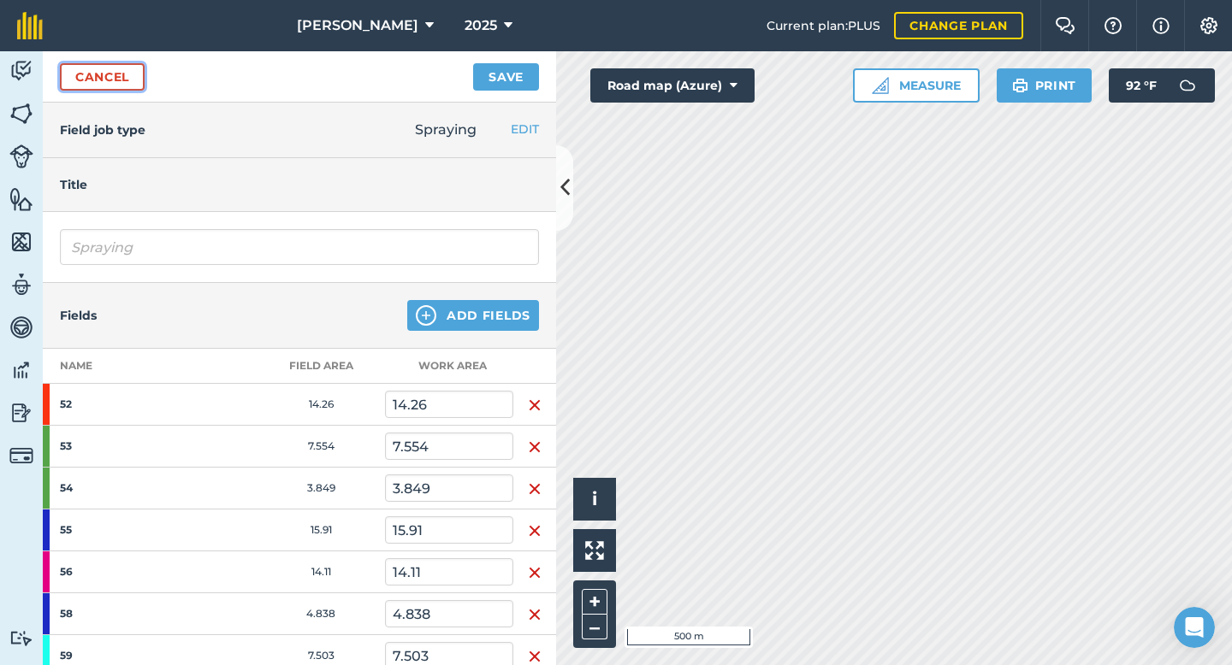
click at [94, 69] on link "Cancel" at bounding box center [102, 76] width 85 height 27
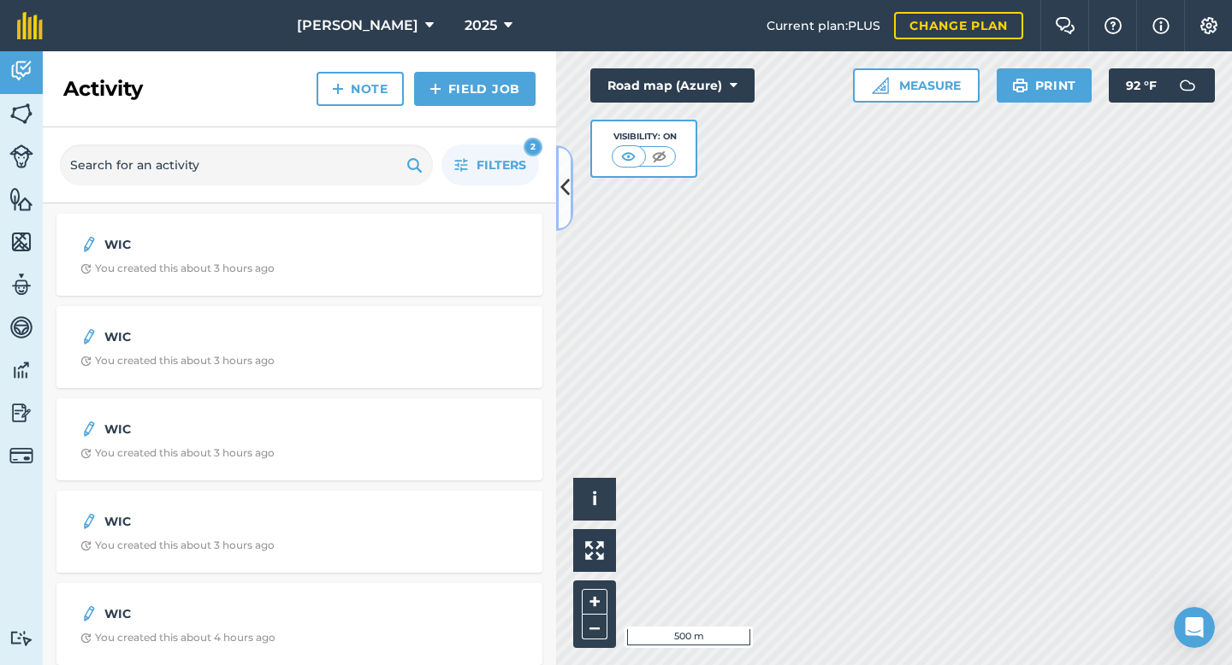
click at [566, 180] on icon at bounding box center [564, 188] width 9 height 30
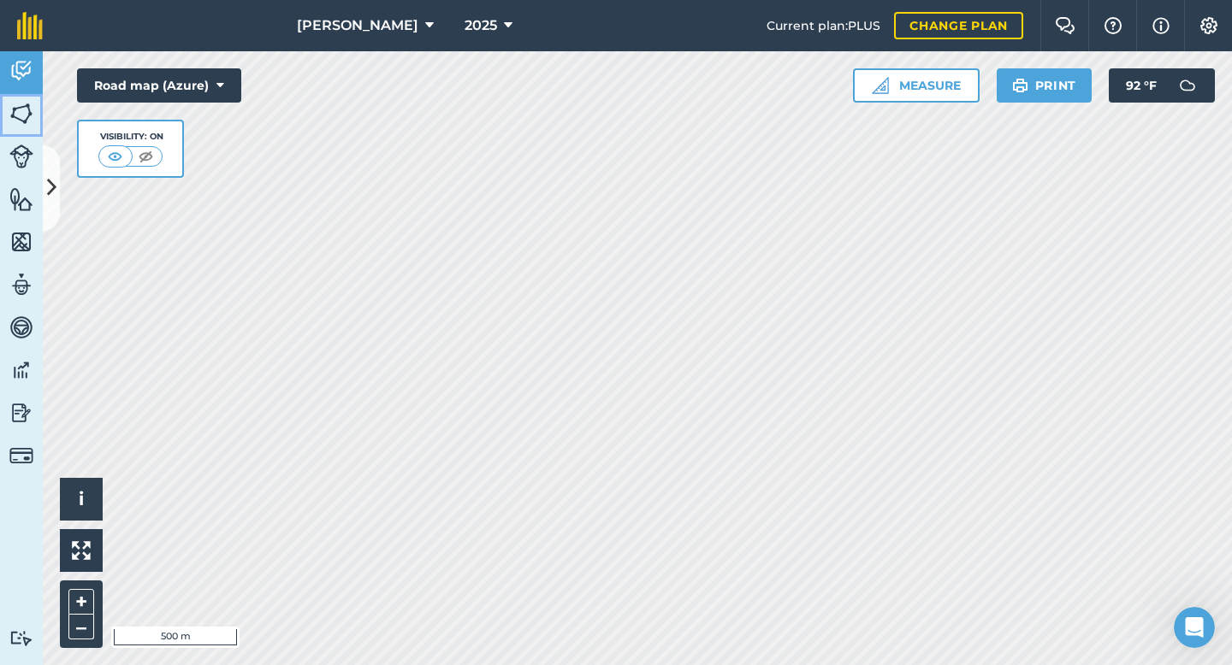
click at [14, 121] on img at bounding box center [21, 114] width 24 height 26
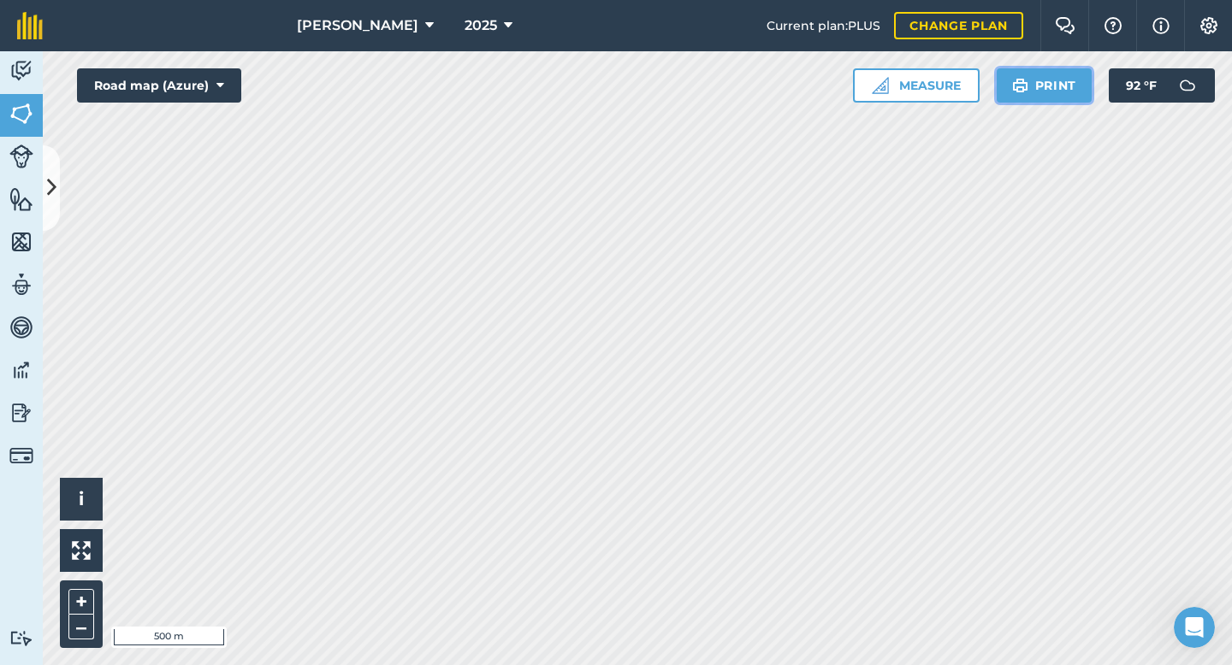
click at [1076, 82] on button "Print" at bounding box center [1044, 85] width 96 height 34
click at [1032, 89] on button "Print" at bounding box center [1044, 85] width 96 height 34
click at [1076, 94] on button "Print" at bounding box center [1044, 85] width 96 height 34
click at [1060, 86] on button "Print" at bounding box center [1044, 85] width 96 height 34
click at [56, 192] on icon at bounding box center [51, 188] width 9 height 30
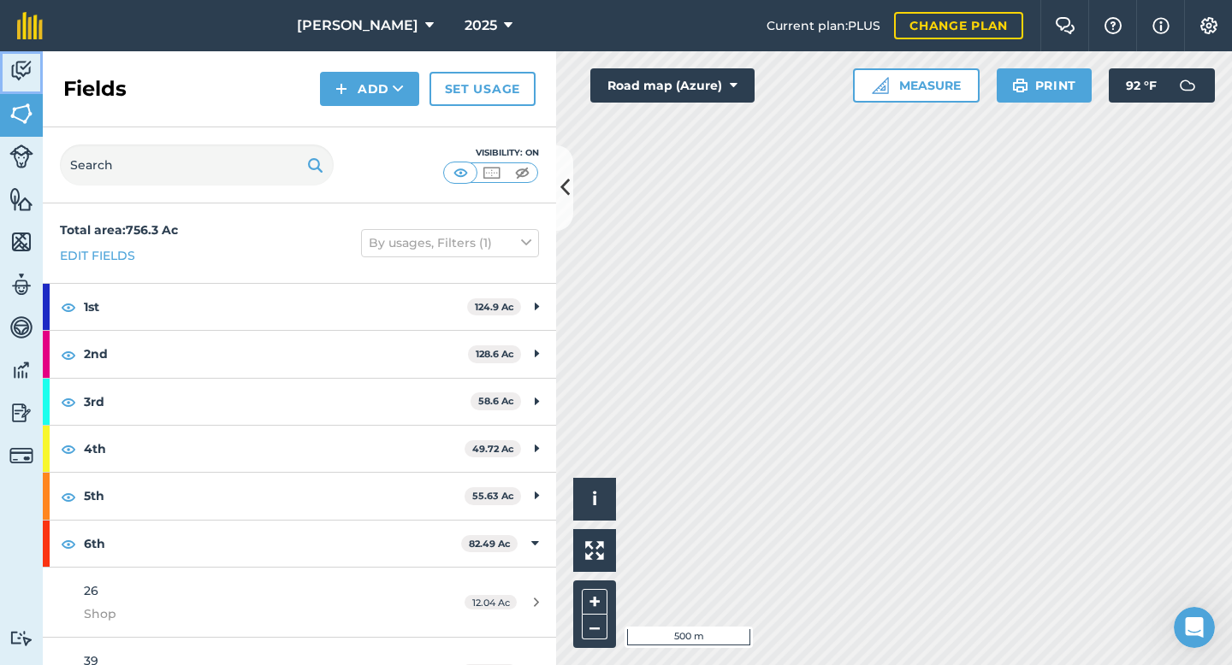
click at [18, 73] on img at bounding box center [21, 71] width 24 height 26
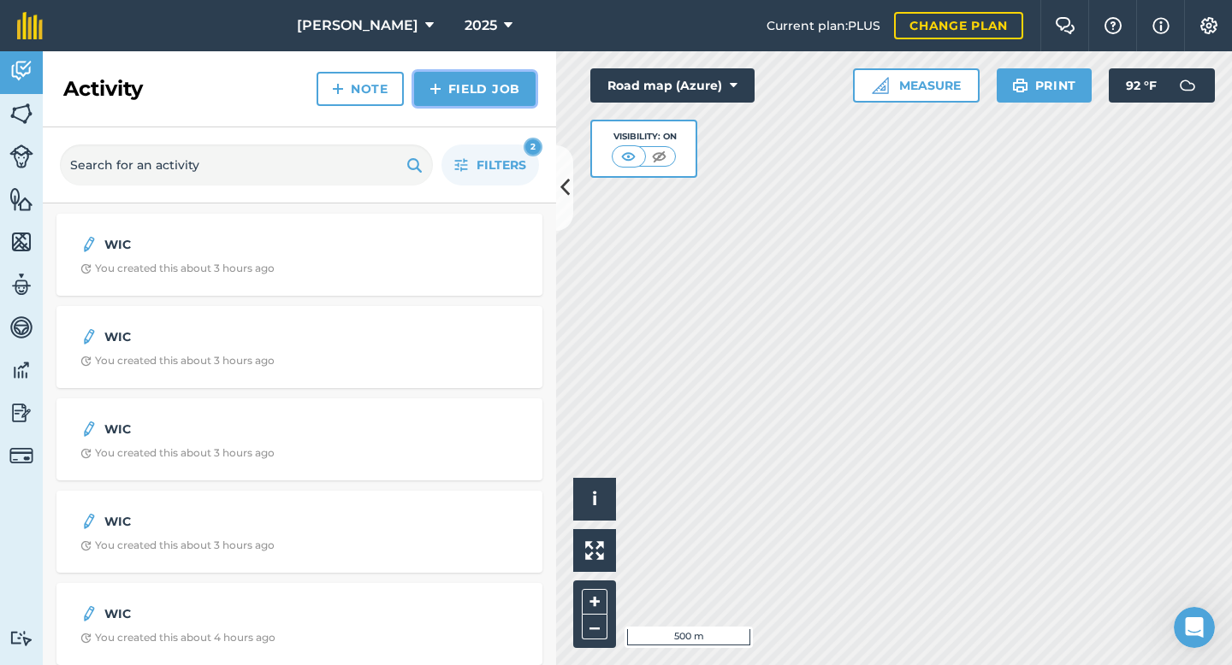
click at [506, 86] on link "Field Job" at bounding box center [474, 89] width 121 height 34
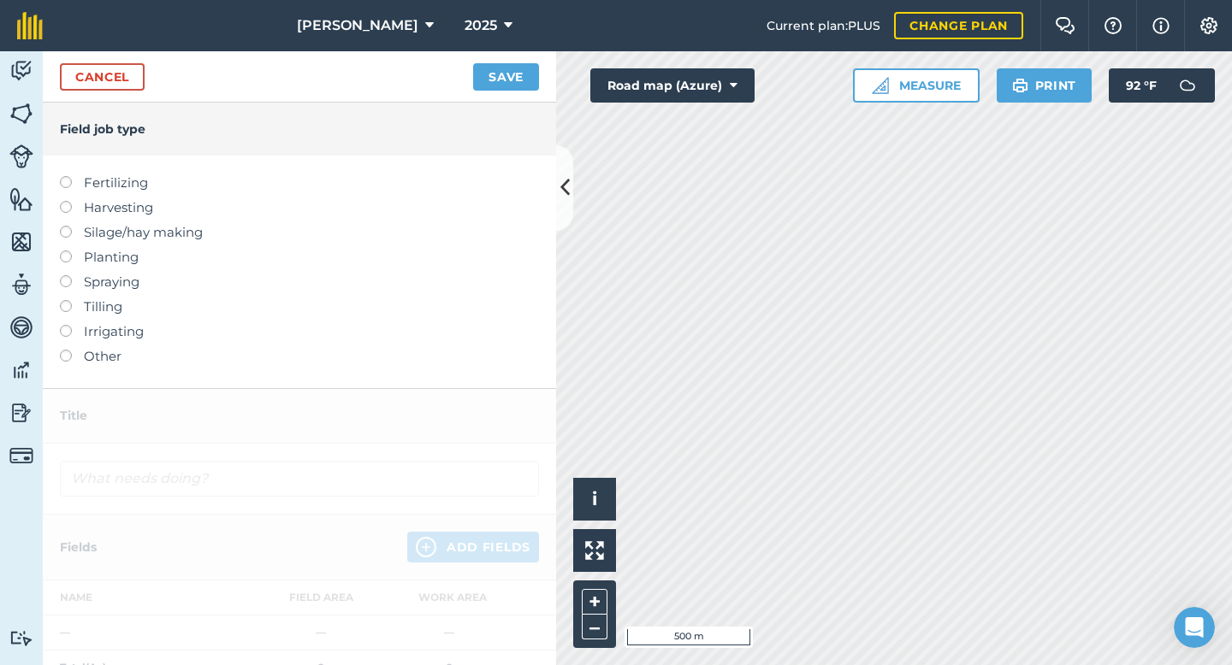
click at [79, 282] on label "Spraying" at bounding box center [299, 282] width 479 height 21
type input "Spraying"
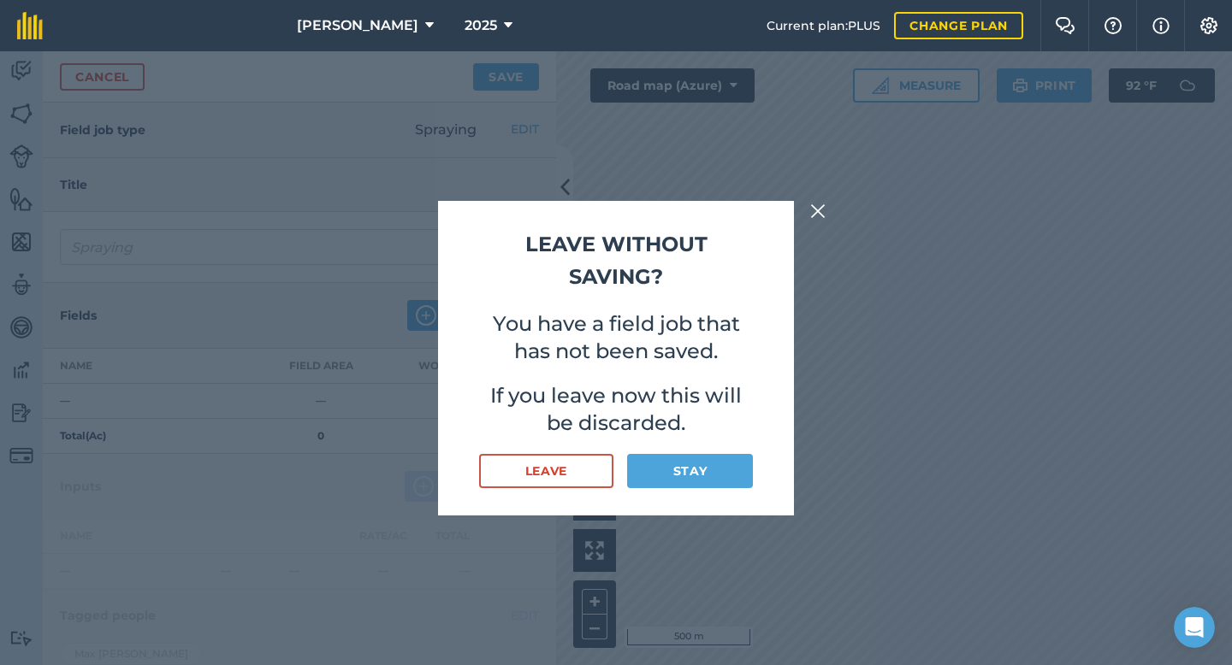
click at [660, 348] on p "You have a field job that has not been saved." at bounding box center [616, 337] width 274 height 55
click at [818, 198] on div "Leave without saving? You have a field job that has not been saved. If you leav…" at bounding box center [616, 358] width 1232 height 614
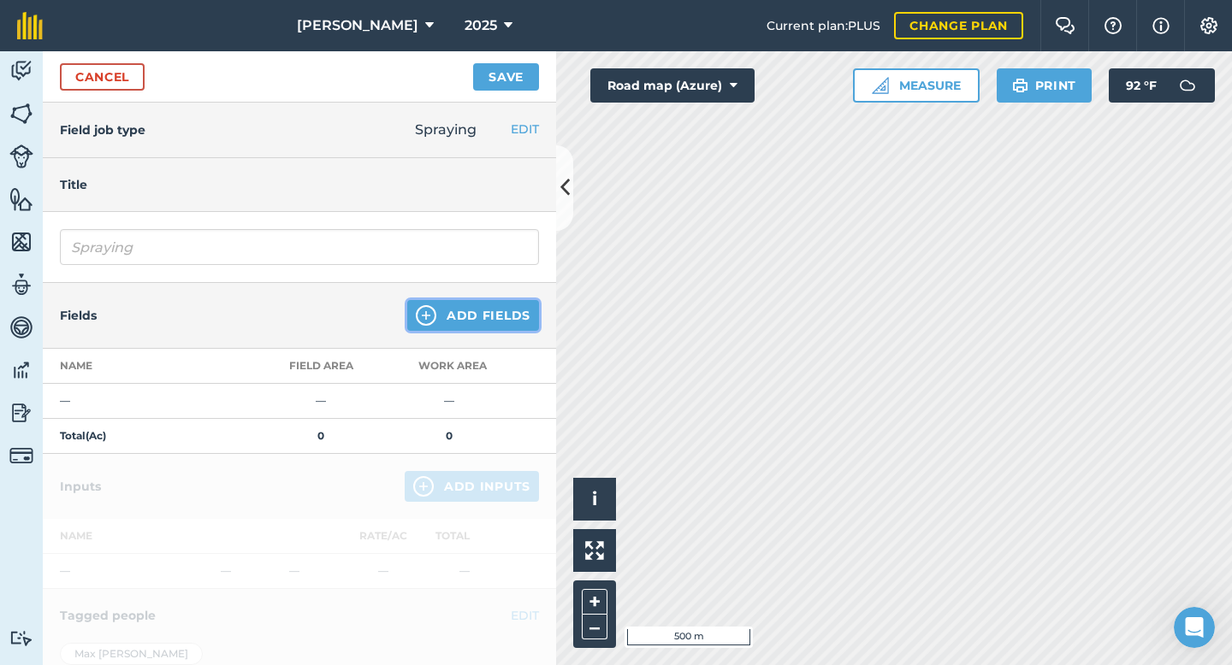
click at [487, 300] on button "Add Fields" at bounding box center [473, 315] width 132 height 31
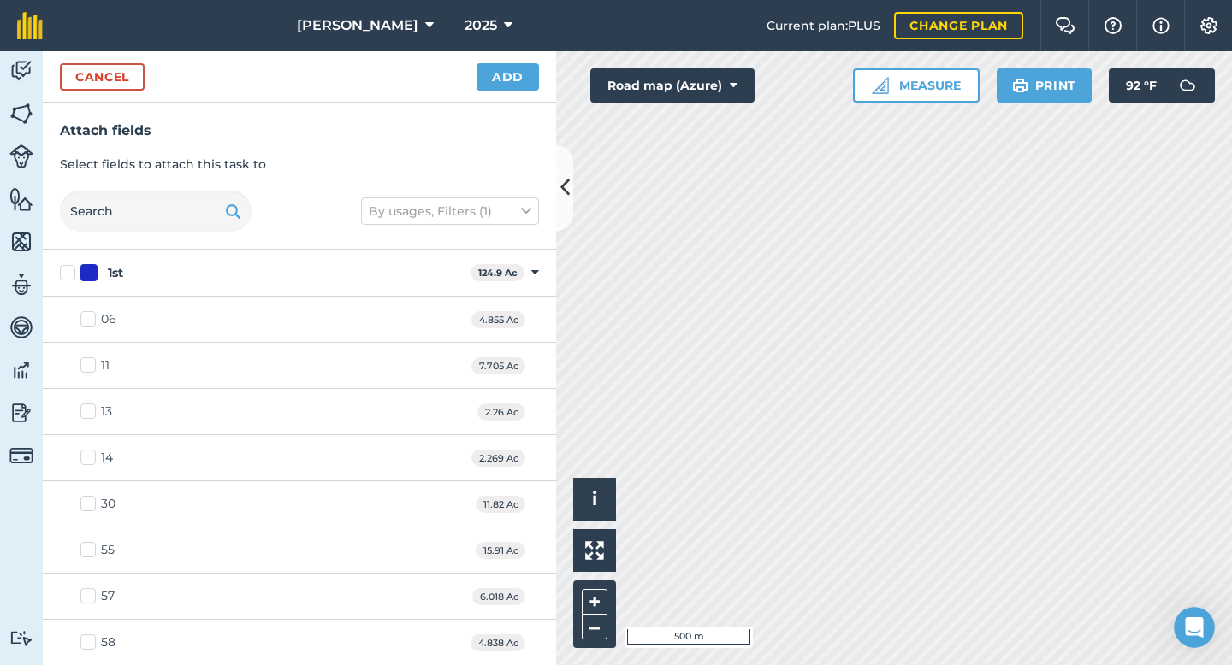
checkbox input "true"
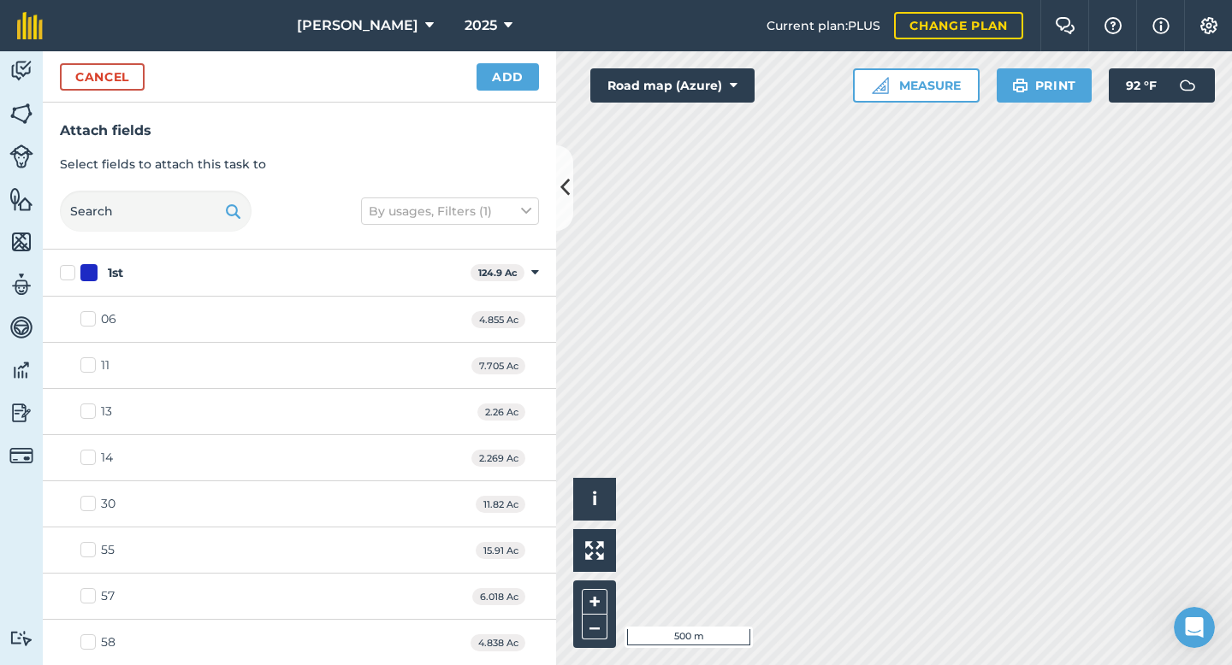
checkbox input "true"
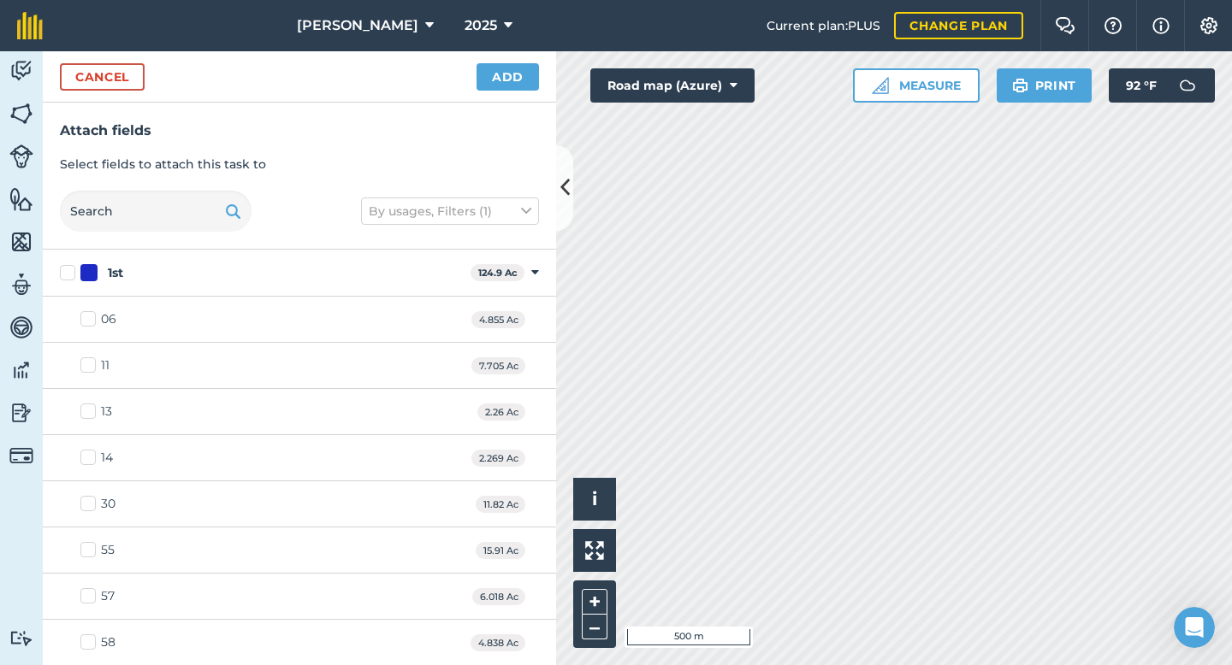
checkbox input "true"
click at [507, 74] on button "Add" at bounding box center [507, 76] width 62 height 27
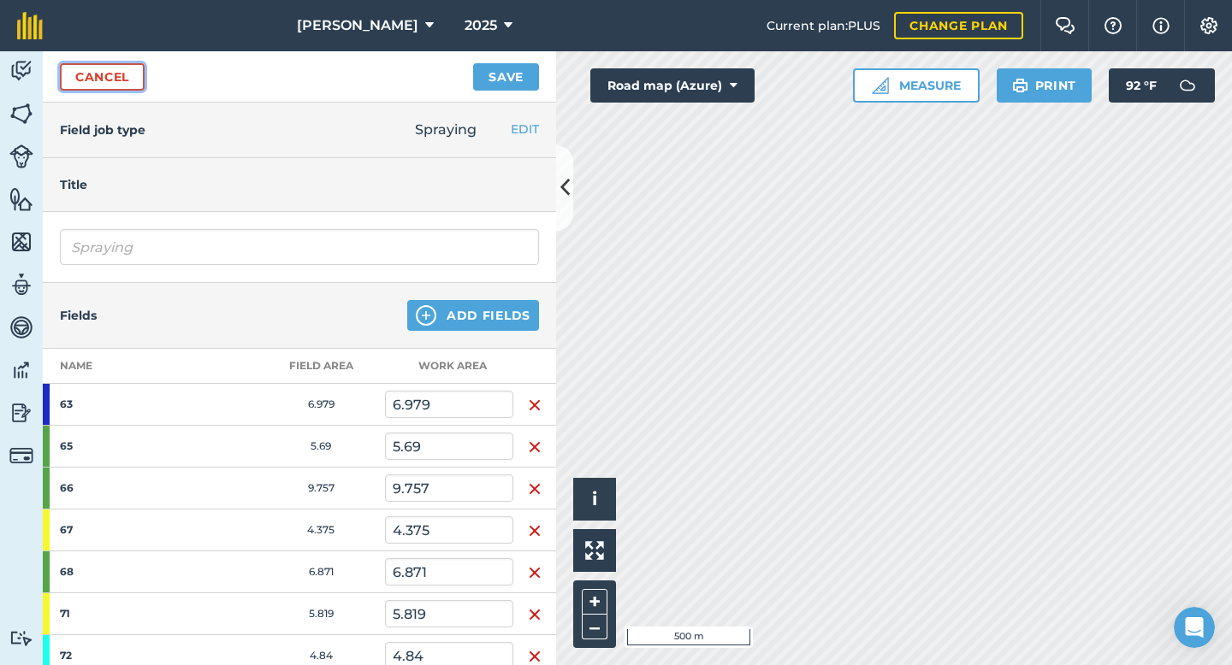
click at [117, 80] on link "Cancel" at bounding box center [102, 76] width 85 height 27
click at [107, 73] on link "Cancel" at bounding box center [102, 76] width 85 height 27
